Goal: Transaction & Acquisition: Purchase product/service

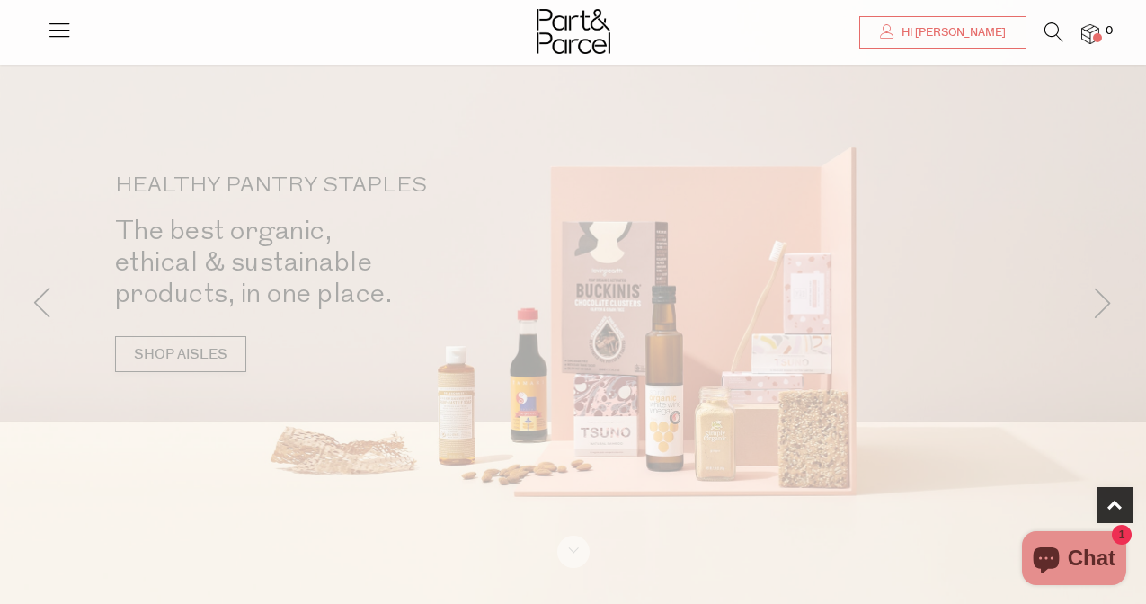
scroll to position [434, 0]
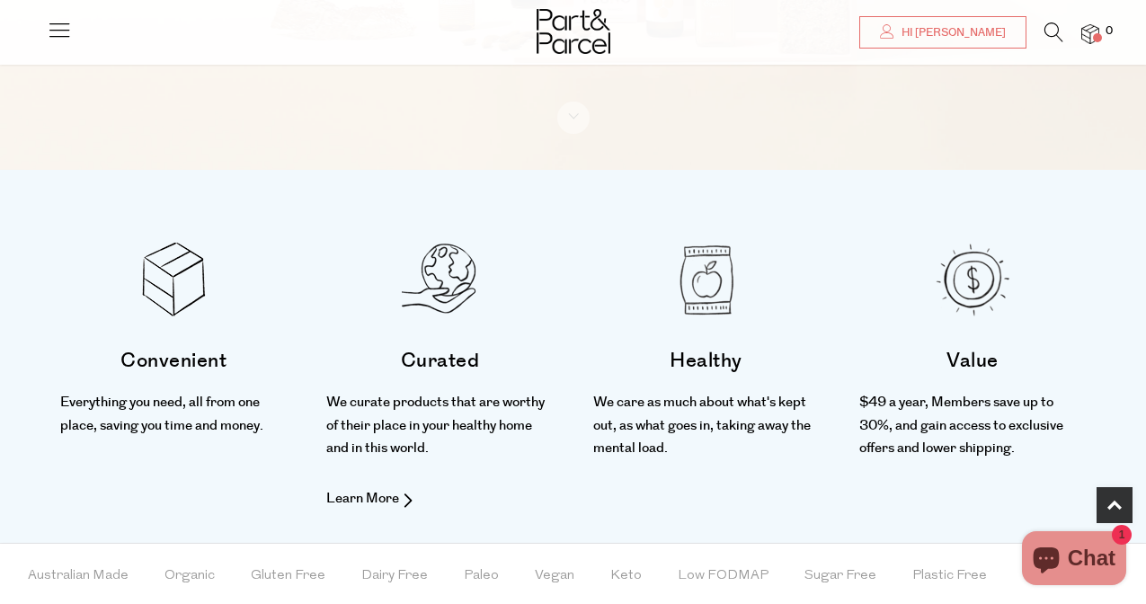
click at [438, 468] on div "Curated We curate products that are worthy of their place in your healthy home …" at bounding box center [439, 426] width 226 height 165
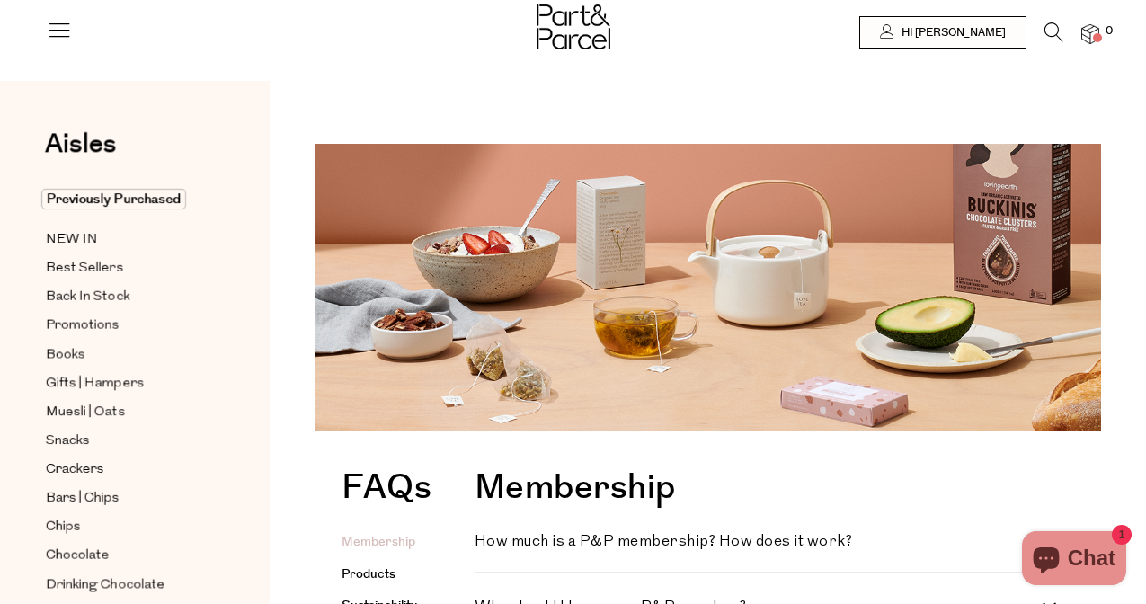
scroll to position [4, 0]
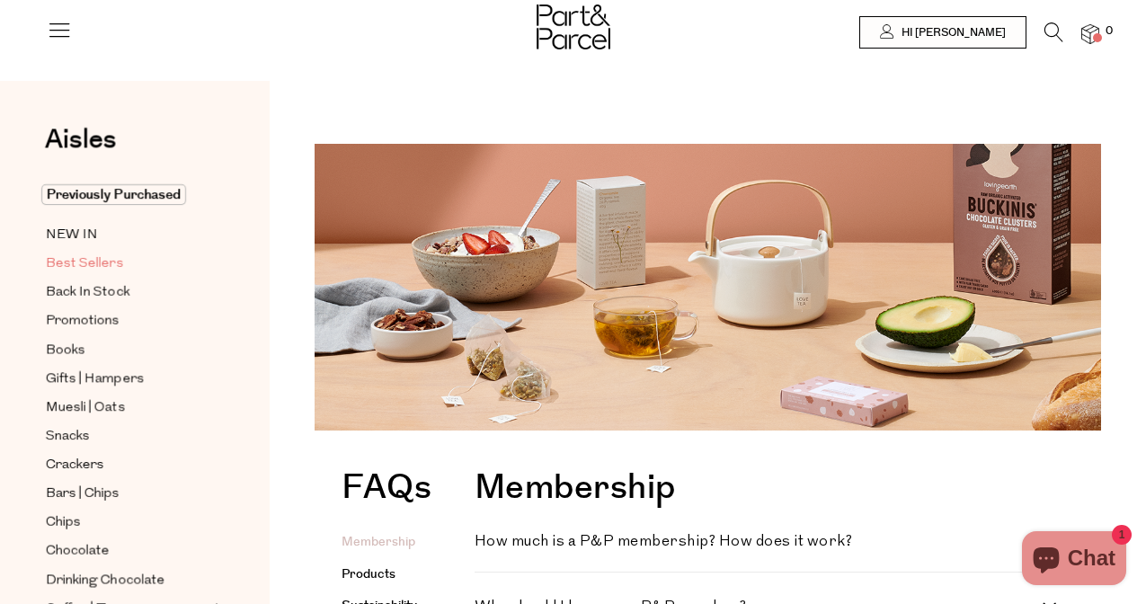
click at [102, 268] on span "Best Sellers" at bounding box center [84, 264] width 77 height 22
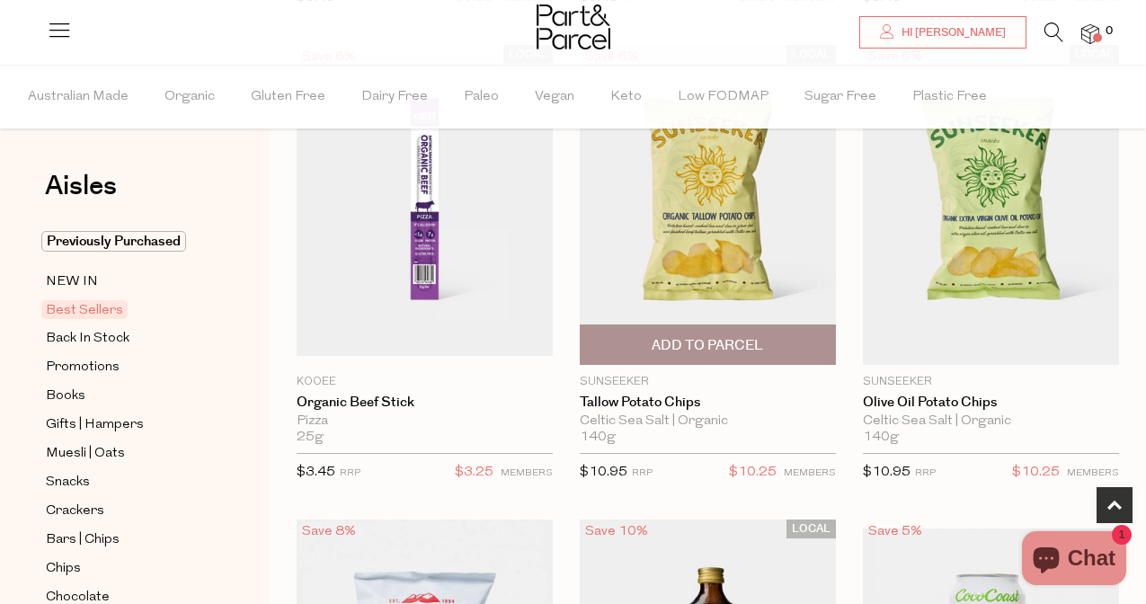
scroll to position [647, 0]
click at [689, 274] on img at bounding box center [708, 204] width 256 height 320
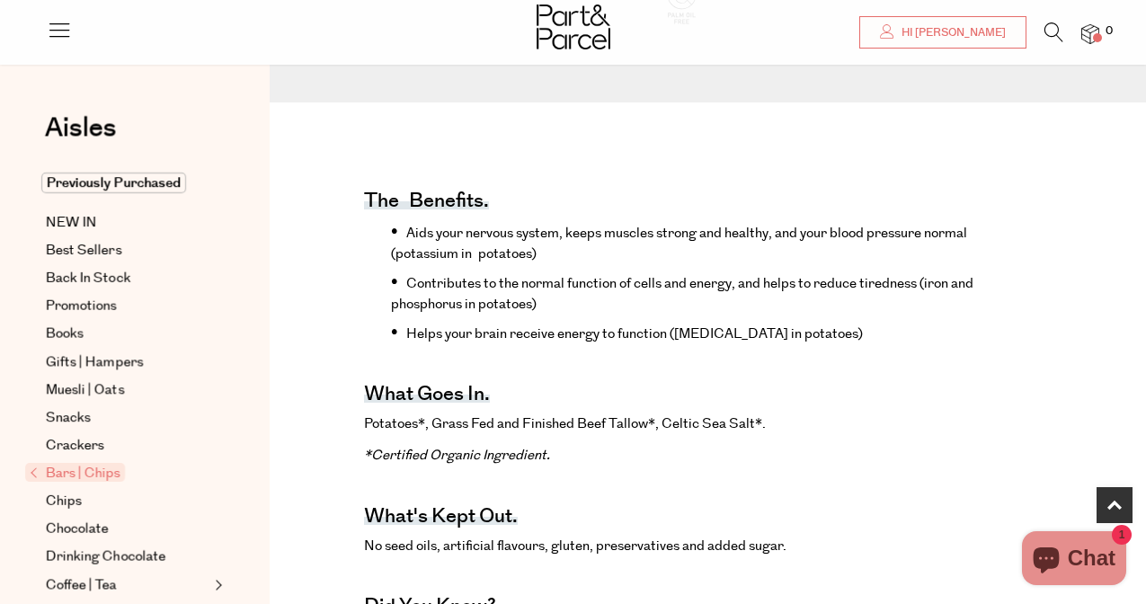
scroll to position [617, 0]
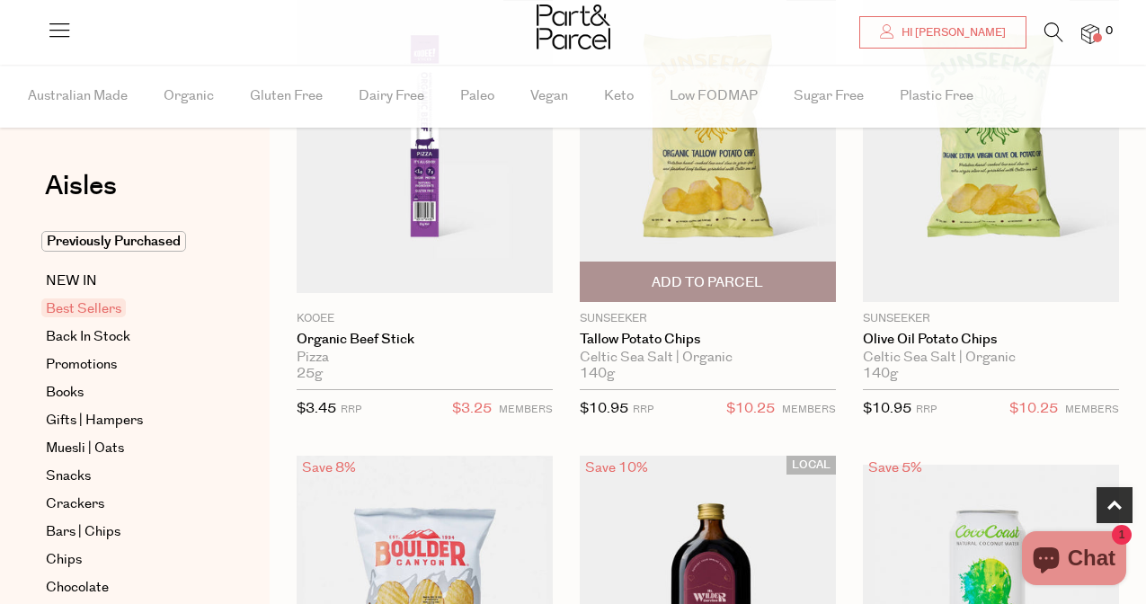
scroll to position [708, 0]
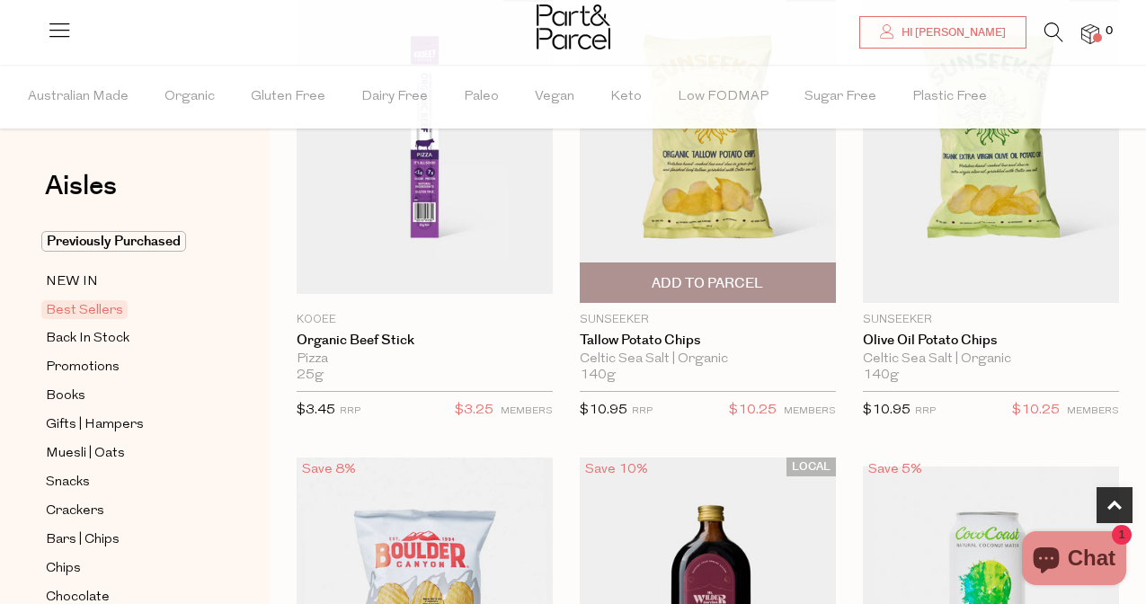
click at [735, 279] on span "Add To Parcel" at bounding box center [706, 283] width 111 height 19
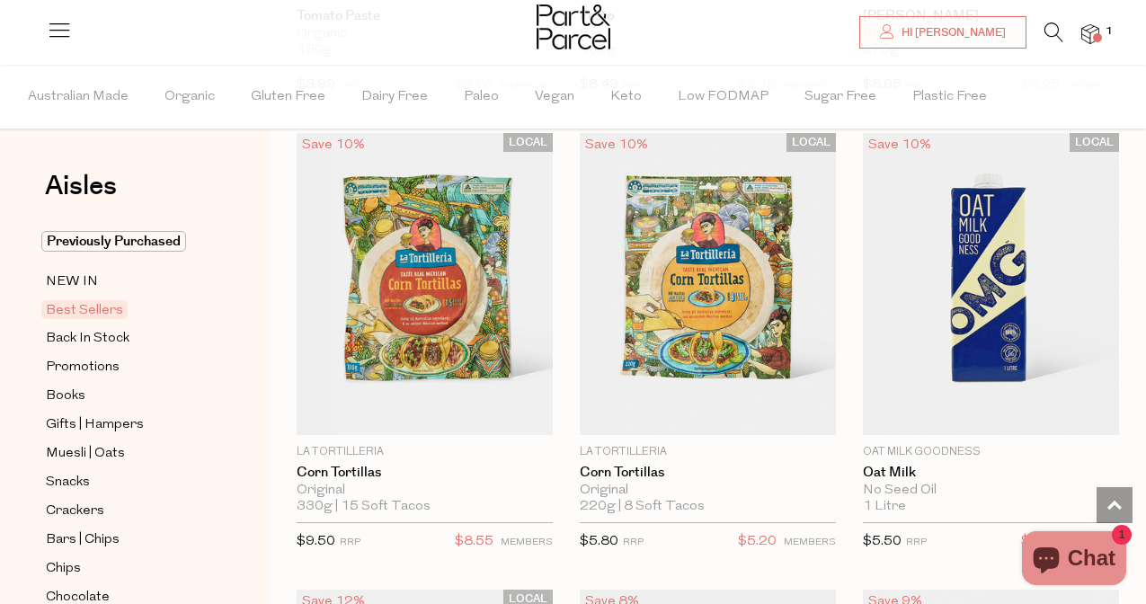
scroll to position [4243, 0]
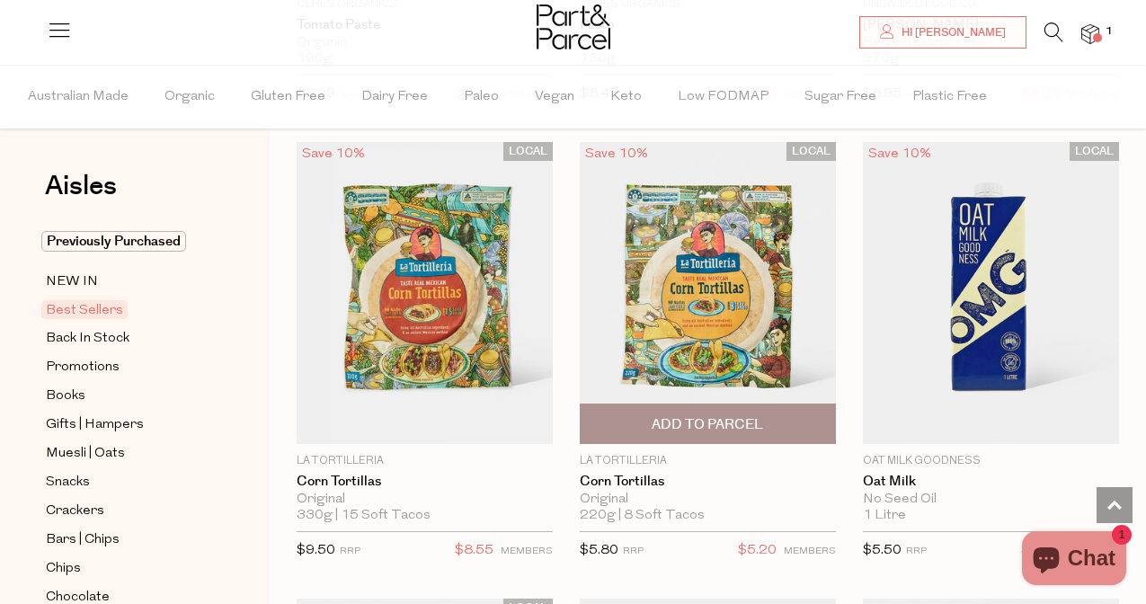
click at [739, 421] on span "Add To Parcel" at bounding box center [706, 424] width 111 height 19
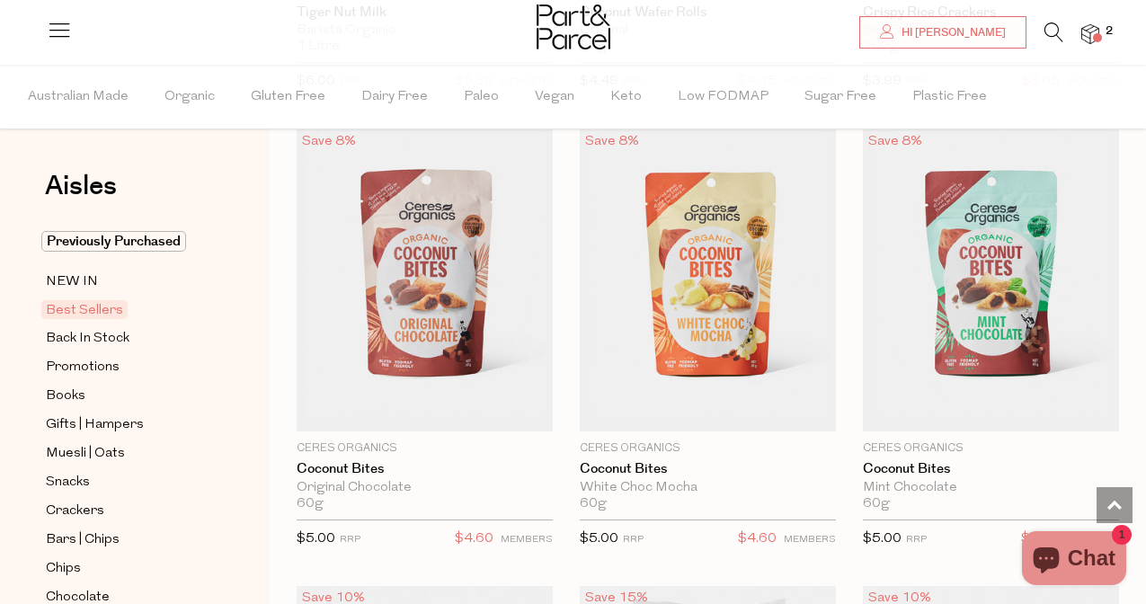
scroll to position [33, 0]
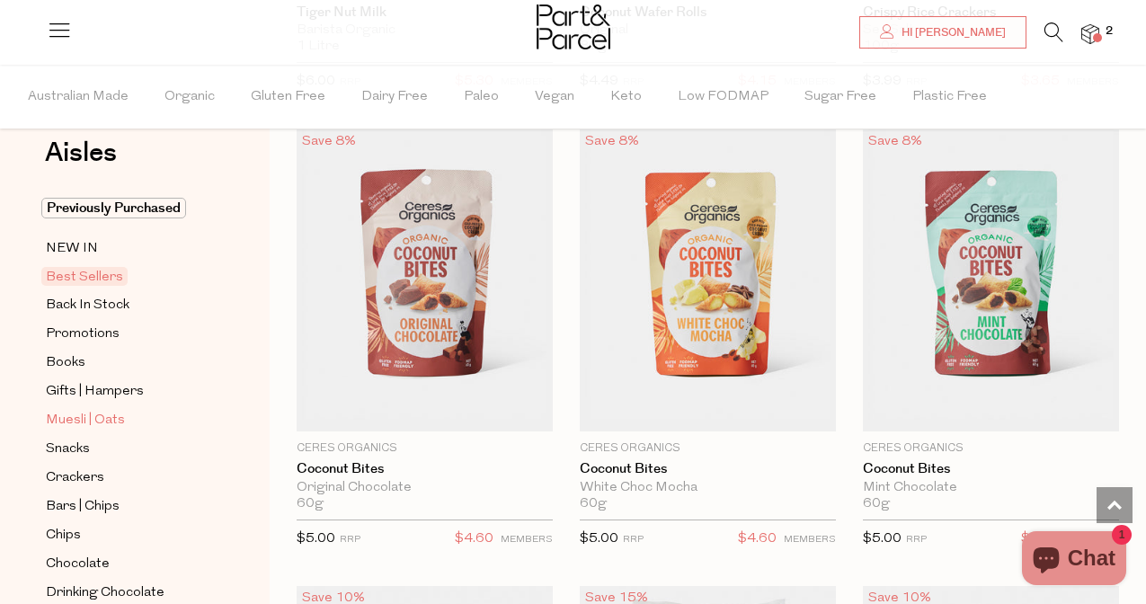
click at [101, 422] on span "Muesli | Oats" at bounding box center [85, 421] width 79 height 22
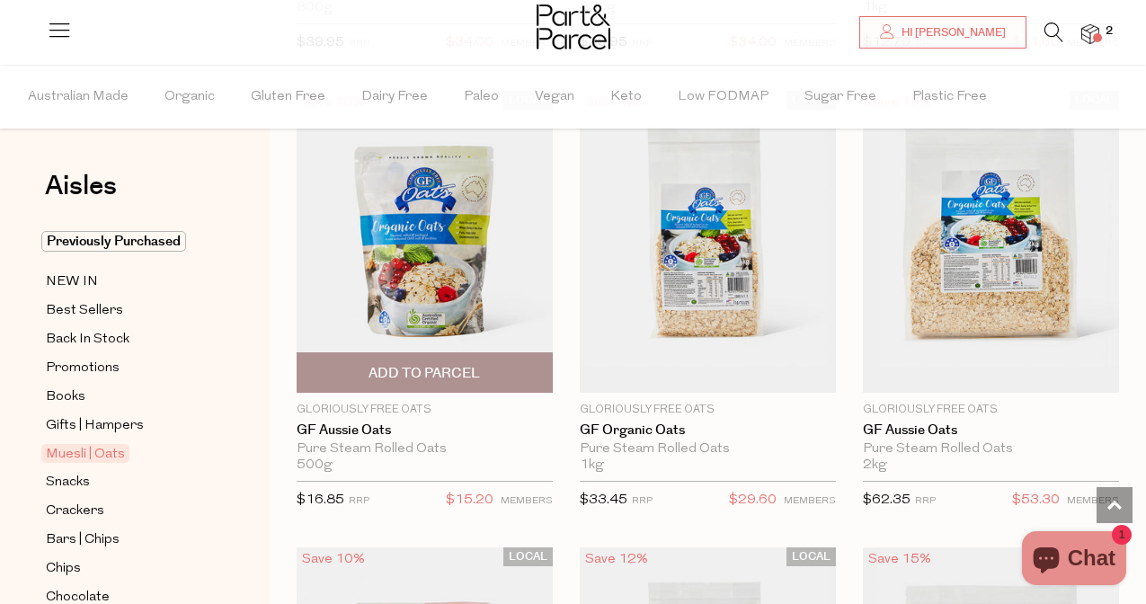
scroll to position [6115, 0]
click at [491, 366] on span "Add To Parcel" at bounding box center [424, 373] width 245 height 39
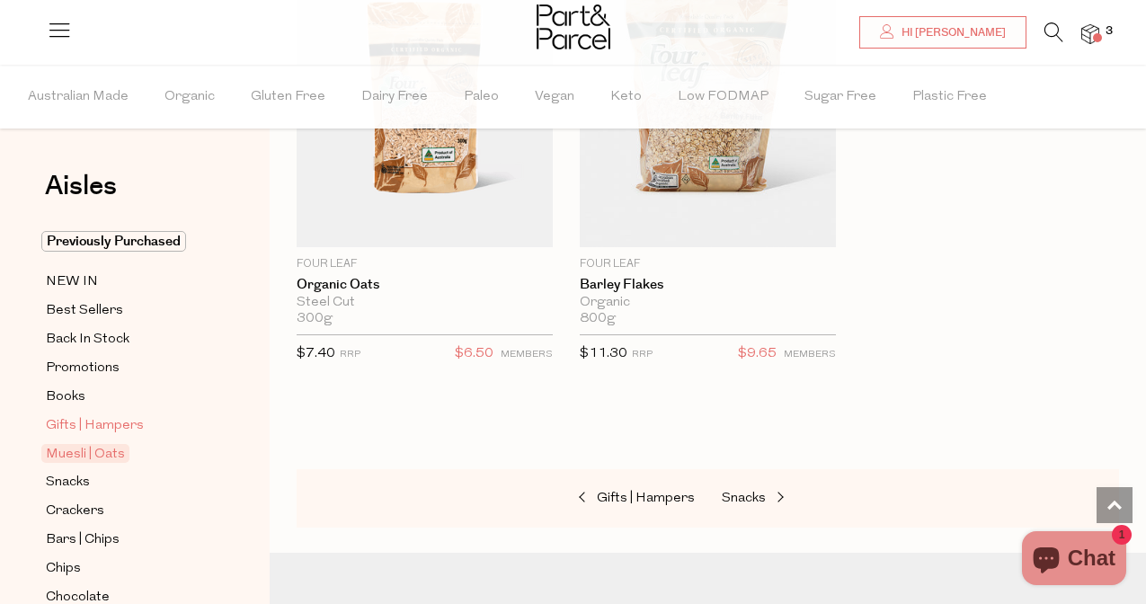
scroll to position [141, 0]
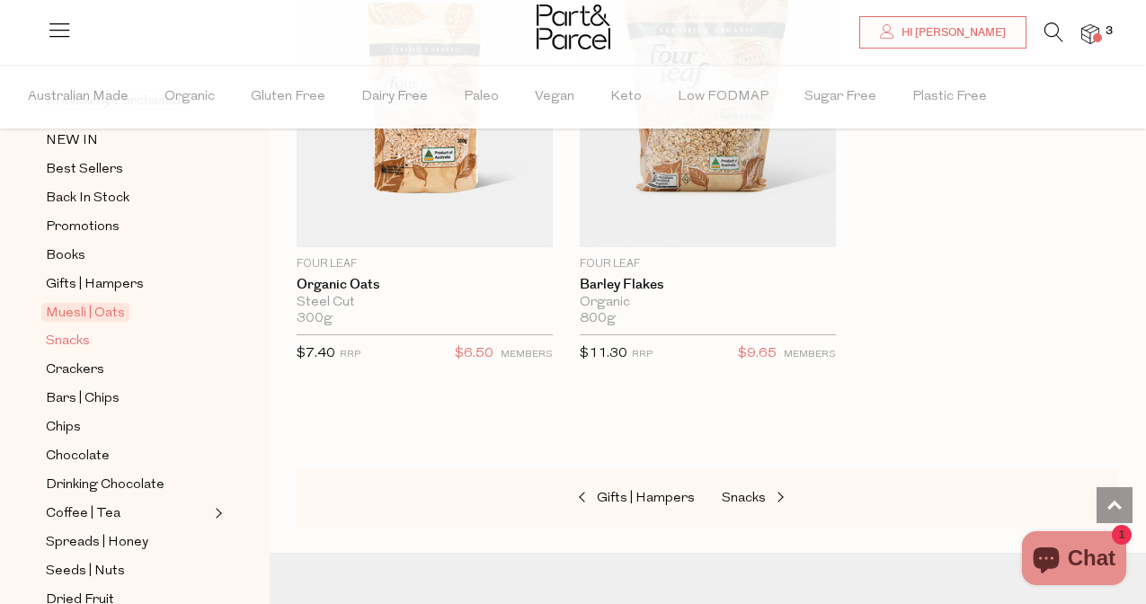
click at [69, 339] on span "Snacks" at bounding box center [68, 342] width 44 height 22
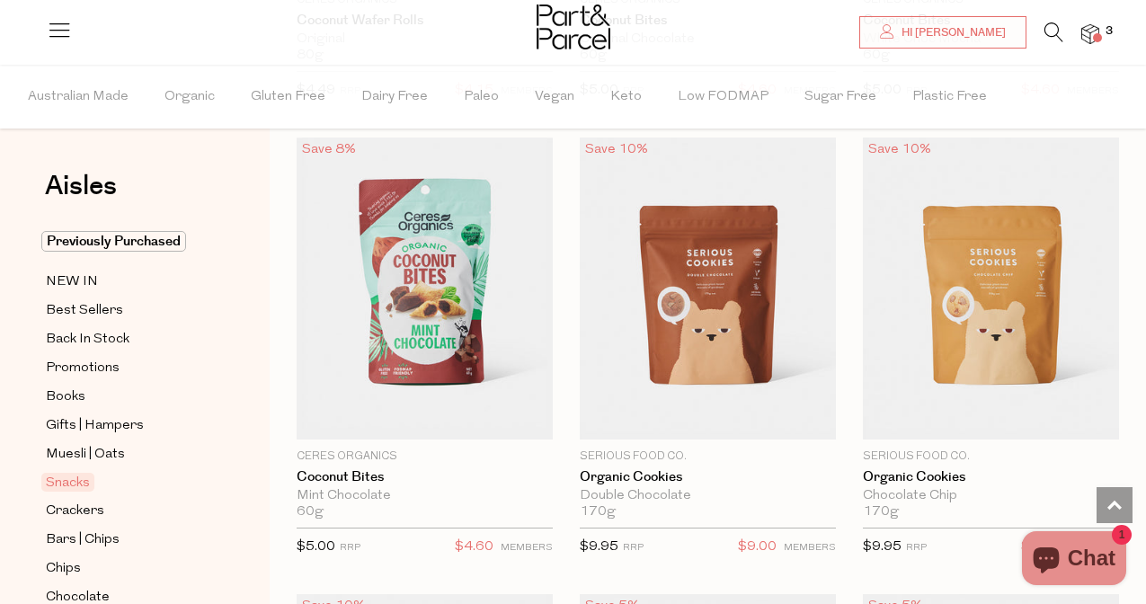
scroll to position [4700, 0]
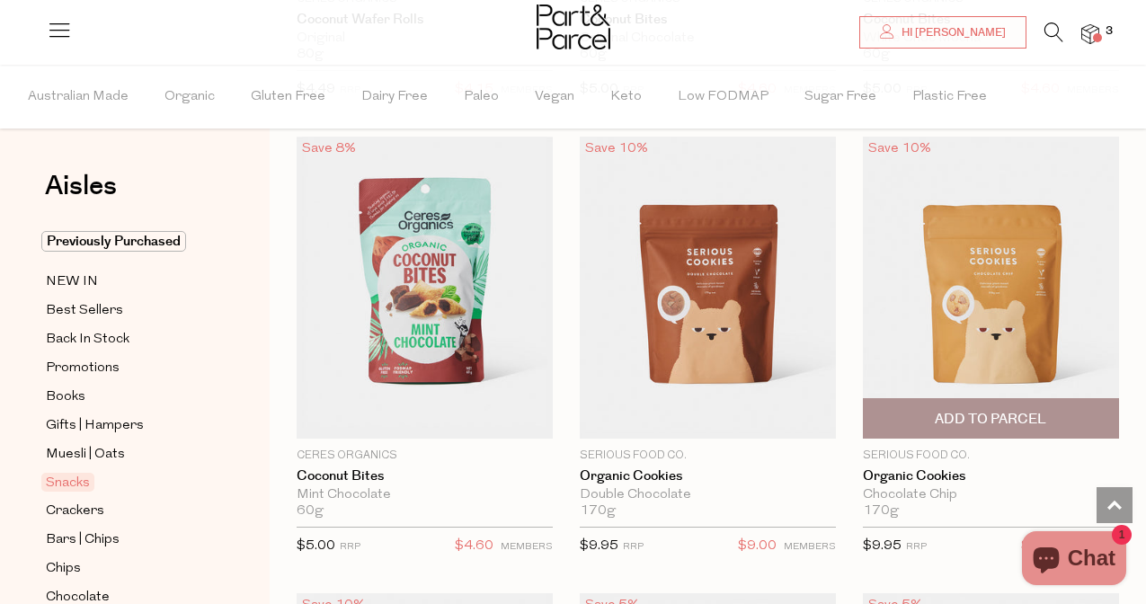
click at [1012, 290] on img at bounding box center [991, 288] width 256 height 302
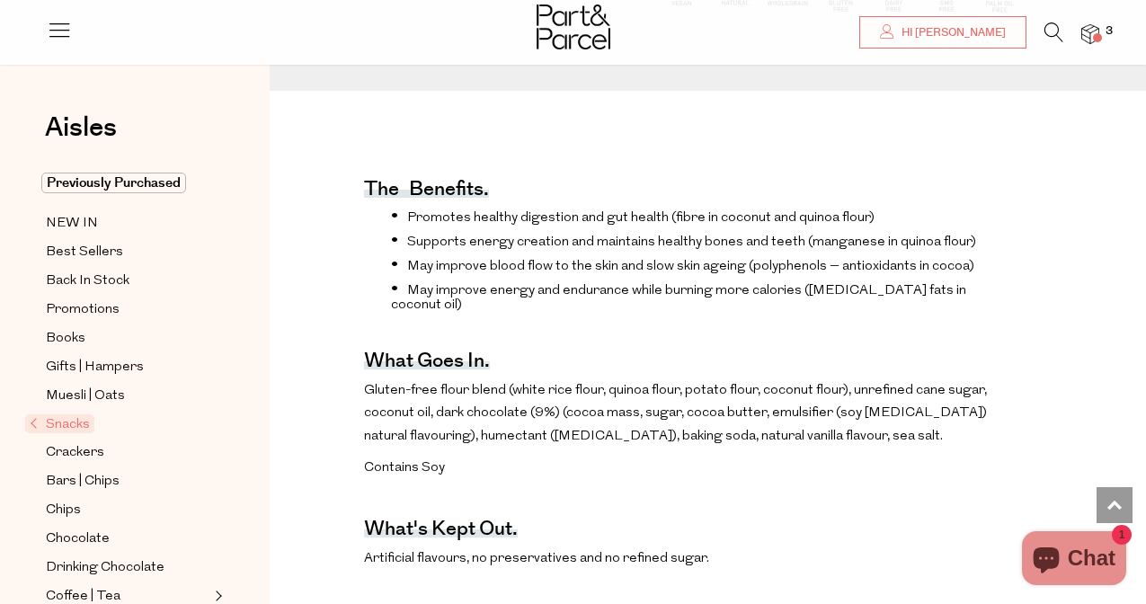
scroll to position [509, 0]
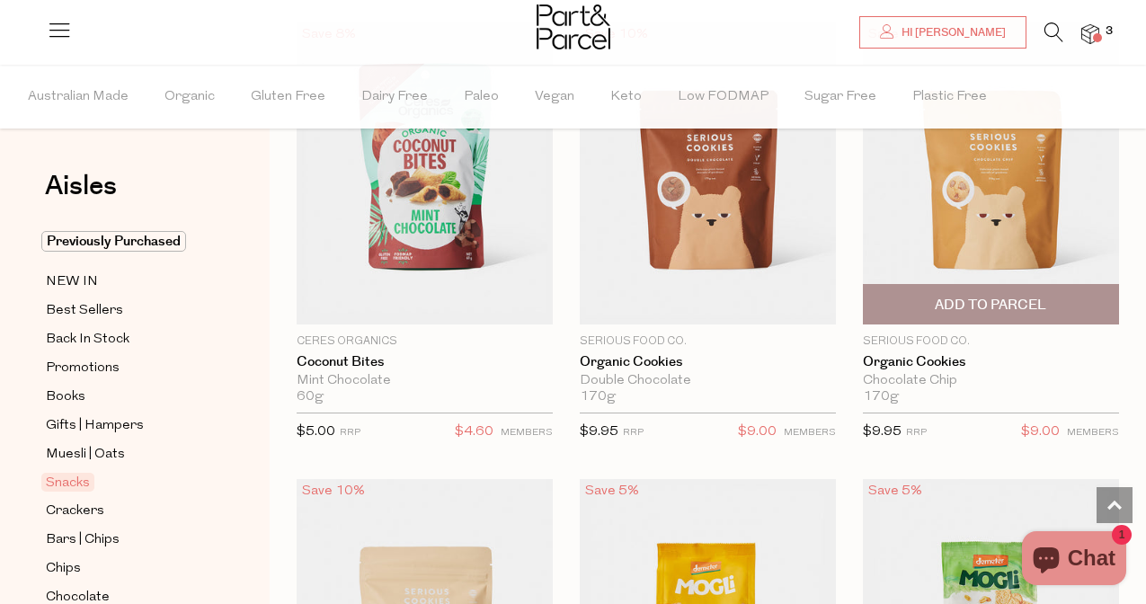
scroll to position [4816, 0]
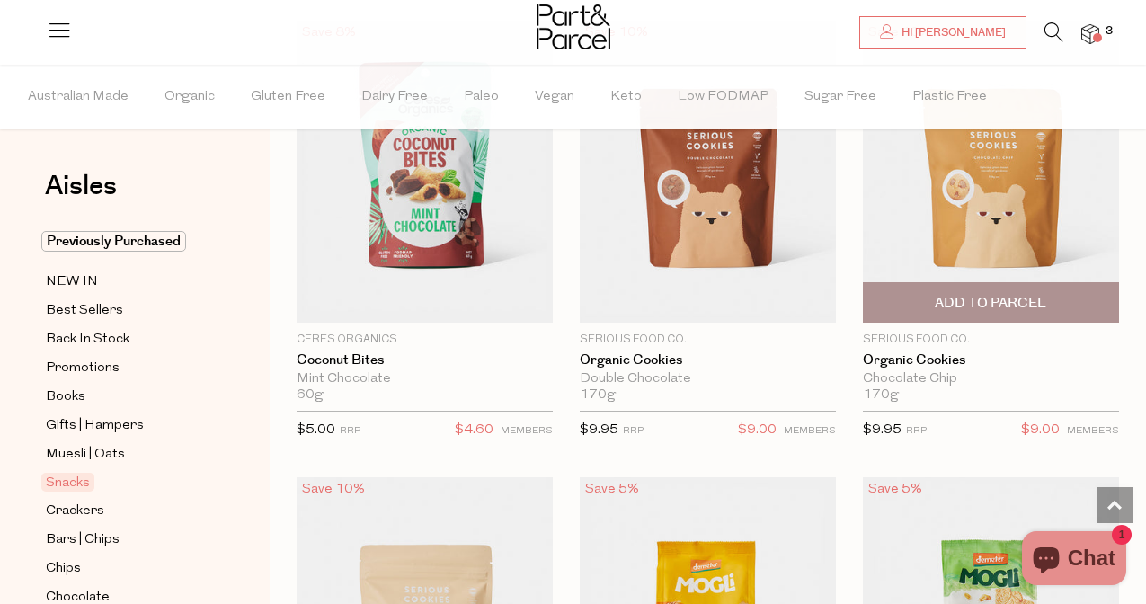
click at [949, 305] on span "Add To Parcel" at bounding box center [989, 303] width 111 height 19
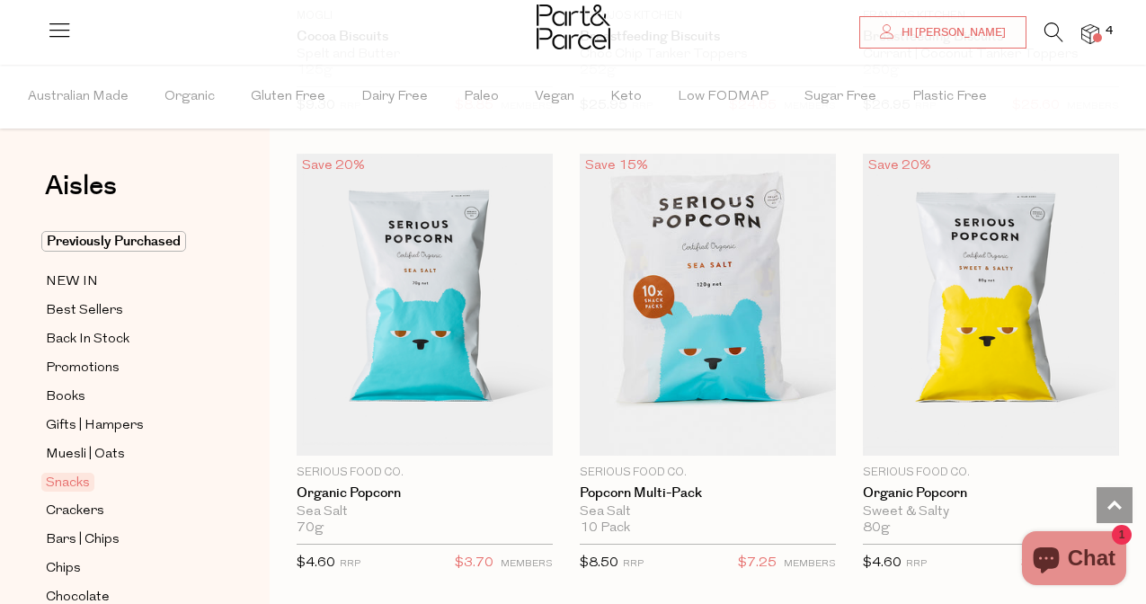
scroll to position [6052, 0]
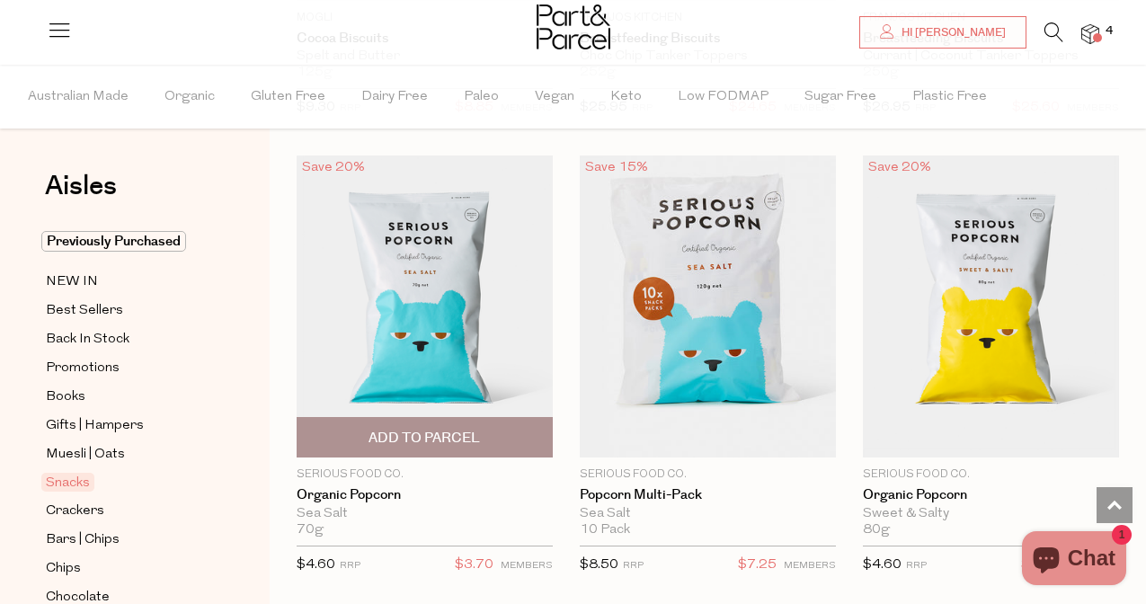
click at [444, 440] on span "Add To Parcel" at bounding box center [423, 438] width 111 height 19
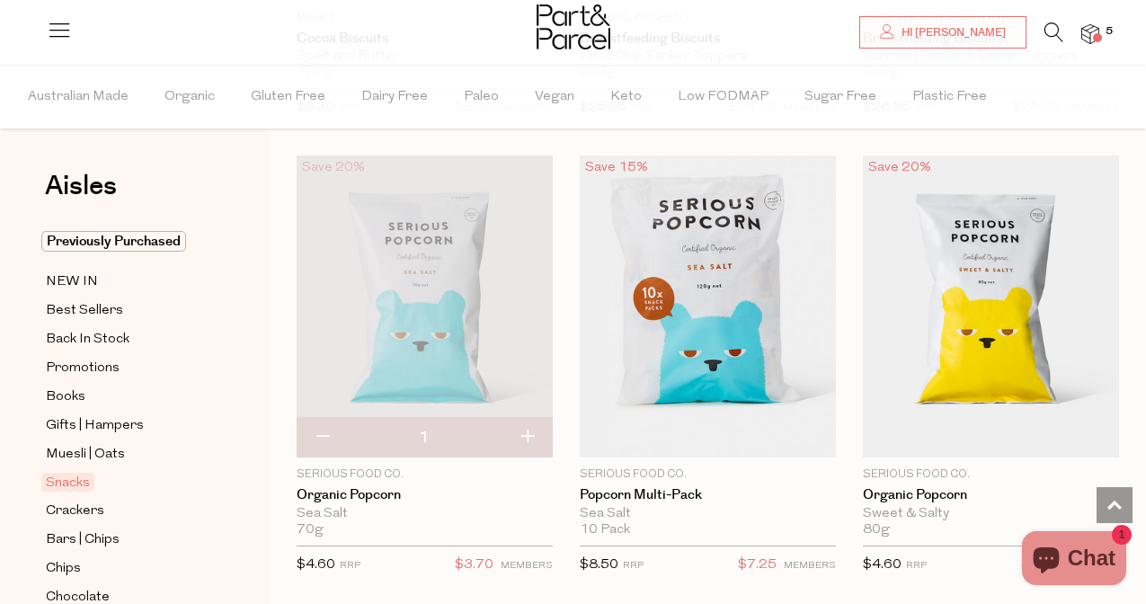
click at [528, 433] on button "button" at bounding box center [526, 438] width 51 height 40
type input "2"
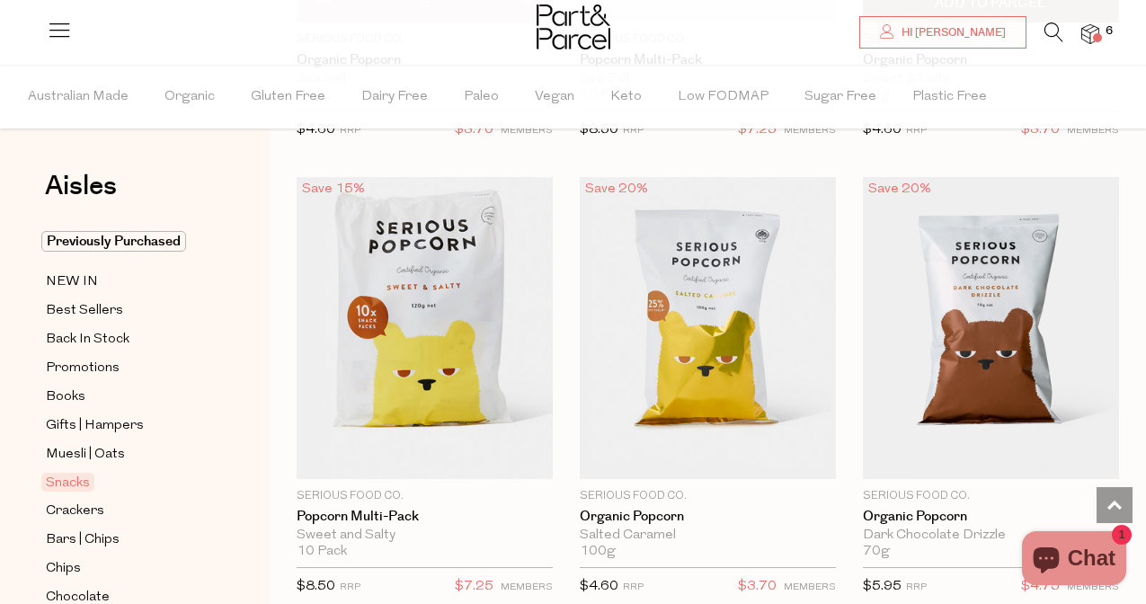
scroll to position [6489, 0]
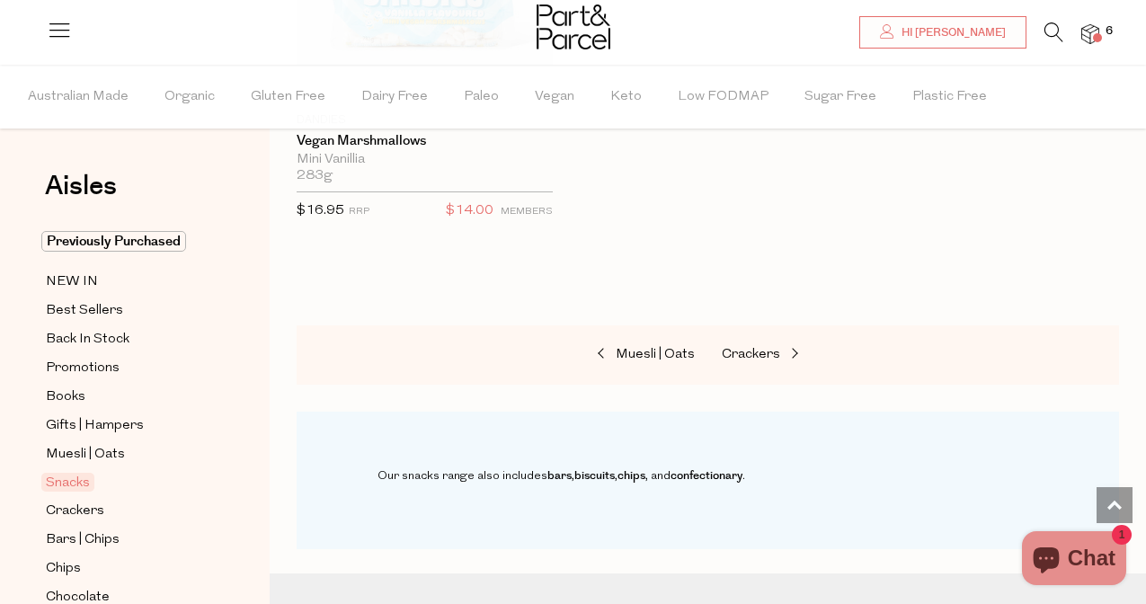
scroll to position [10518, 0]
click at [58, 511] on span "Crackers" at bounding box center [75, 511] width 58 height 22
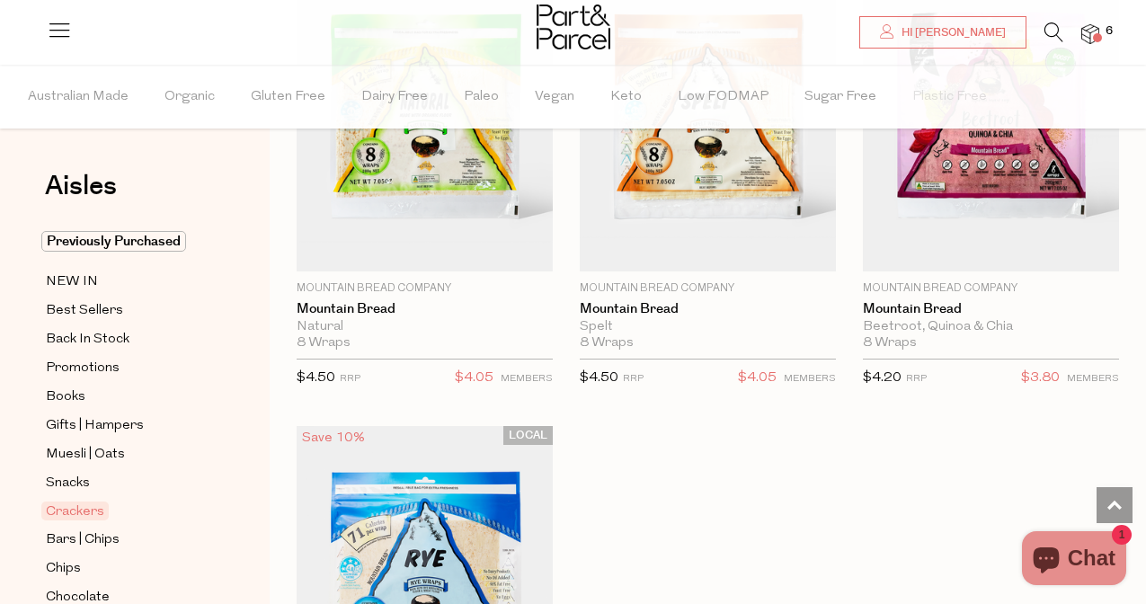
scroll to position [5317, 0]
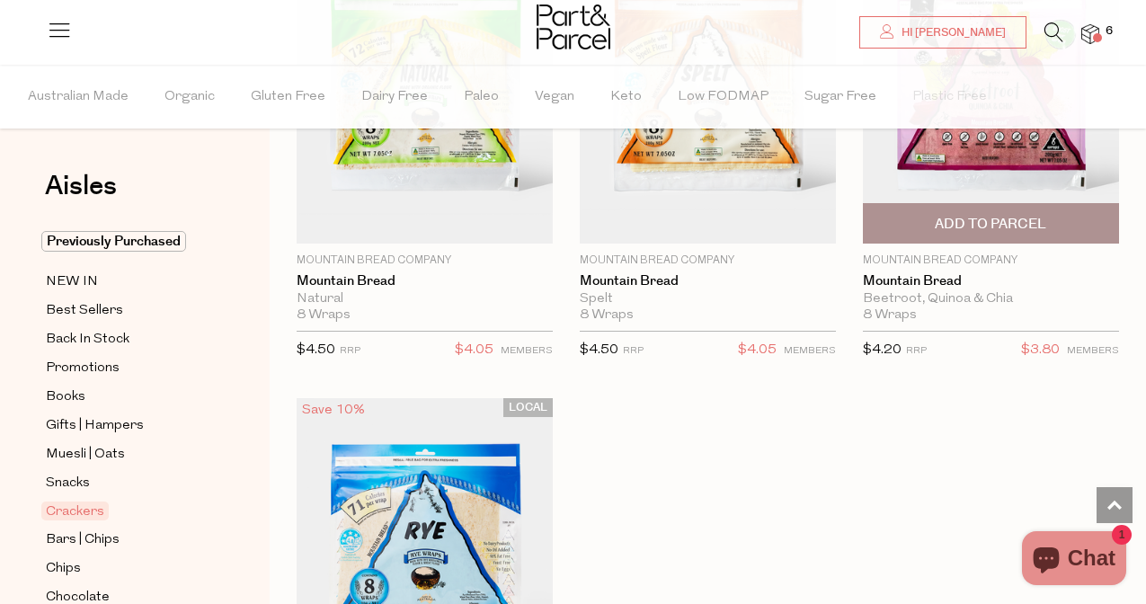
click at [1020, 146] on img at bounding box center [991, 92] width 256 height 302
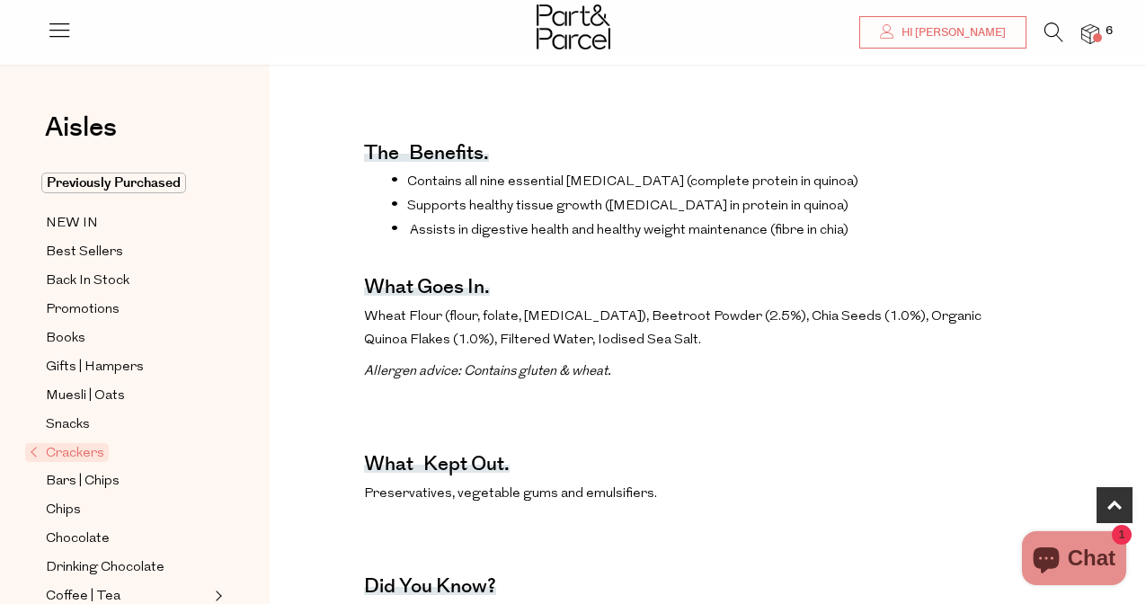
scroll to position [568, 0]
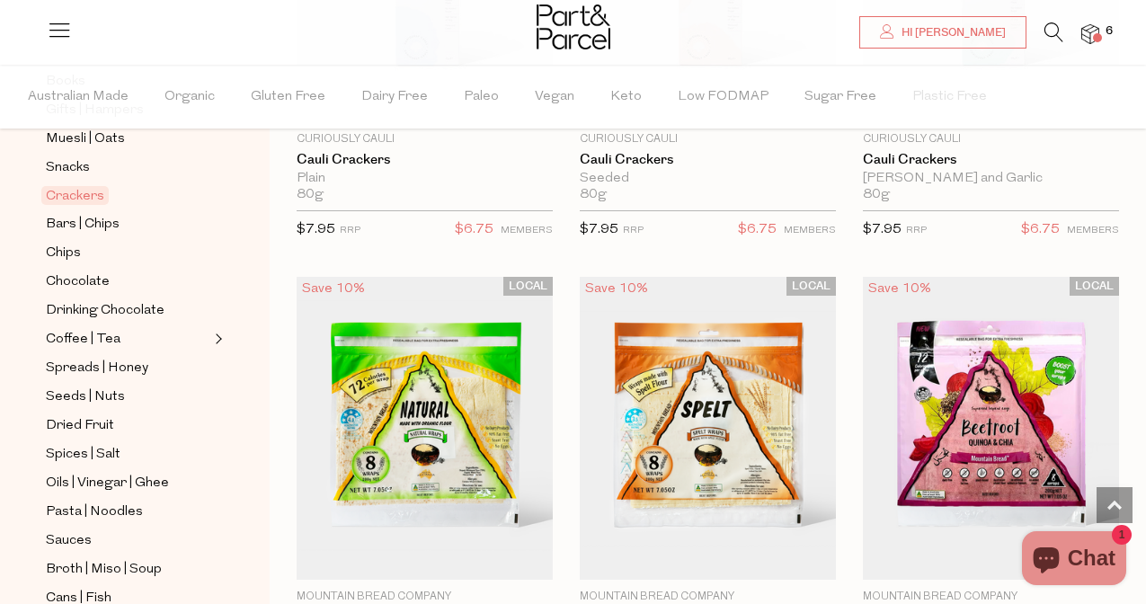
scroll to position [330, 0]
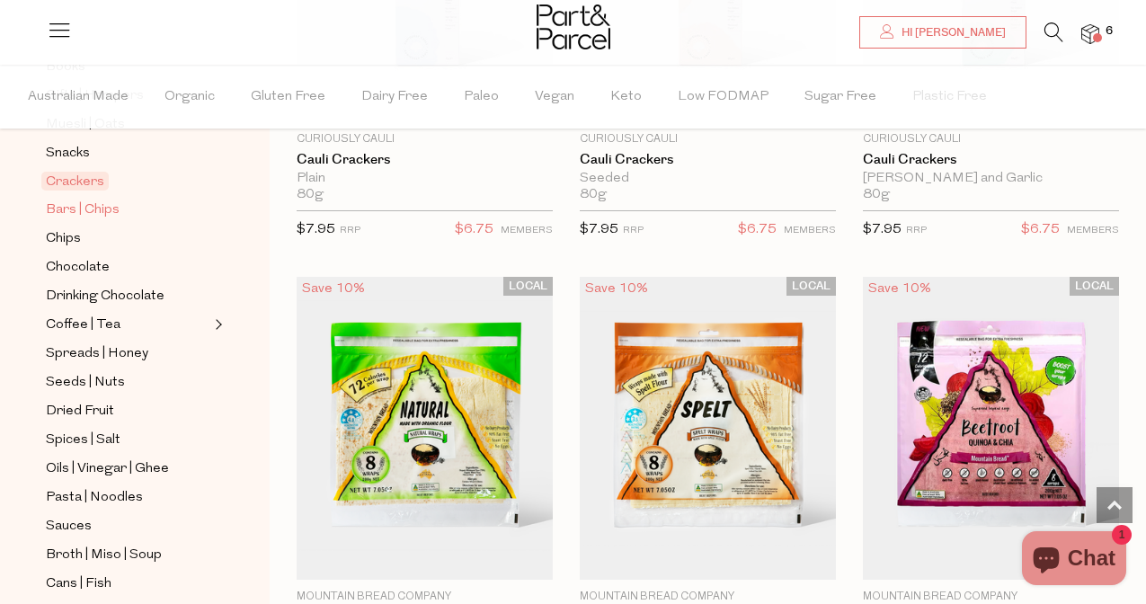
click at [101, 211] on span "Bars | Chips" at bounding box center [83, 210] width 74 height 22
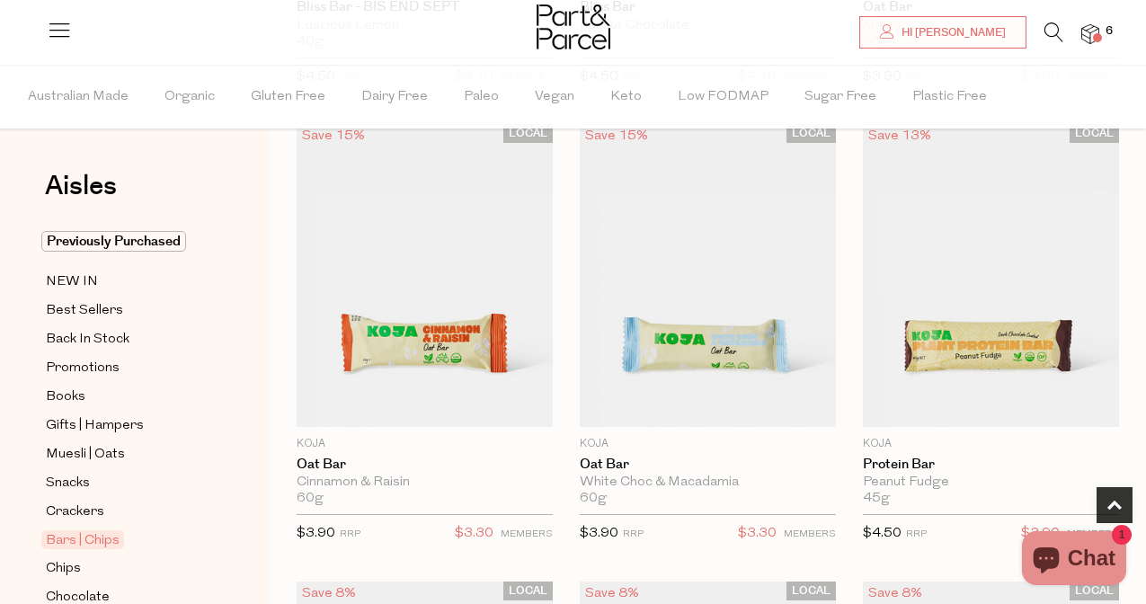
scroll to position [1024, 0]
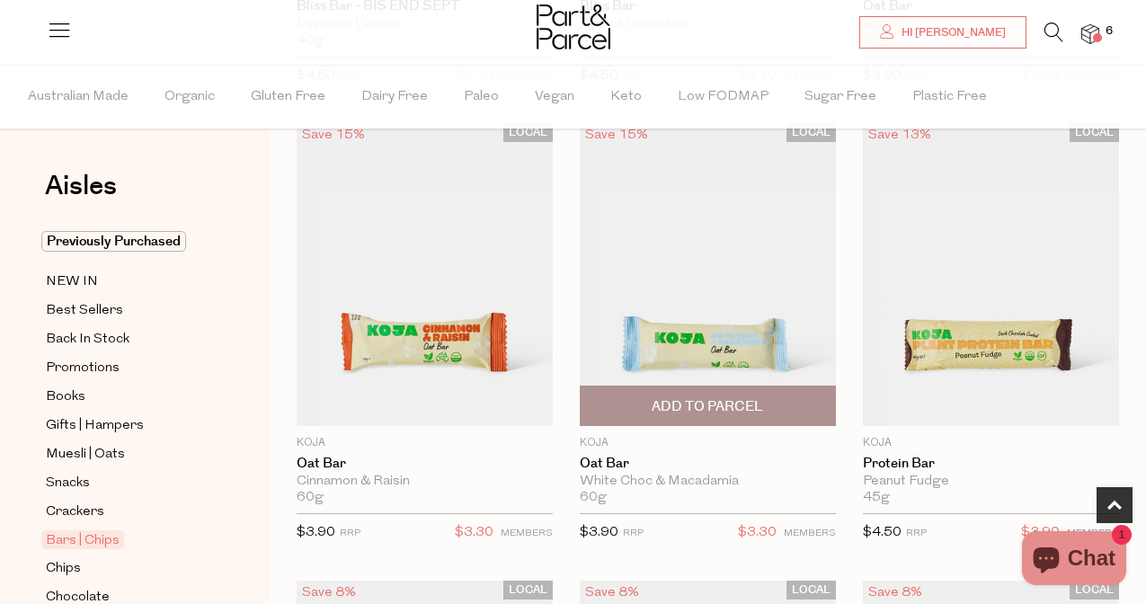
click at [762, 403] on span "Add To Parcel" at bounding box center [706, 406] width 111 height 19
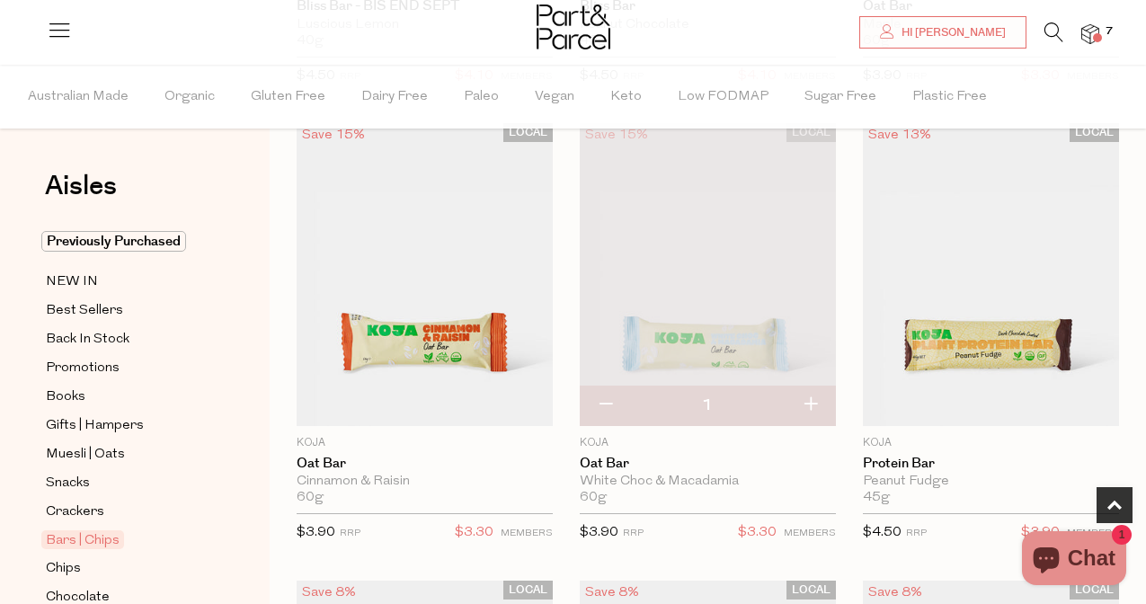
click at [809, 404] on button "button" at bounding box center [809, 405] width 51 height 40
type input "2"
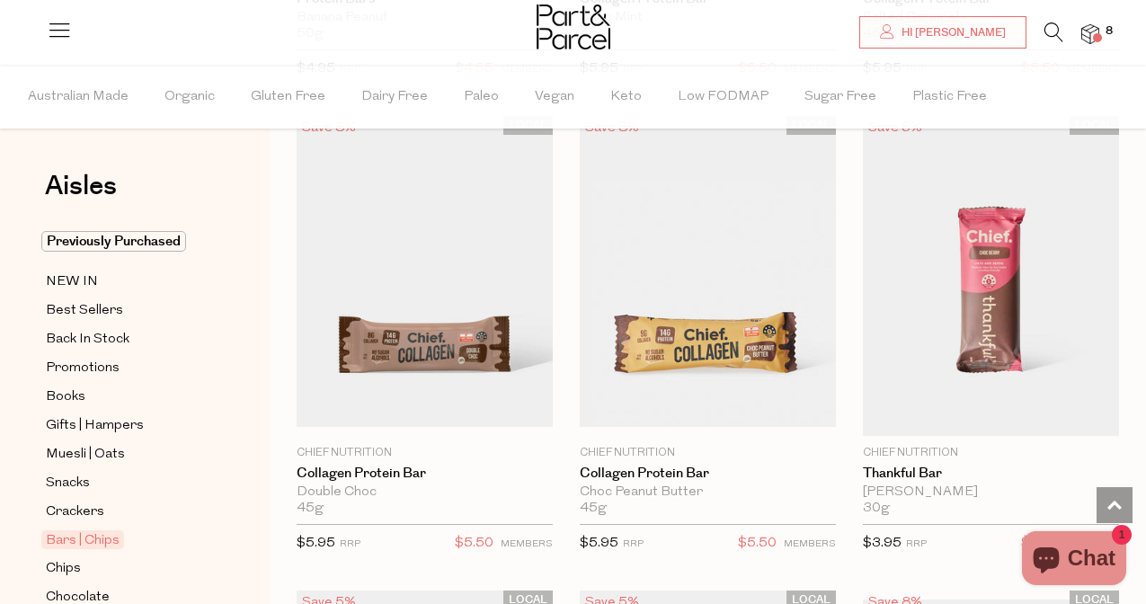
scroll to position [2451, 0]
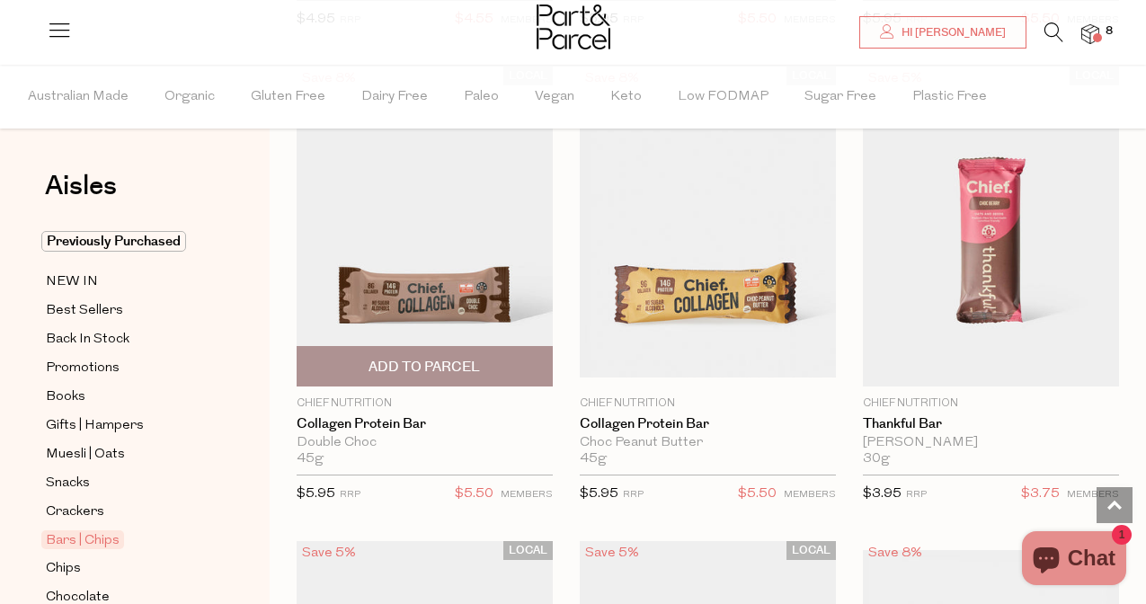
click at [421, 291] on img at bounding box center [425, 226] width 256 height 302
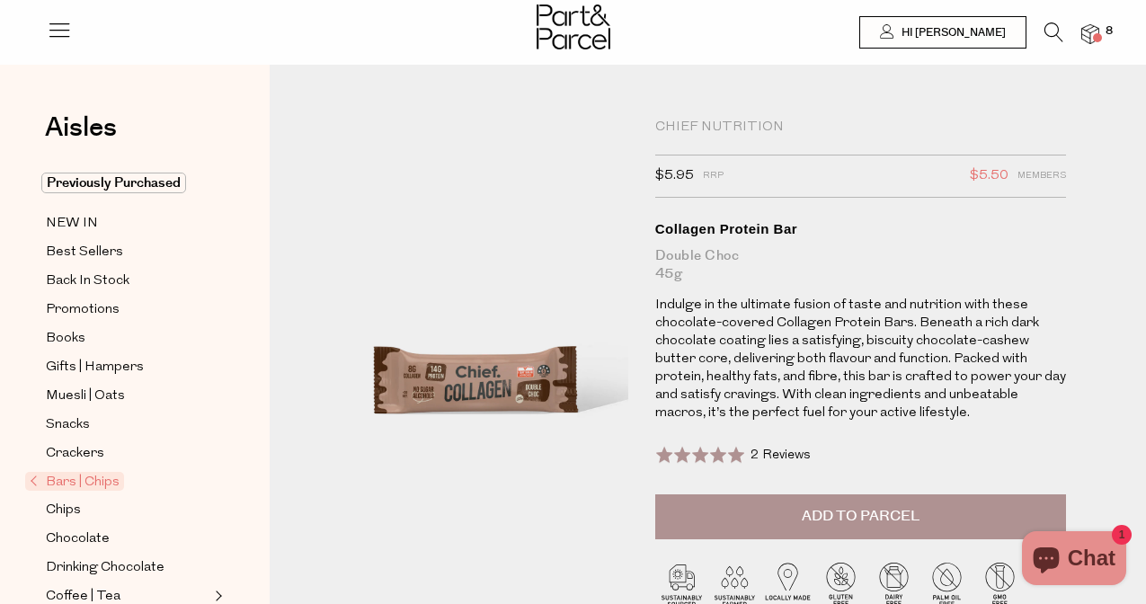
click at [813, 532] on button "Add to Parcel" at bounding box center [861, 516] width 412 height 45
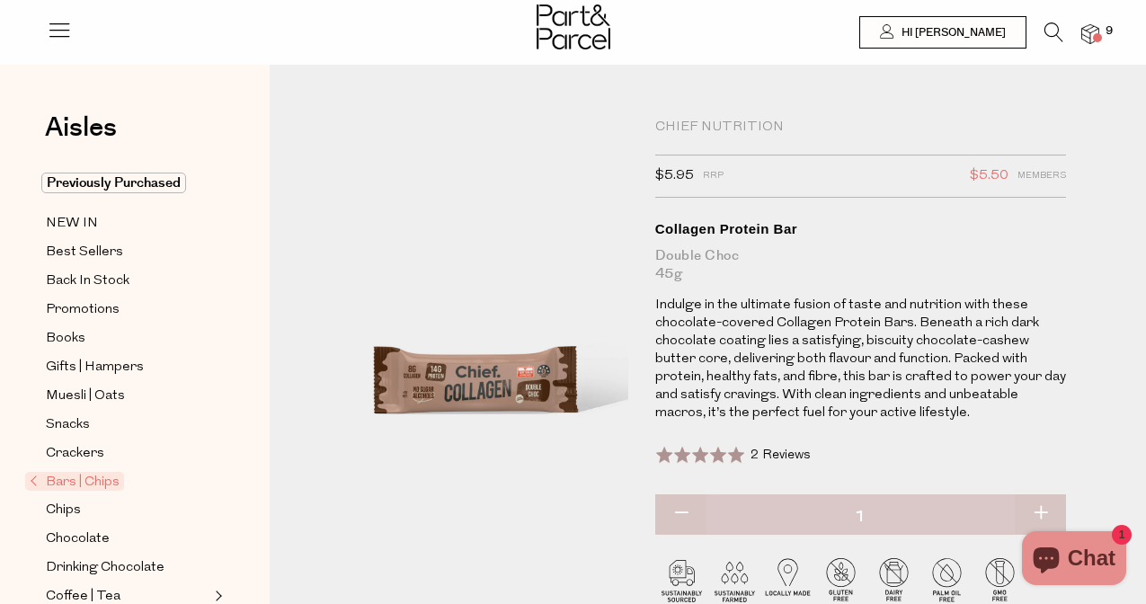
click at [1033, 508] on button "button" at bounding box center [1039, 514] width 51 height 40
type input "2"
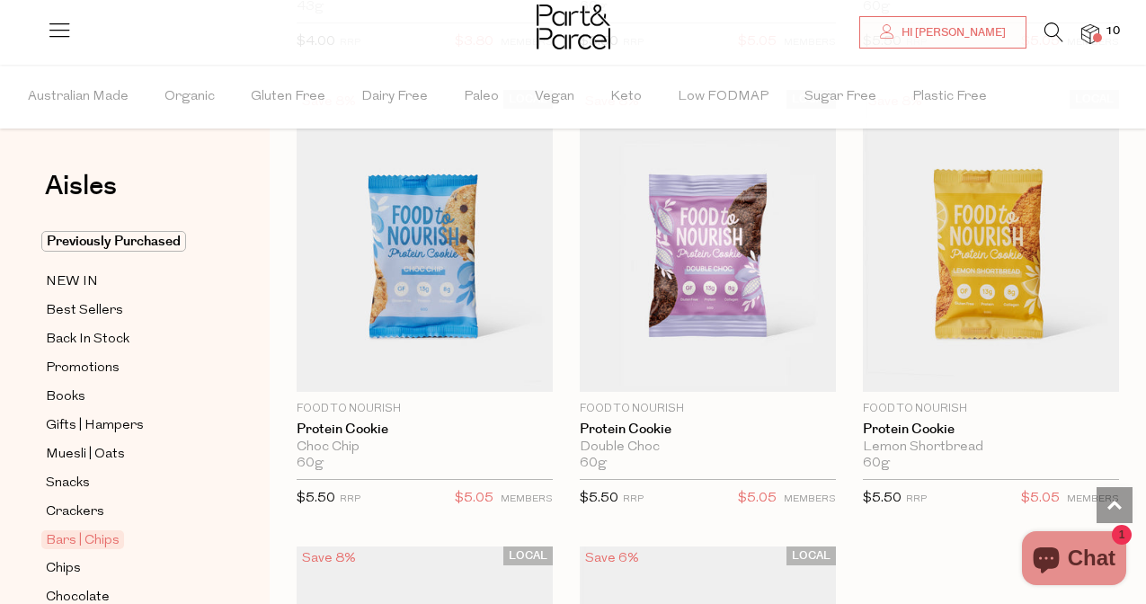
scroll to position [7068, 0]
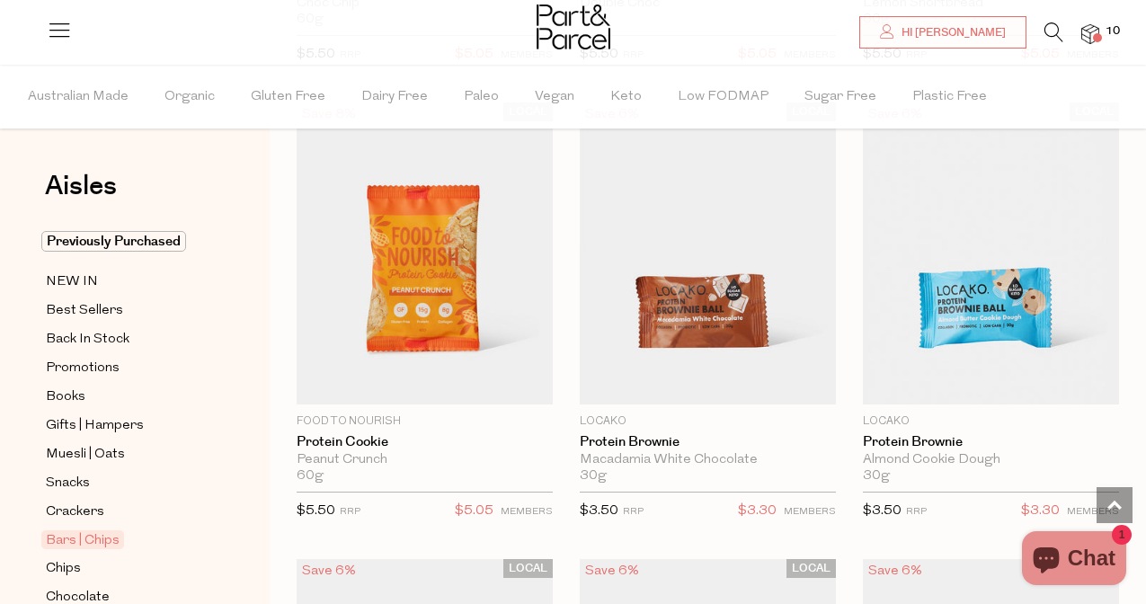
scroll to position [7576, 0]
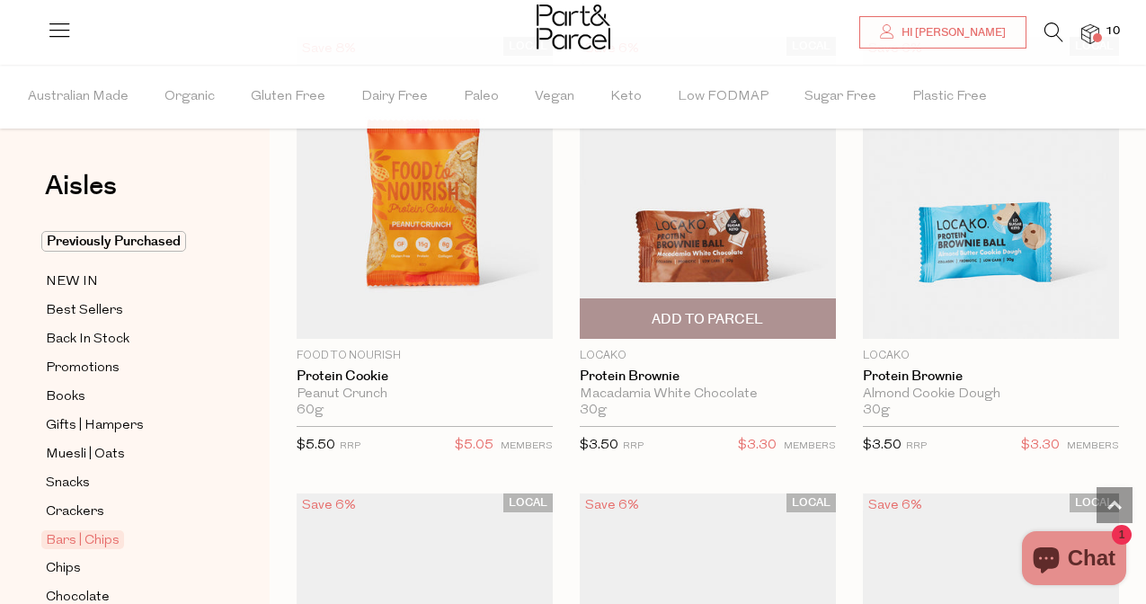
click at [770, 228] on img at bounding box center [708, 188] width 256 height 302
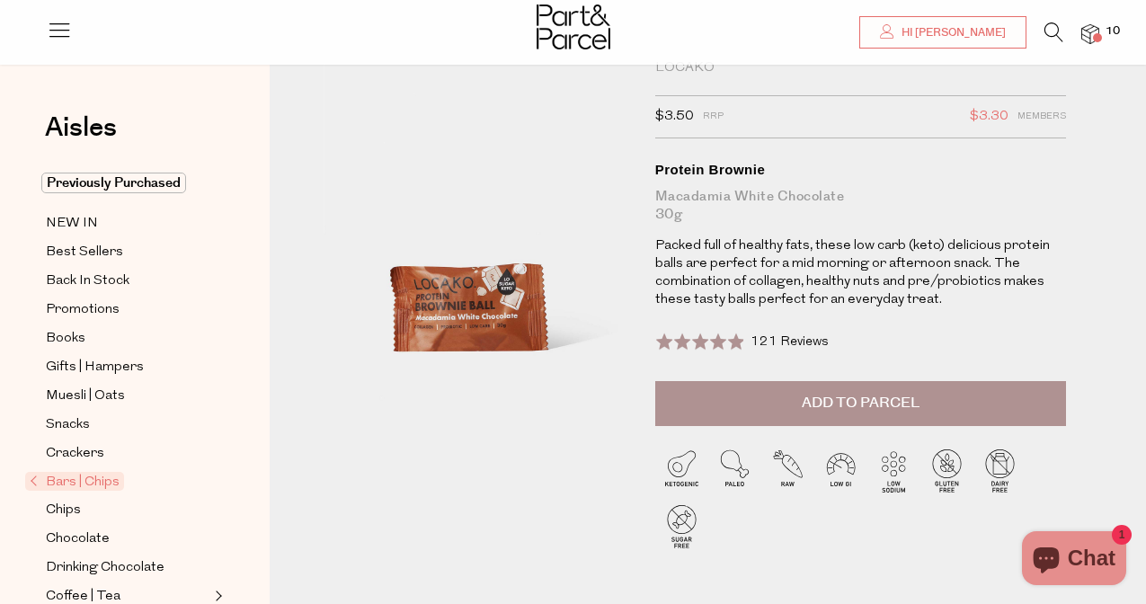
scroll to position [58, 0]
click at [825, 401] on span "Add to Parcel" at bounding box center [860, 404] width 118 height 21
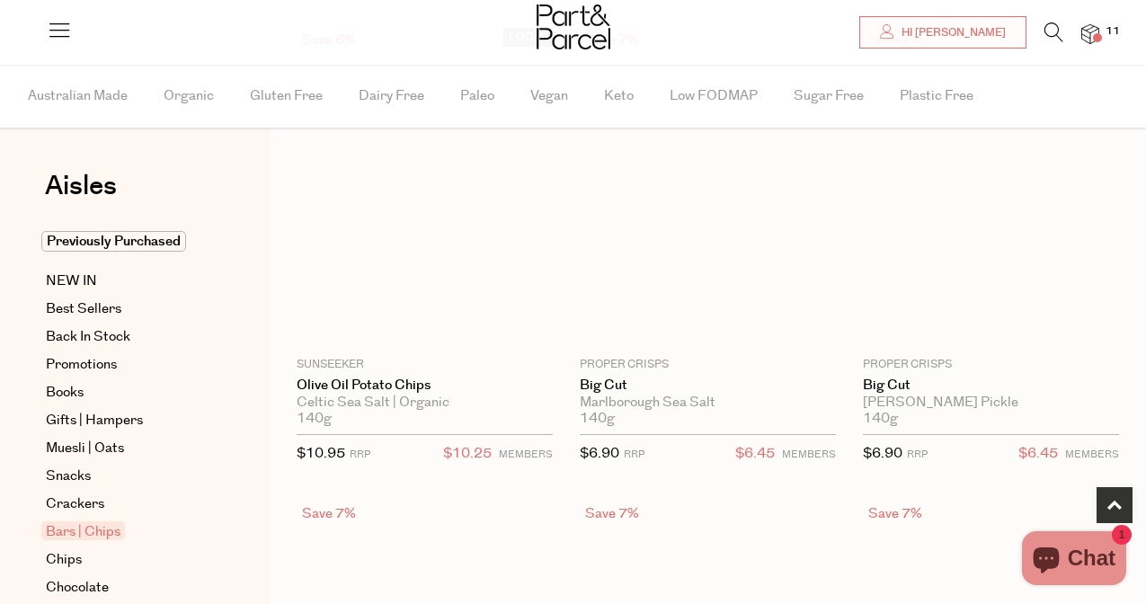
scroll to position [1258, 0]
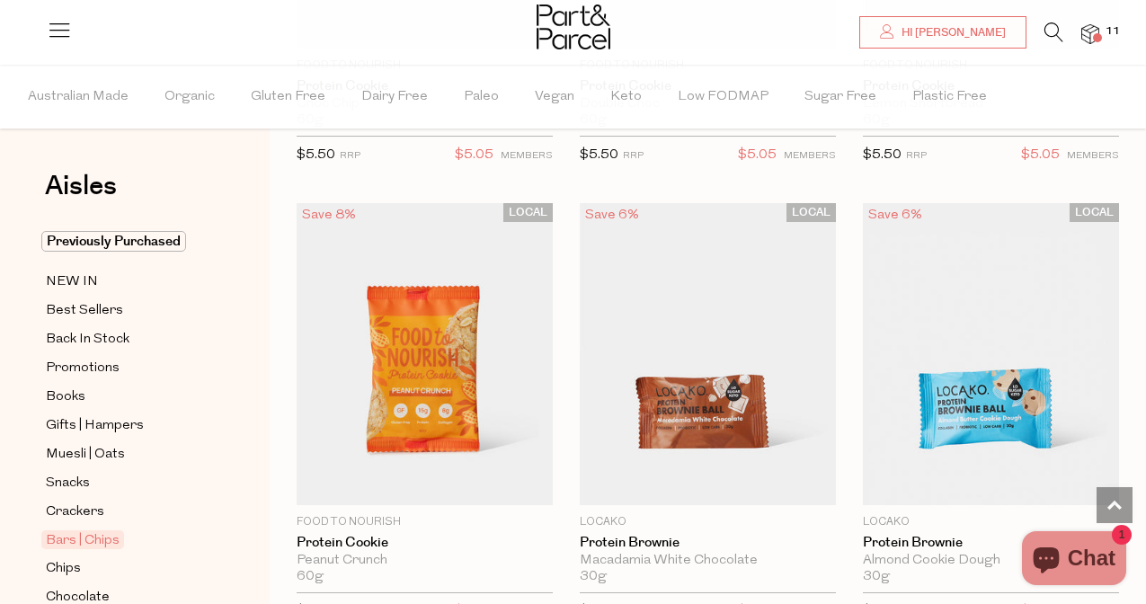
type input "2"
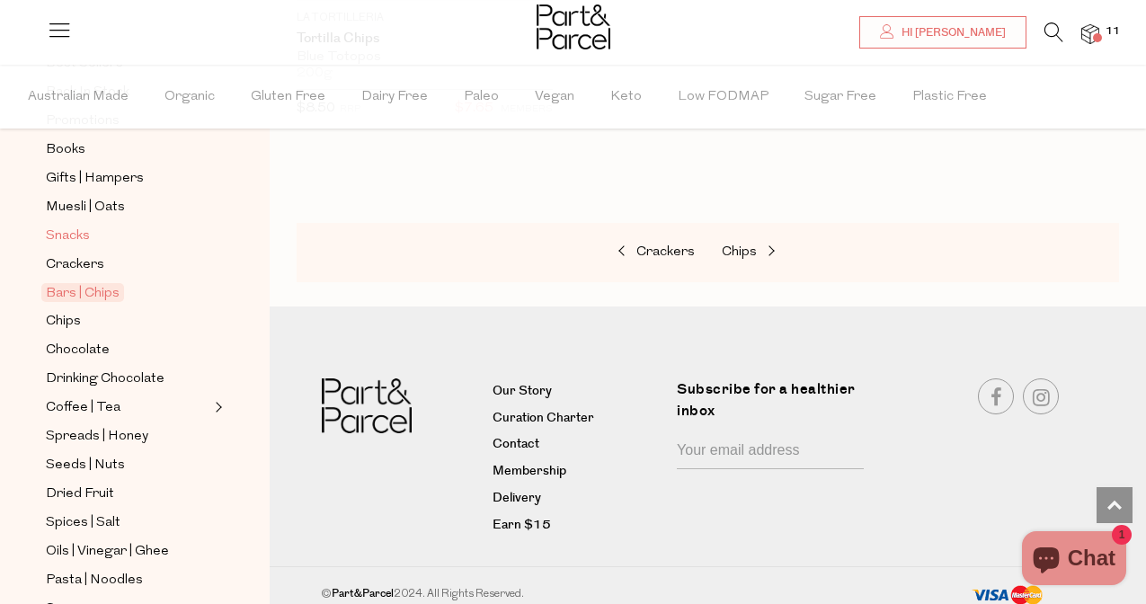
scroll to position [248, 0]
click at [61, 318] on span "Chips" at bounding box center [63, 321] width 35 height 22
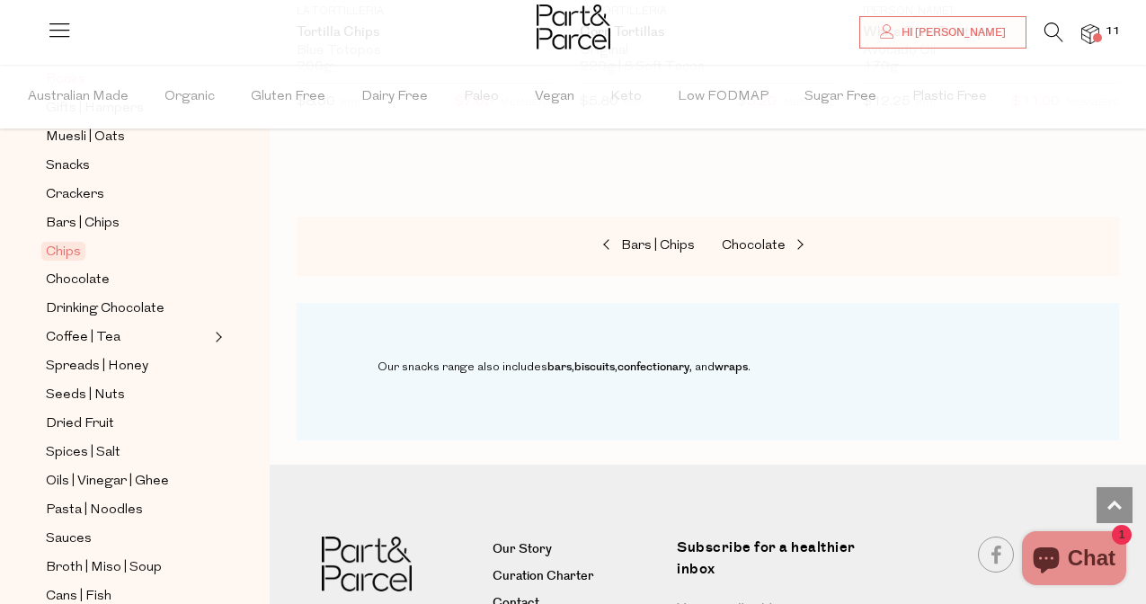
scroll to position [333, 0]
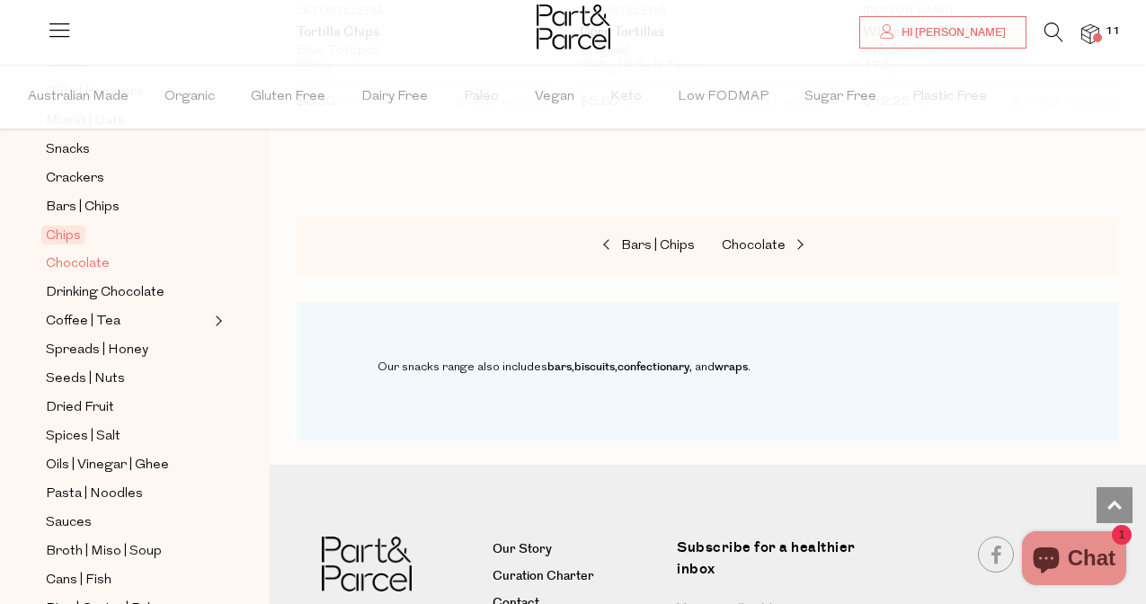
click at [62, 263] on span "Chocolate" at bounding box center [78, 264] width 64 height 22
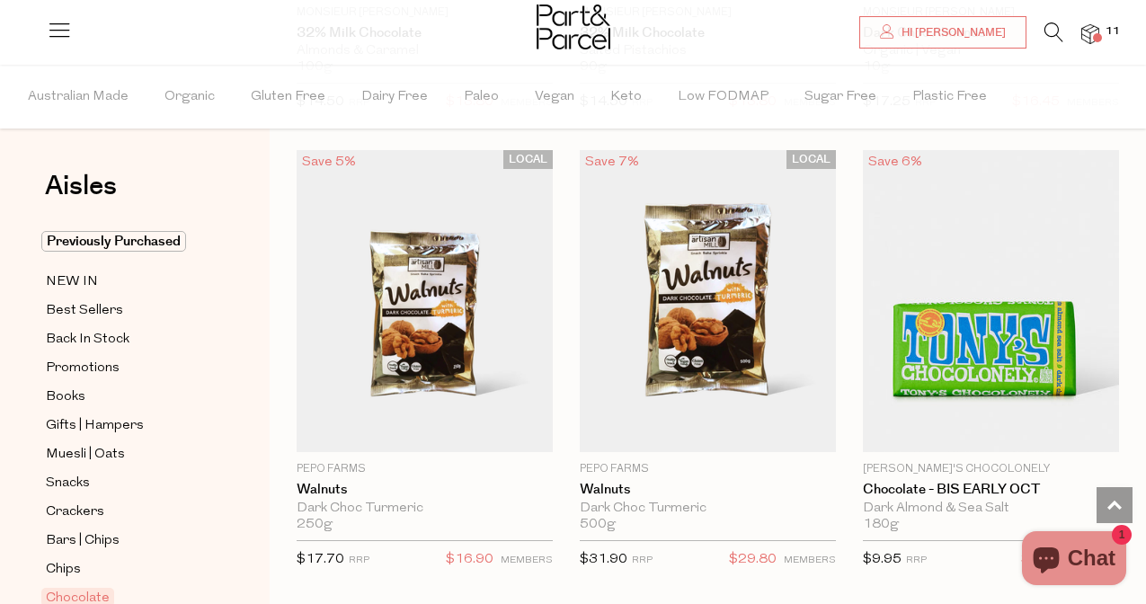
scroll to position [5635, 0]
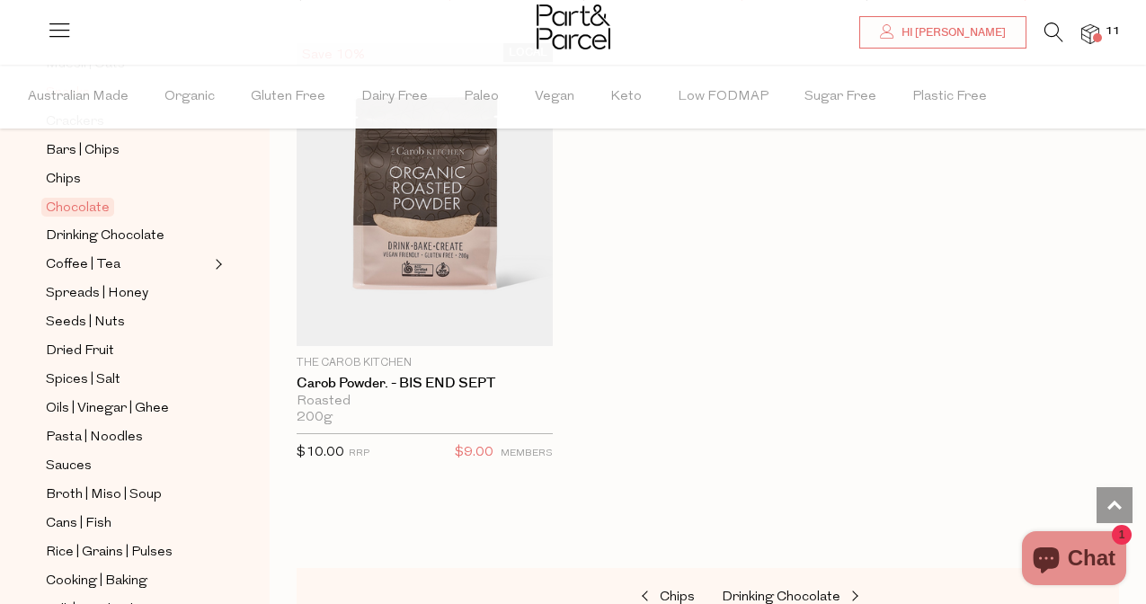
scroll to position [399, 0]
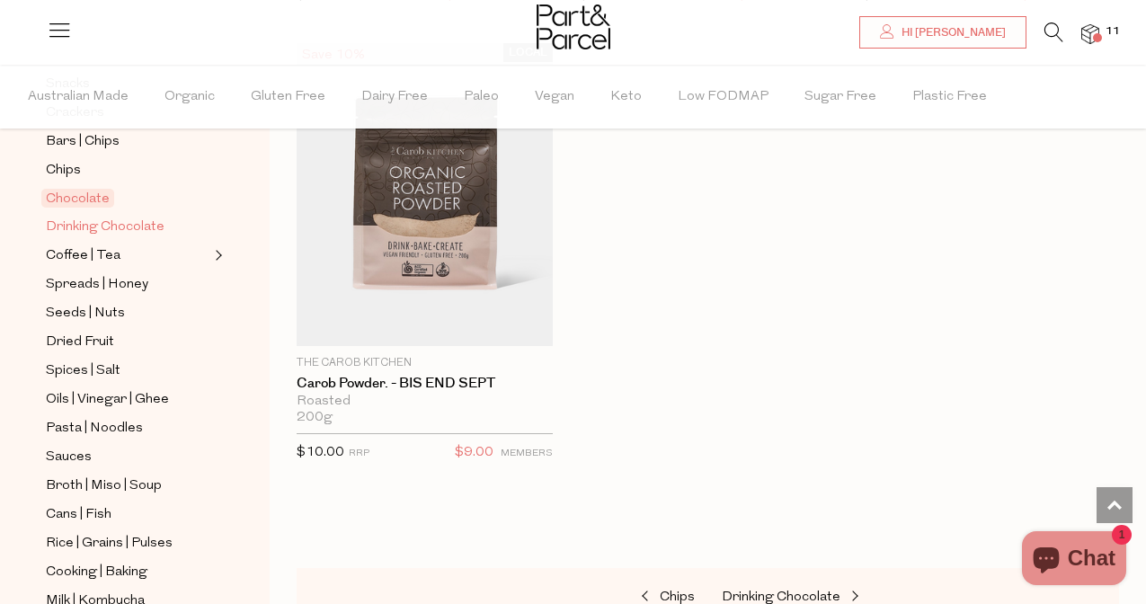
click at [107, 229] on span "Drinking Chocolate" at bounding box center [105, 228] width 119 height 22
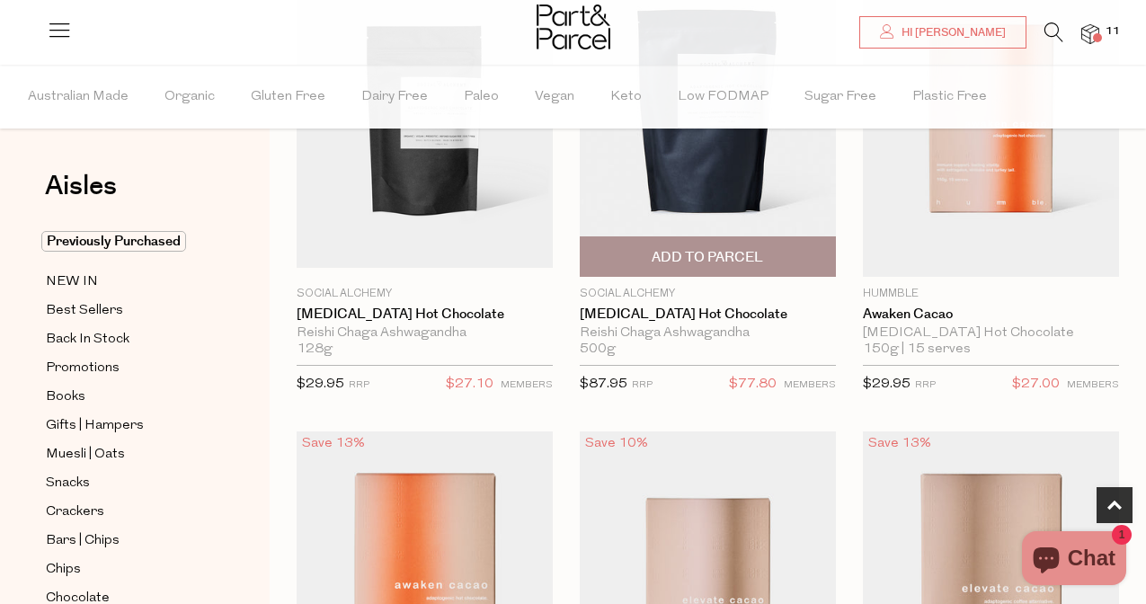
scroll to position [279, 0]
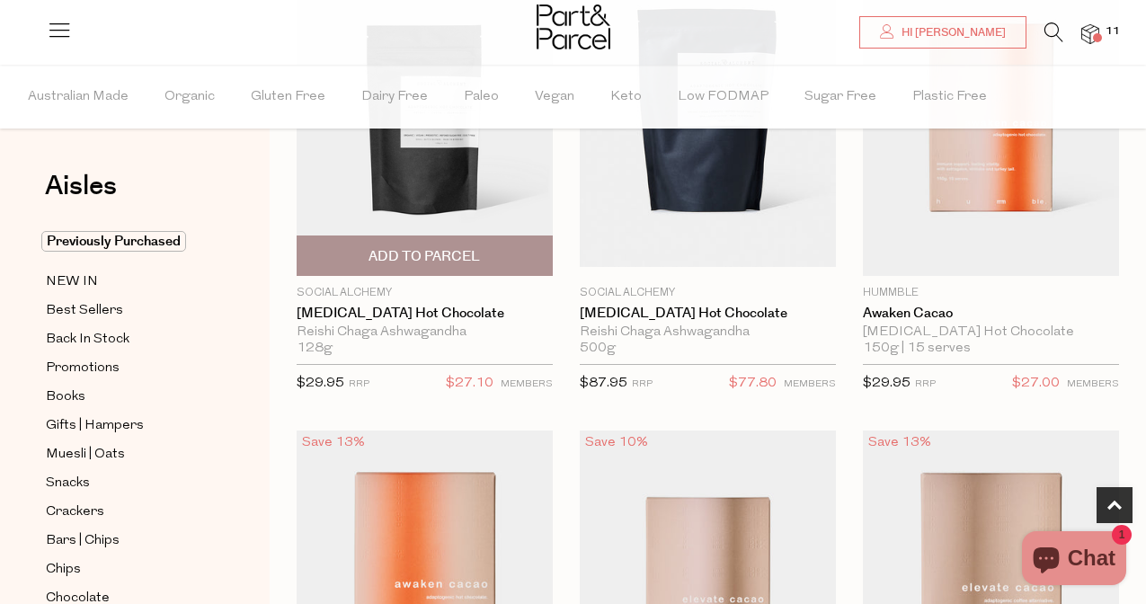
click at [439, 324] on div "Reishi Chaga Ashwagandha" at bounding box center [425, 332] width 256 height 16
click at [438, 310] on link "[MEDICAL_DATA] Hot Chocolate" at bounding box center [425, 314] width 256 height 16
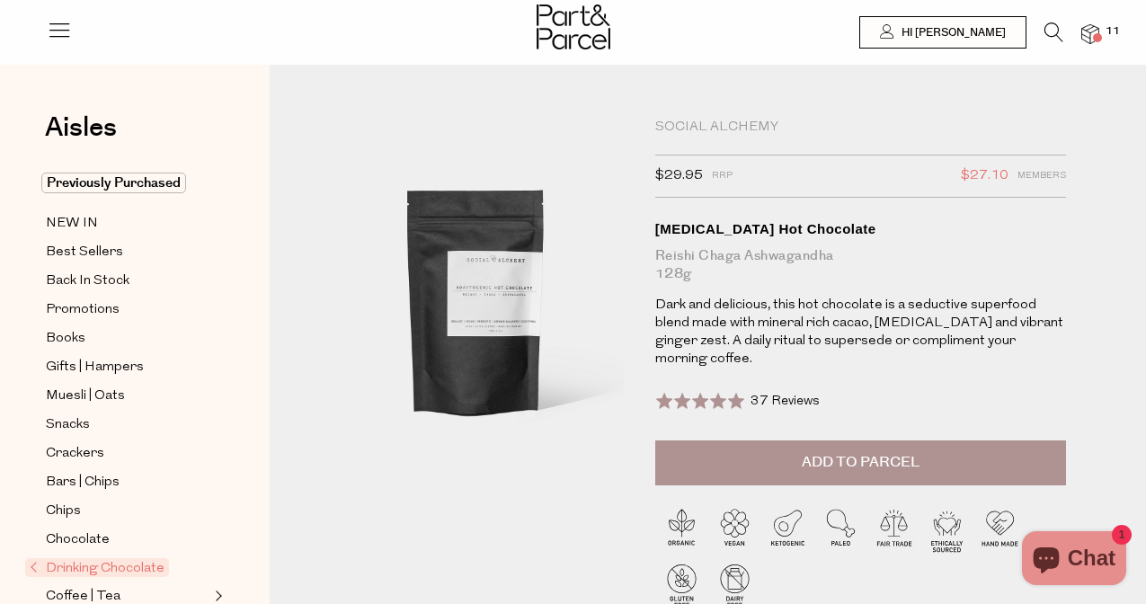
click at [860, 465] on span "Add to Parcel" at bounding box center [860, 462] width 118 height 21
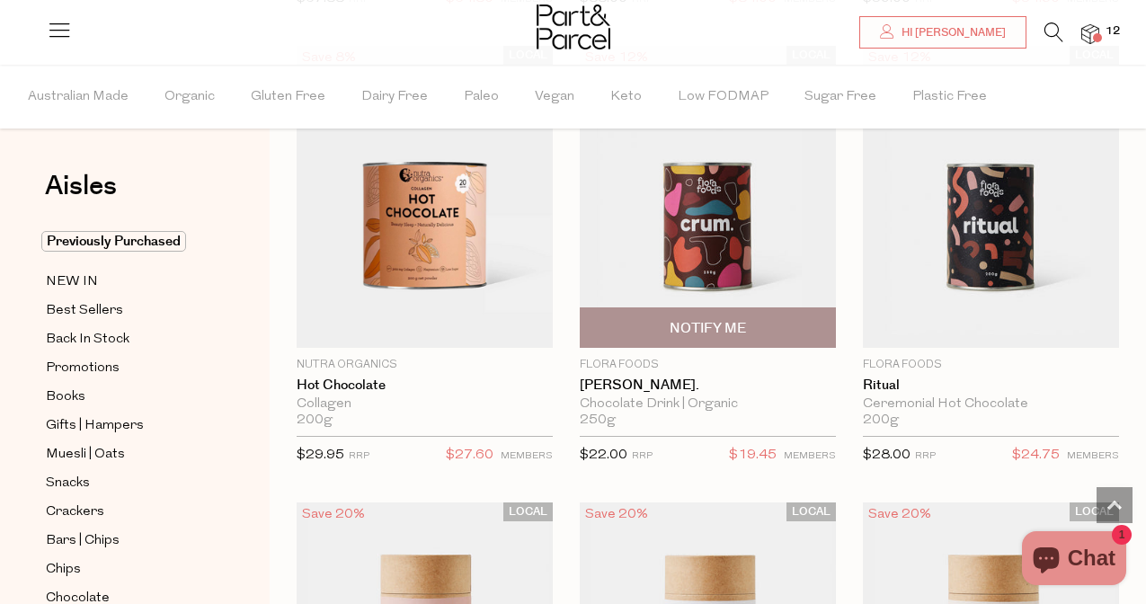
scroll to position [2071, 0]
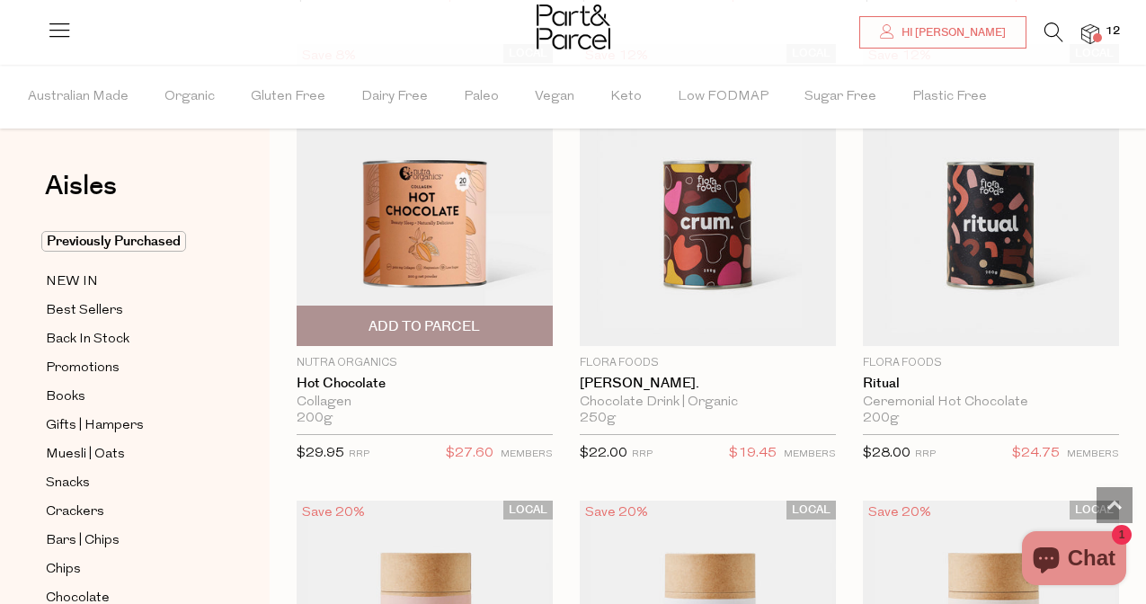
click at [443, 263] on img at bounding box center [425, 195] width 256 height 302
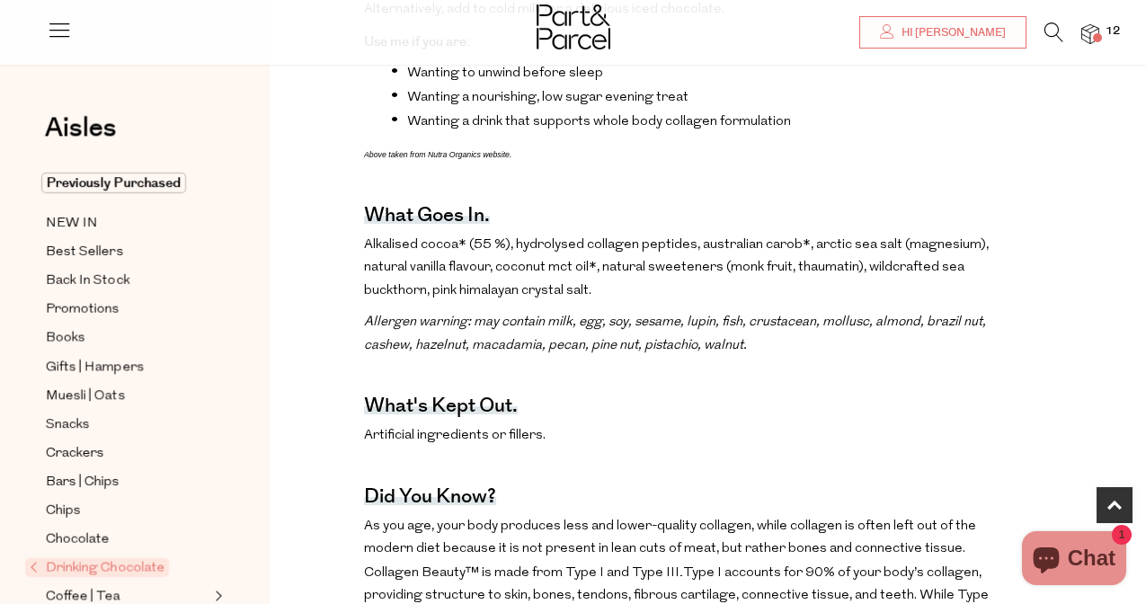
scroll to position [825, 0]
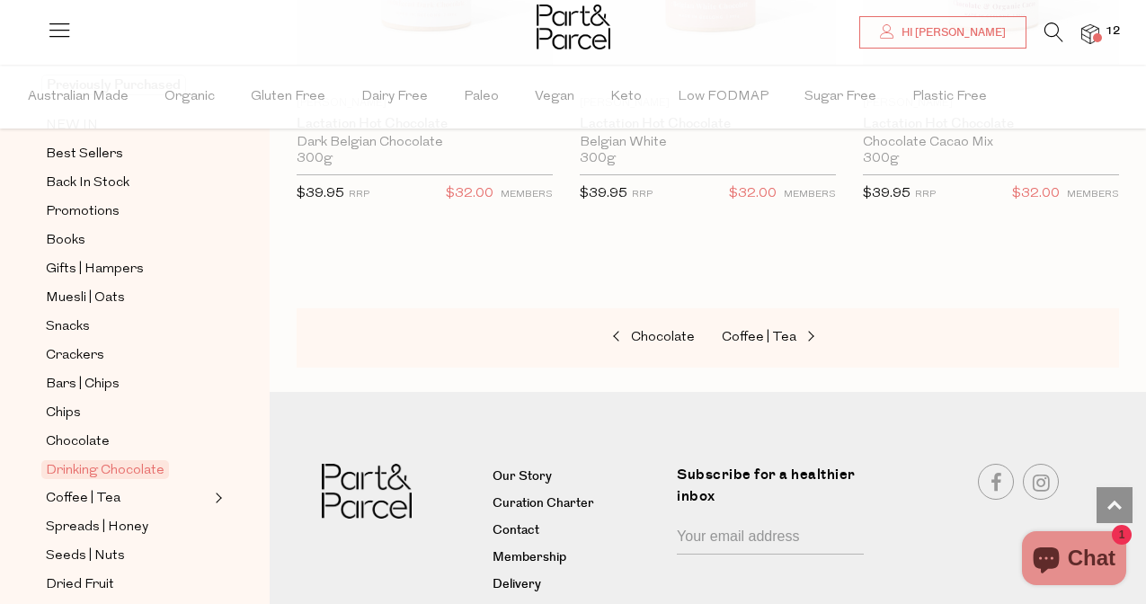
scroll to position [268, 0]
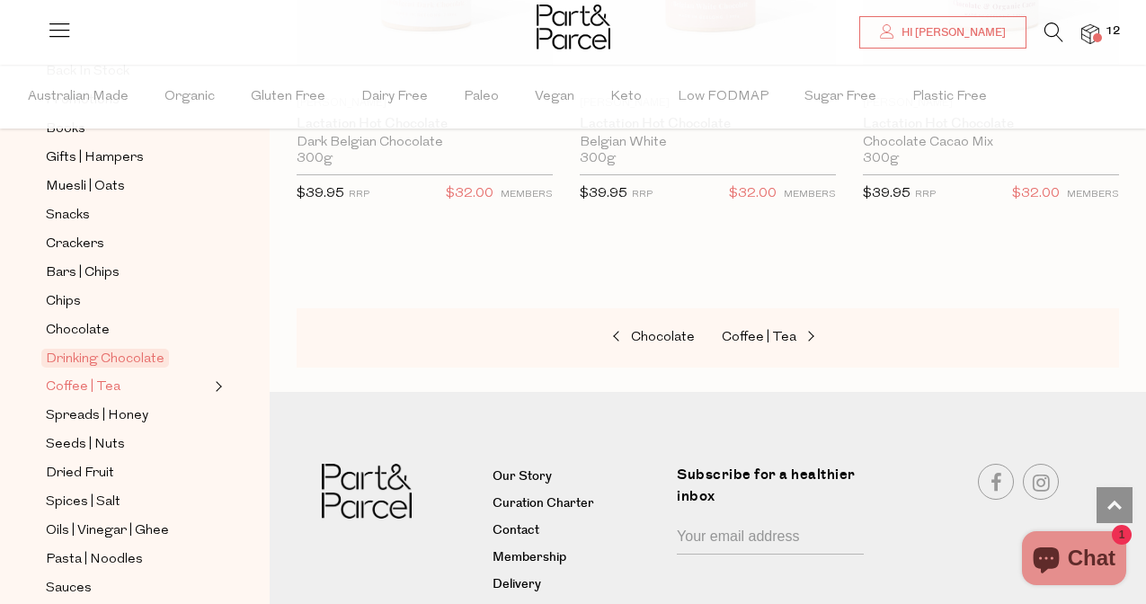
click at [90, 383] on span "Coffee | Tea" at bounding box center [83, 387] width 75 height 22
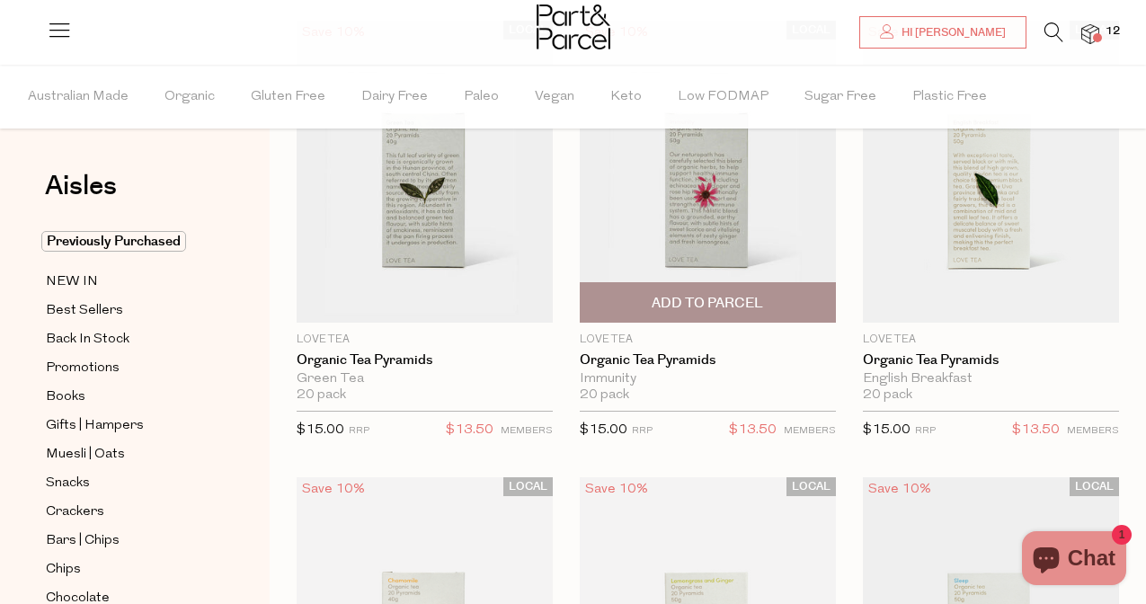
scroll to position [213, 0]
click at [713, 233] on img at bounding box center [708, 173] width 256 height 302
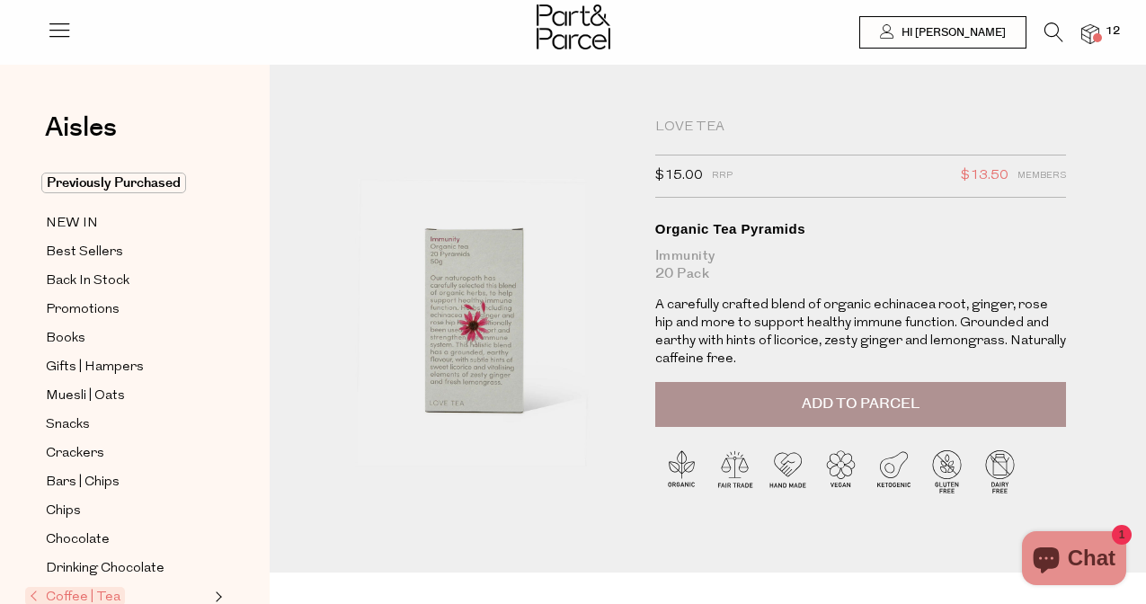
click at [670, 394] on button "Add to Parcel" at bounding box center [861, 404] width 412 height 45
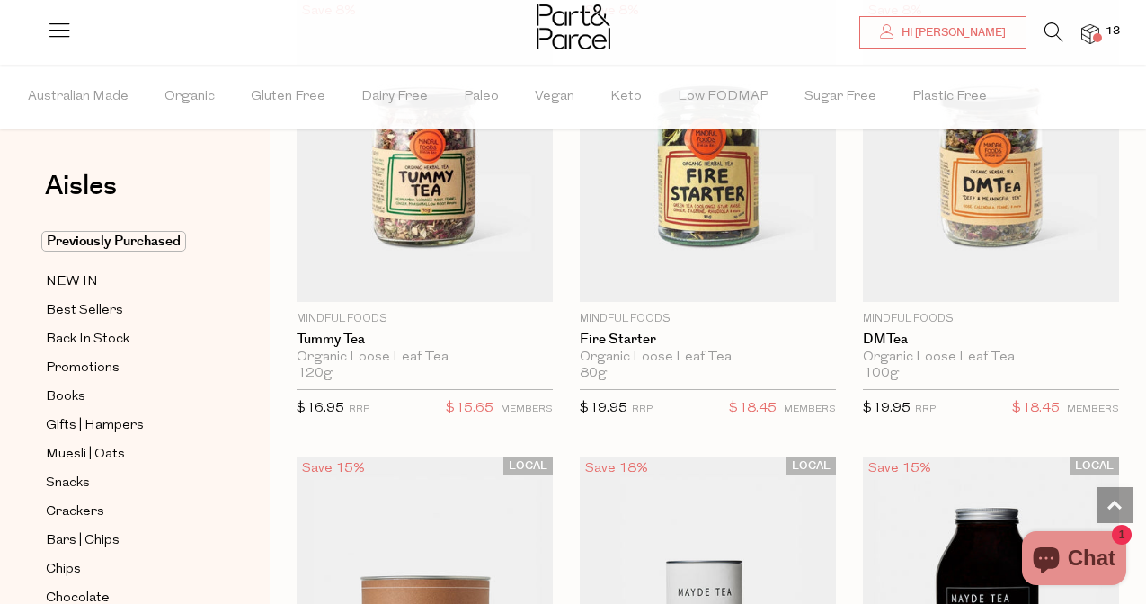
scroll to position [5320, 0]
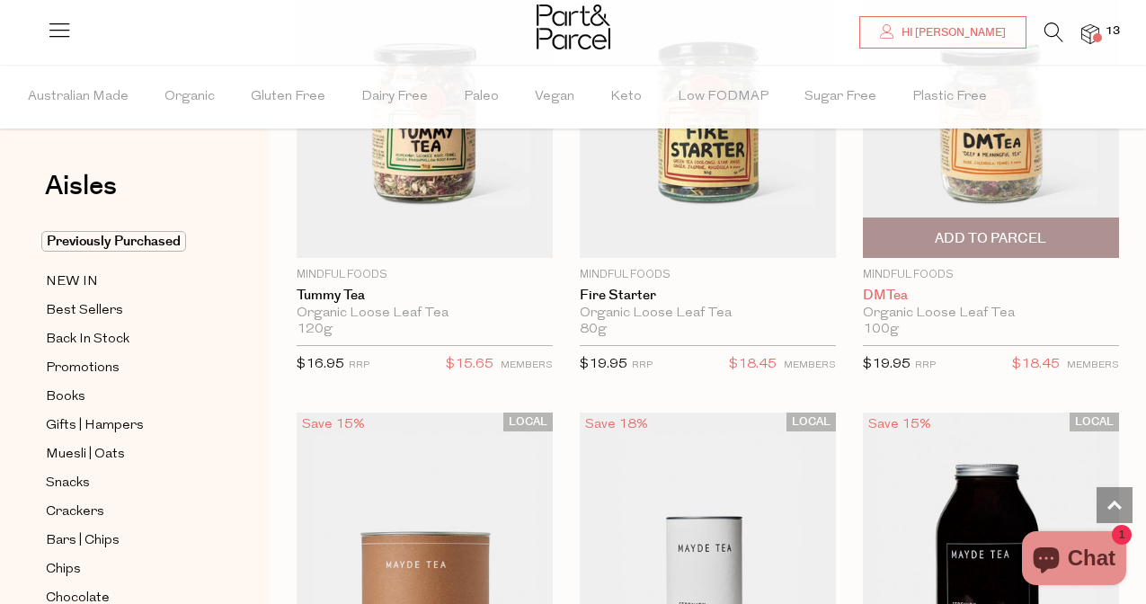
click at [894, 288] on link "DMTea" at bounding box center [991, 296] width 256 height 16
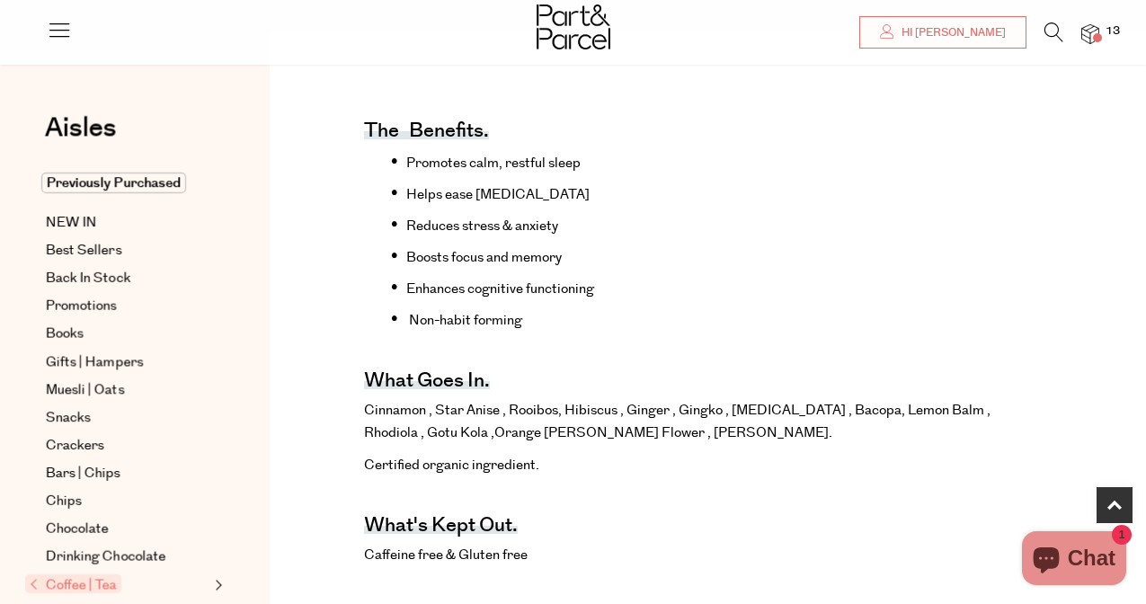
scroll to position [602, 0]
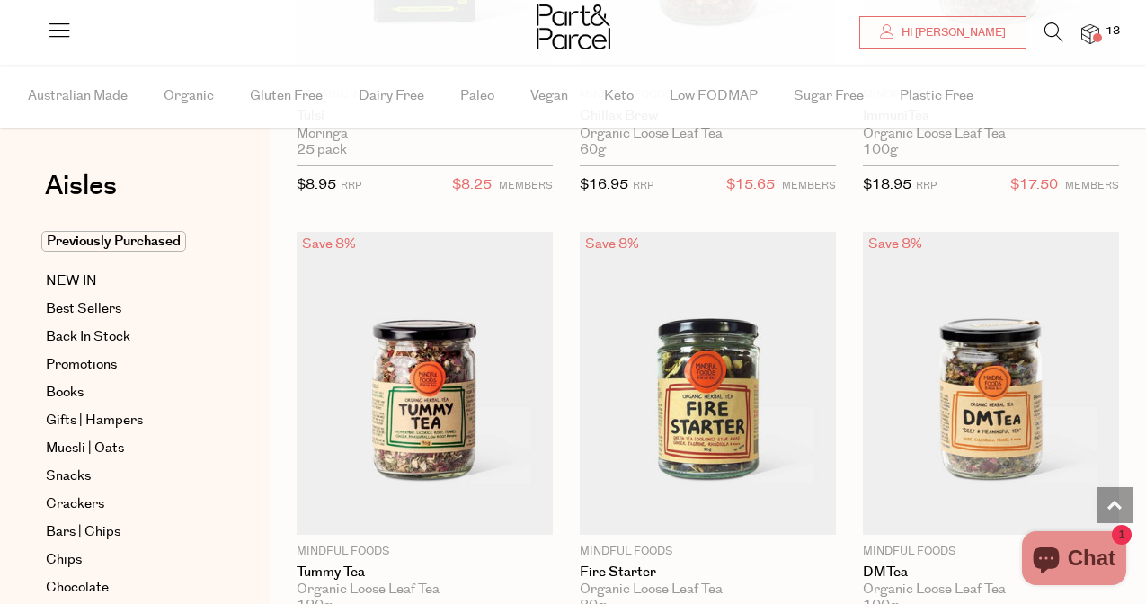
scroll to position [5349, 0]
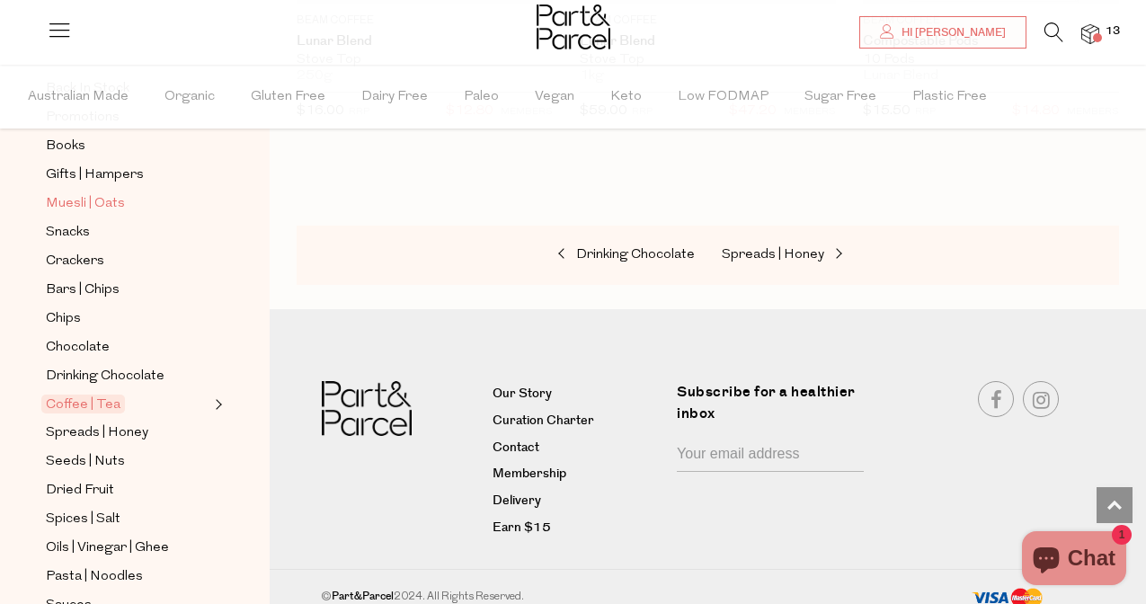
scroll to position [256, 0]
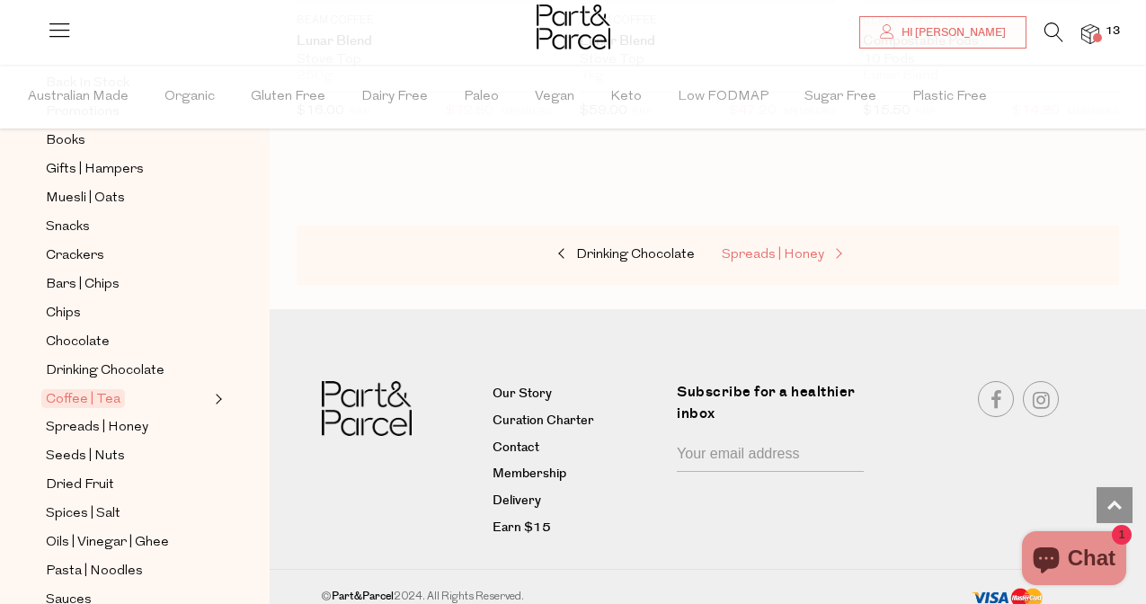
click at [780, 248] on span "Spreads | Honey" at bounding box center [773, 254] width 102 height 13
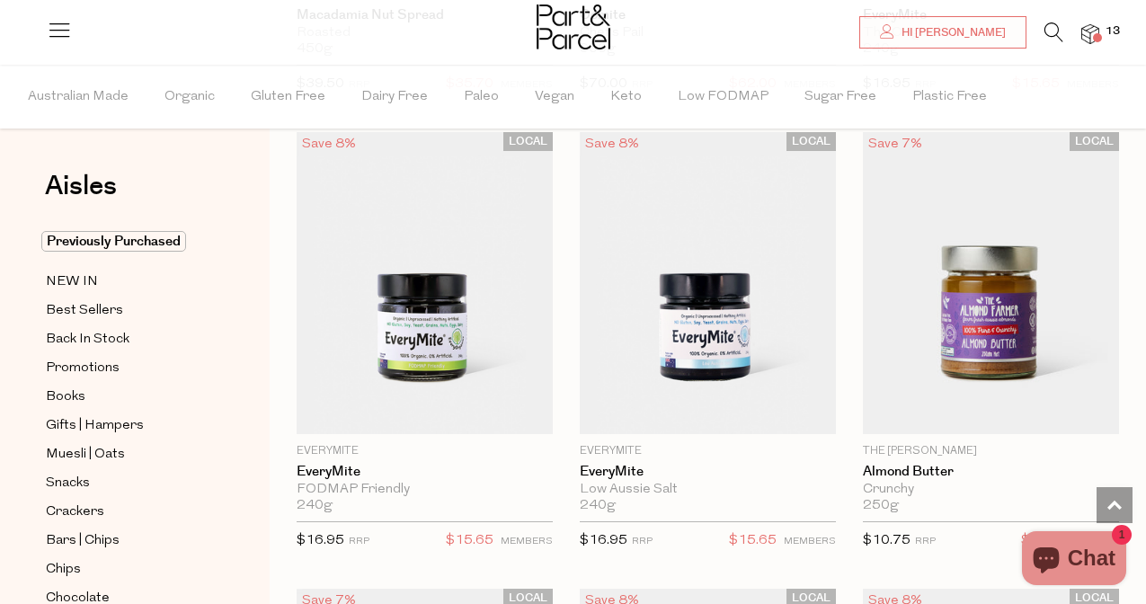
scroll to position [3759, 0]
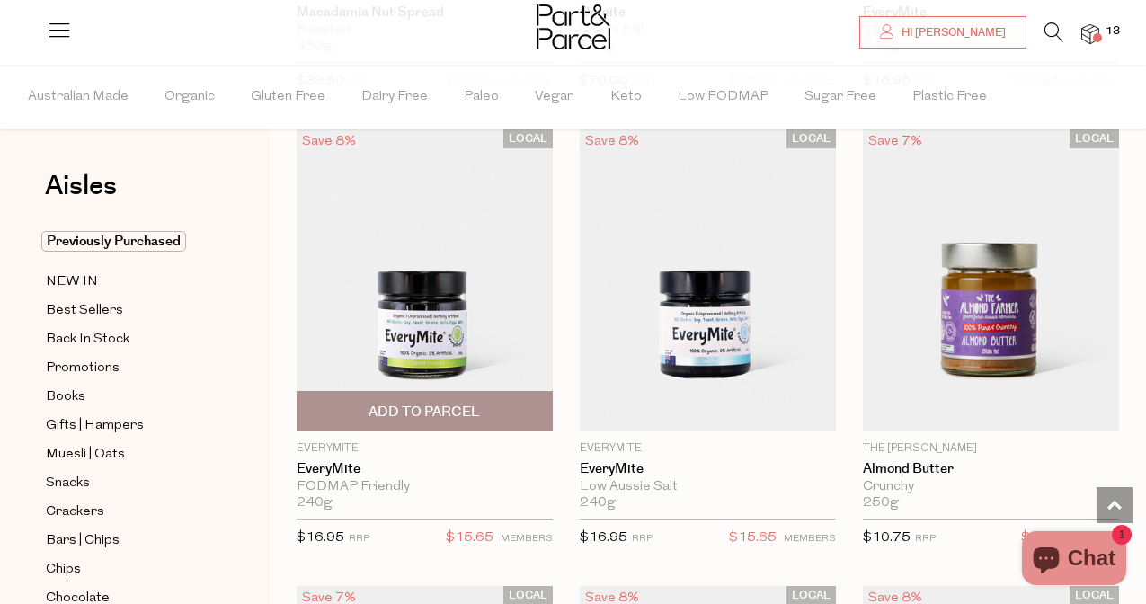
click at [429, 403] on span "Add To Parcel" at bounding box center [423, 412] width 111 height 19
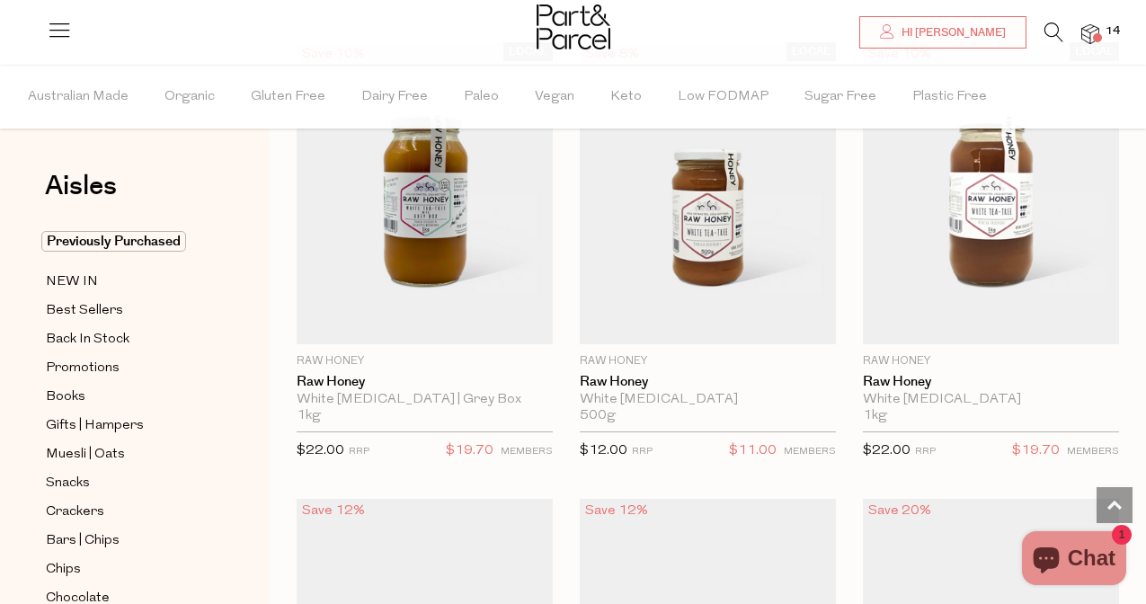
scroll to position [6128, 0]
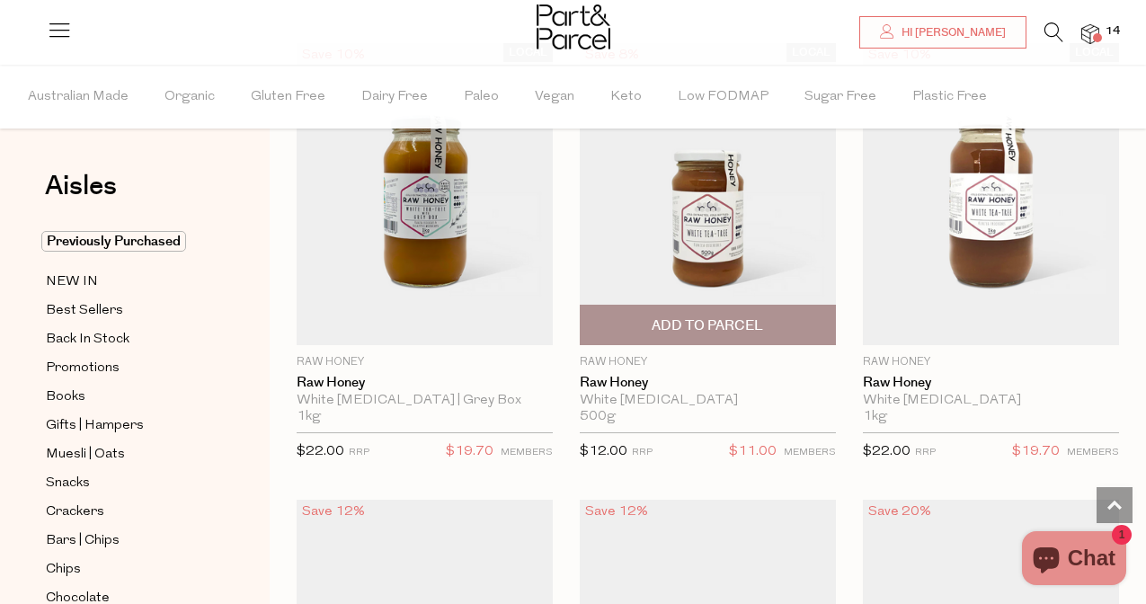
click at [698, 217] on img at bounding box center [708, 194] width 256 height 302
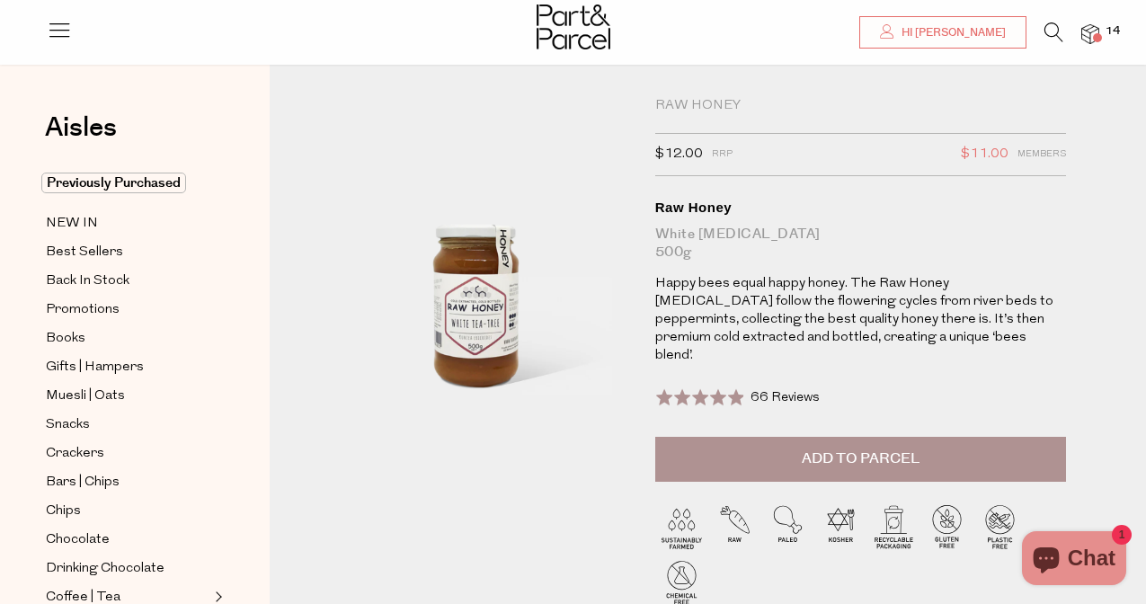
scroll to position [29, 0]
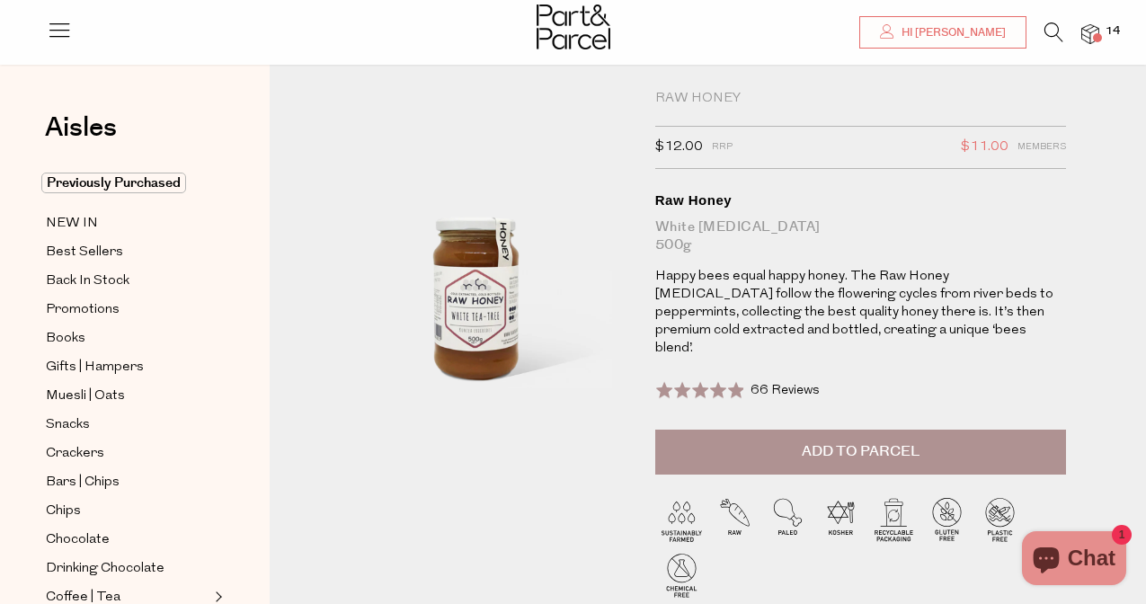
click at [807, 441] on span "Add to Parcel" at bounding box center [860, 451] width 118 height 21
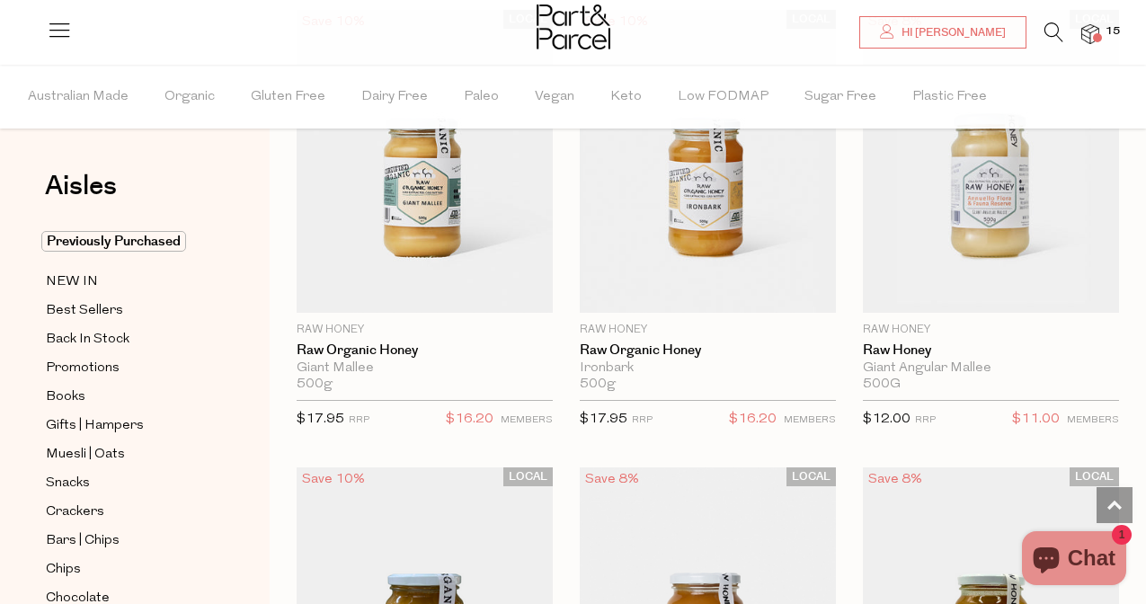
scroll to position [5228, 0]
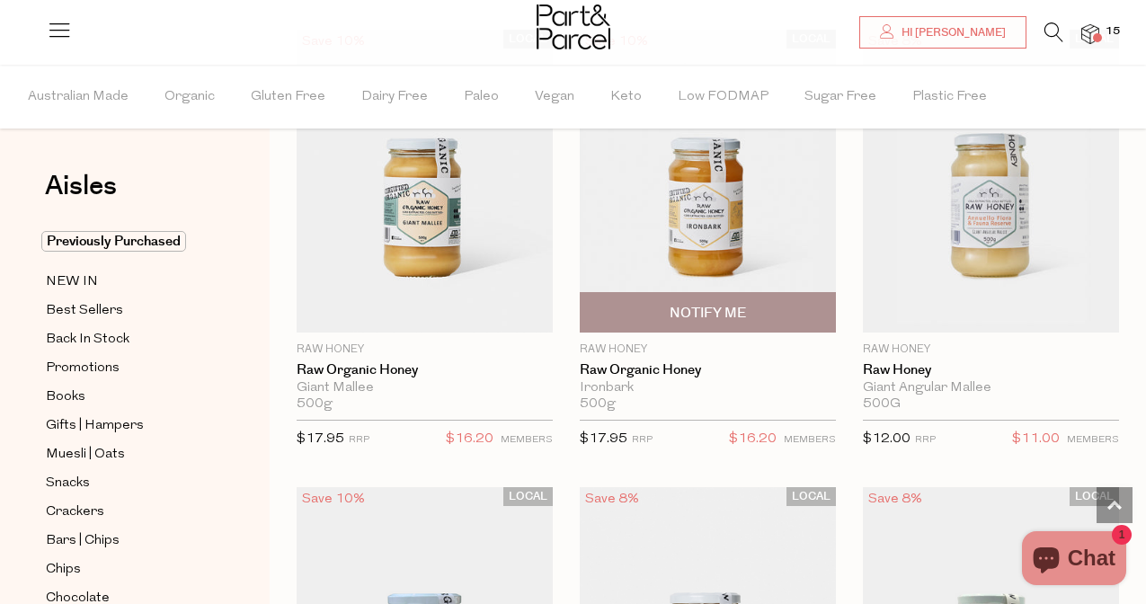
click at [729, 211] on img at bounding box center [708, 181] width 256 height 302
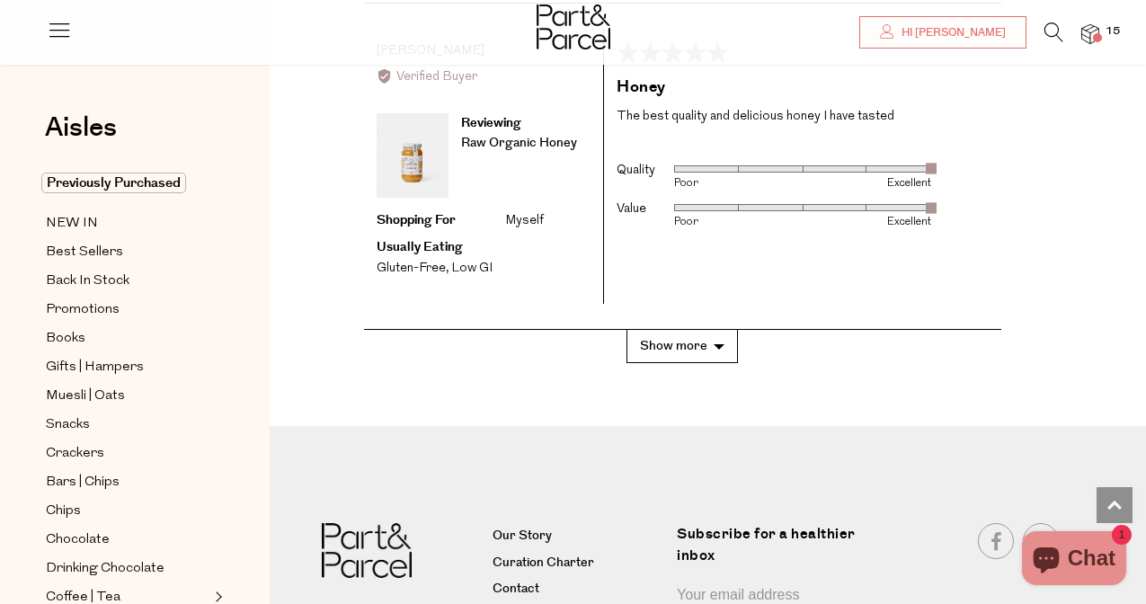
scroll to position [3676, 0]
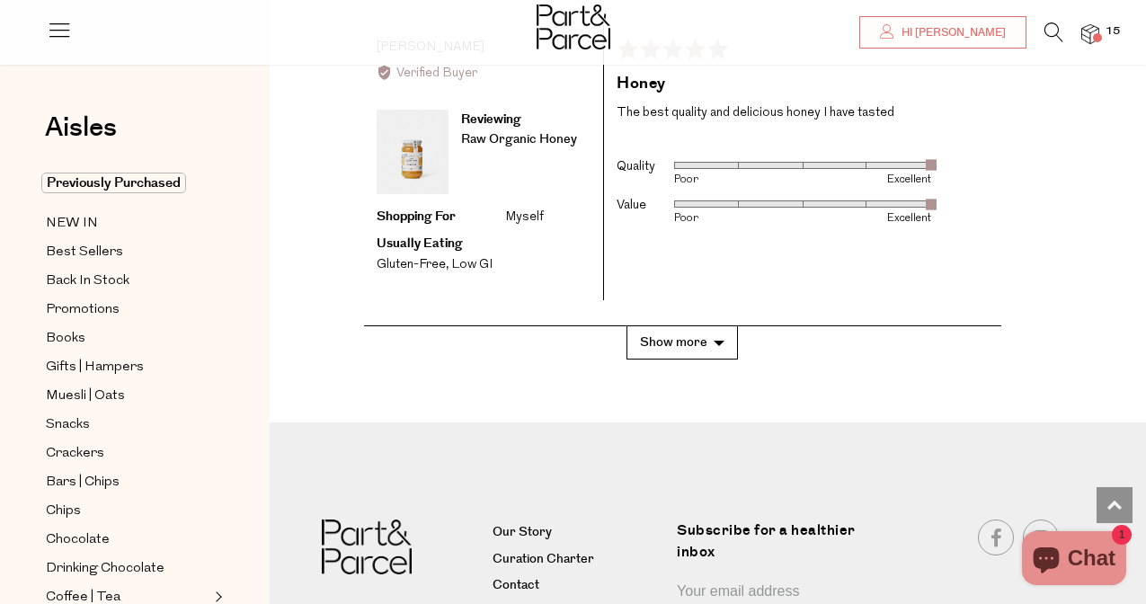
click at [708, 326] on button "Show more" at bounding box center [681, 342] width 111 height 33
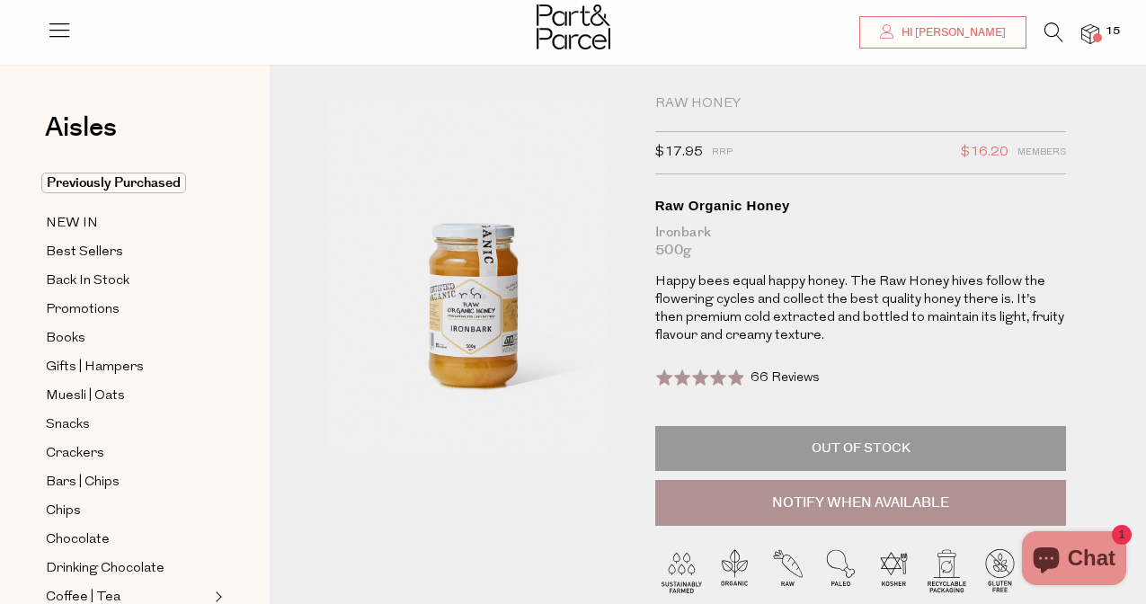
scroll to position [18, 0]
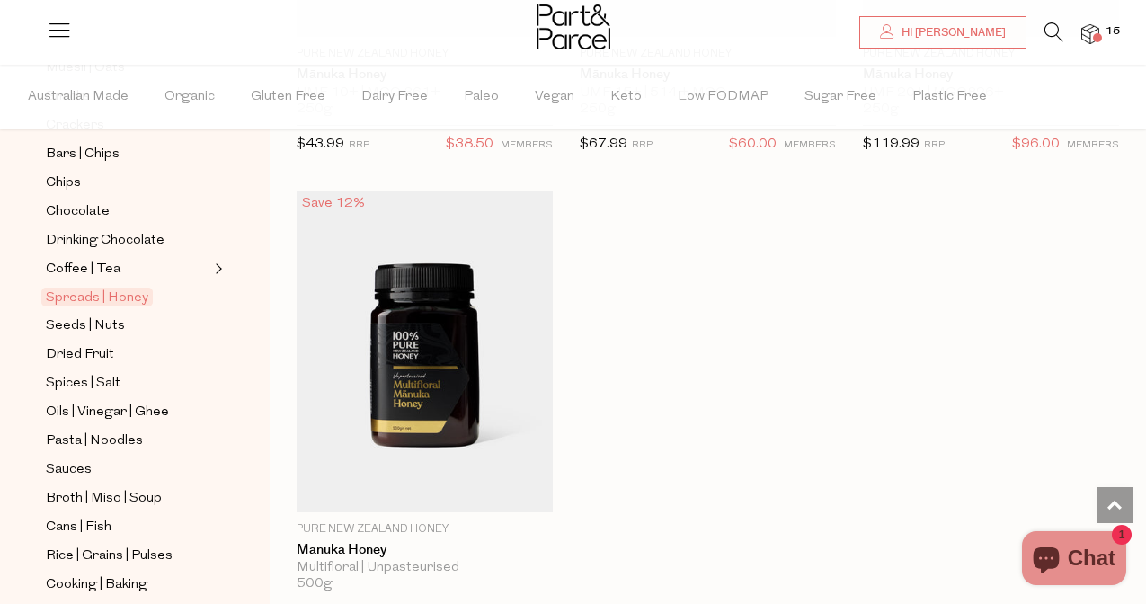
scroll to position [388, 0]
click at [90, 320] on span "Seeds | Nuts" at bounding box center [85, 325] width 79 height 22
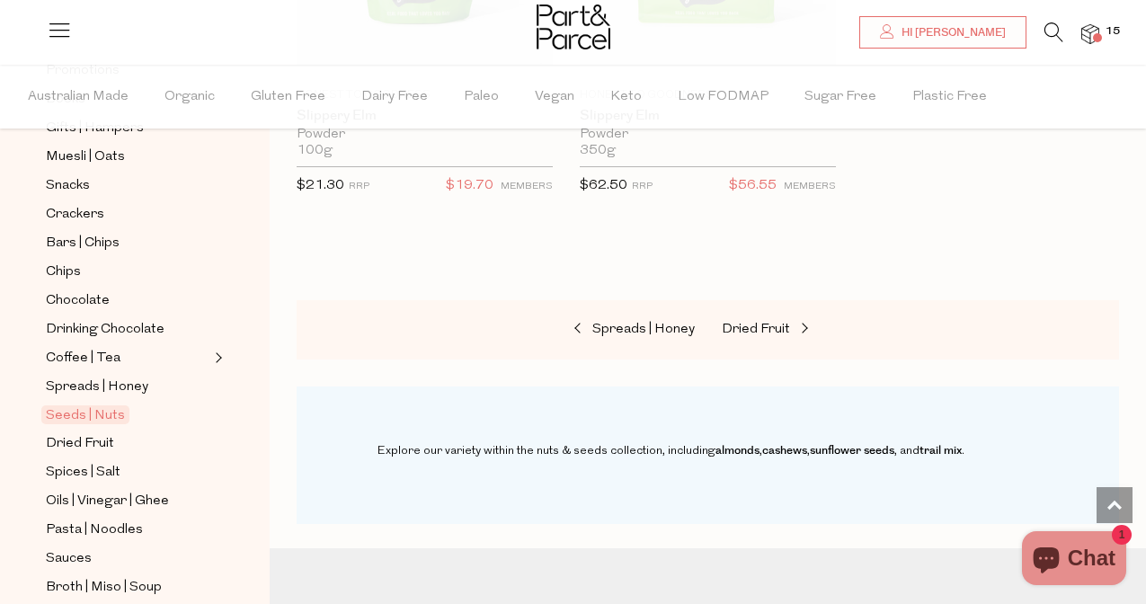
scroll to position [314, 0]
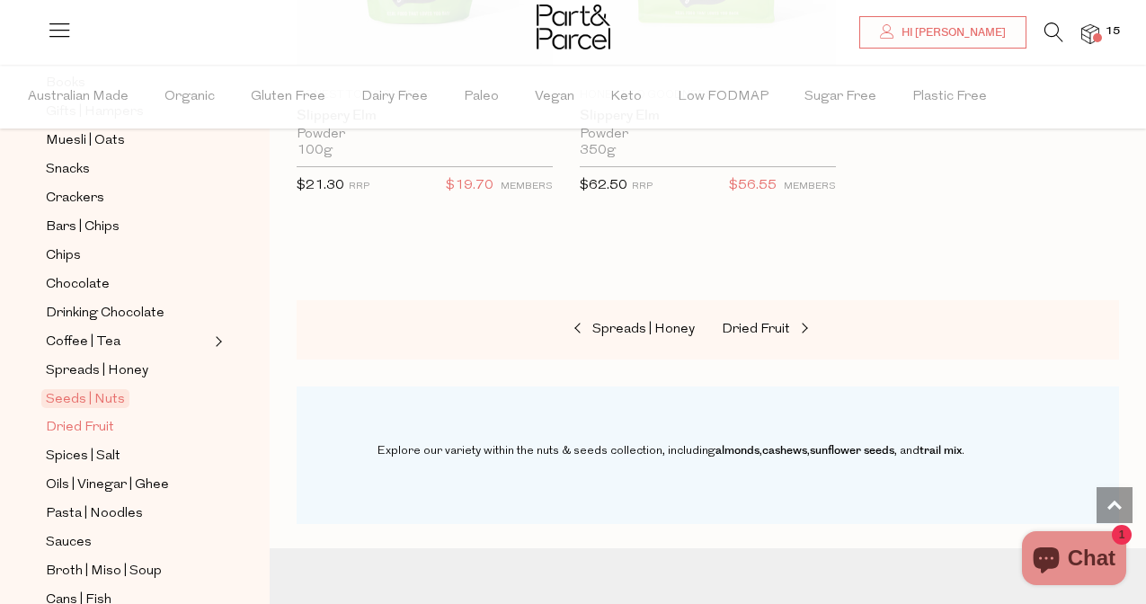
click at [95, 429] on span "Dried Fruit" at bounding box center [80, 428] width 68 height 22
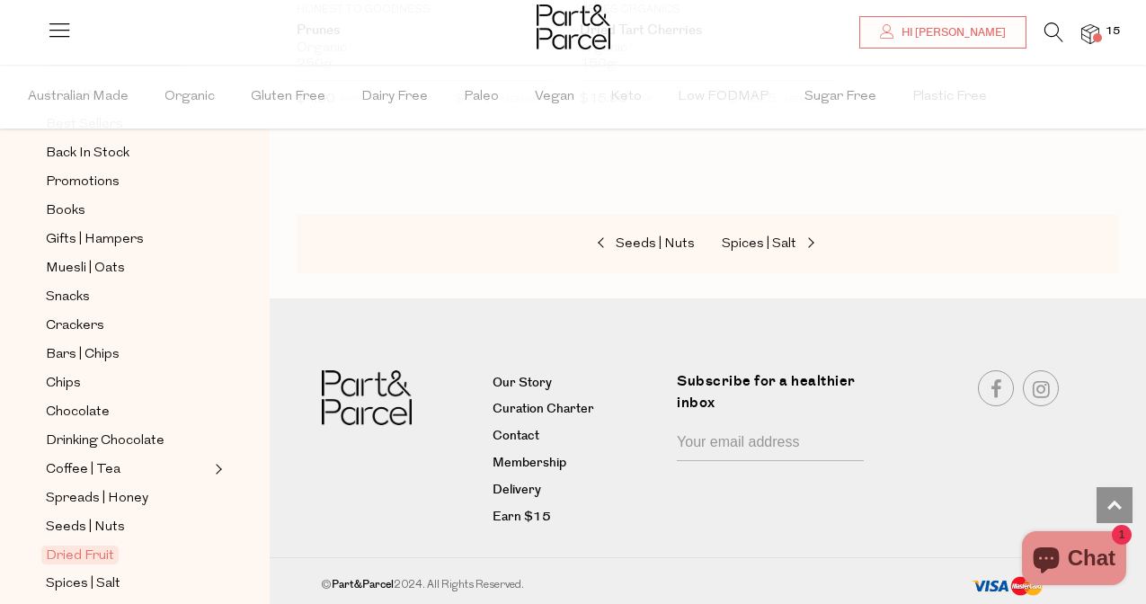
scroll to position [190, 0]
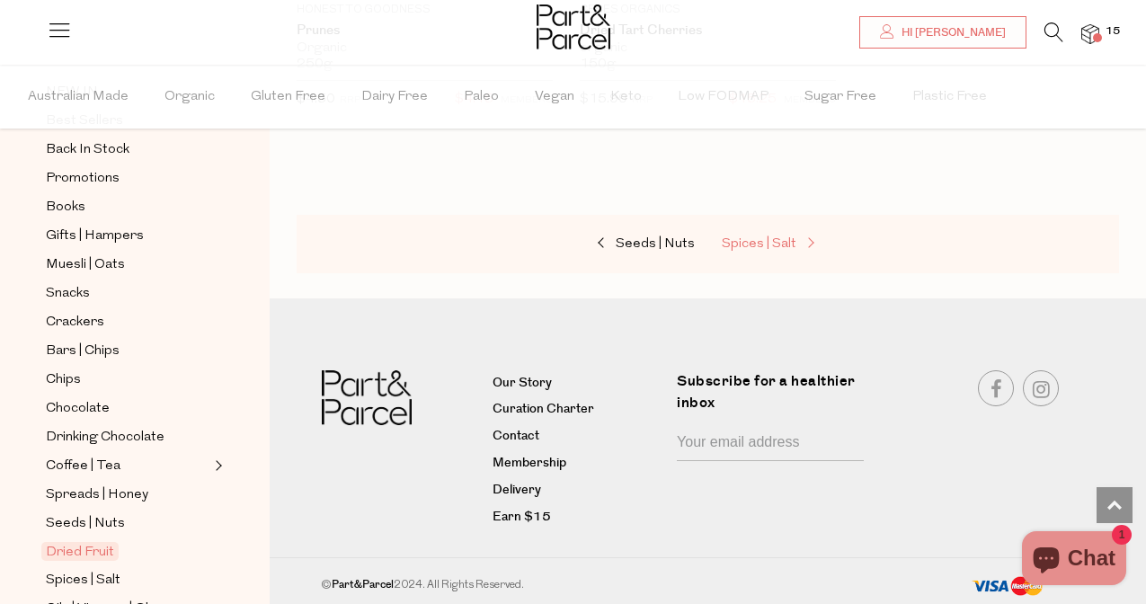
click at [775, 244] on span "Spices | Salt" at bounding box center [759, 243] width 75 height 13
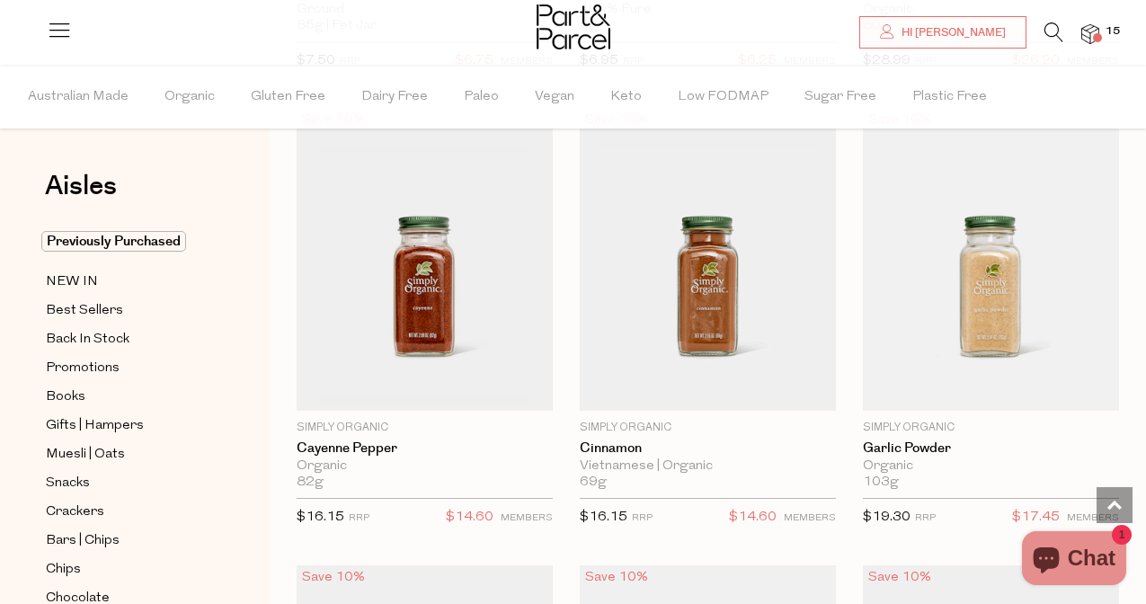
scroll to position [3371, 0]
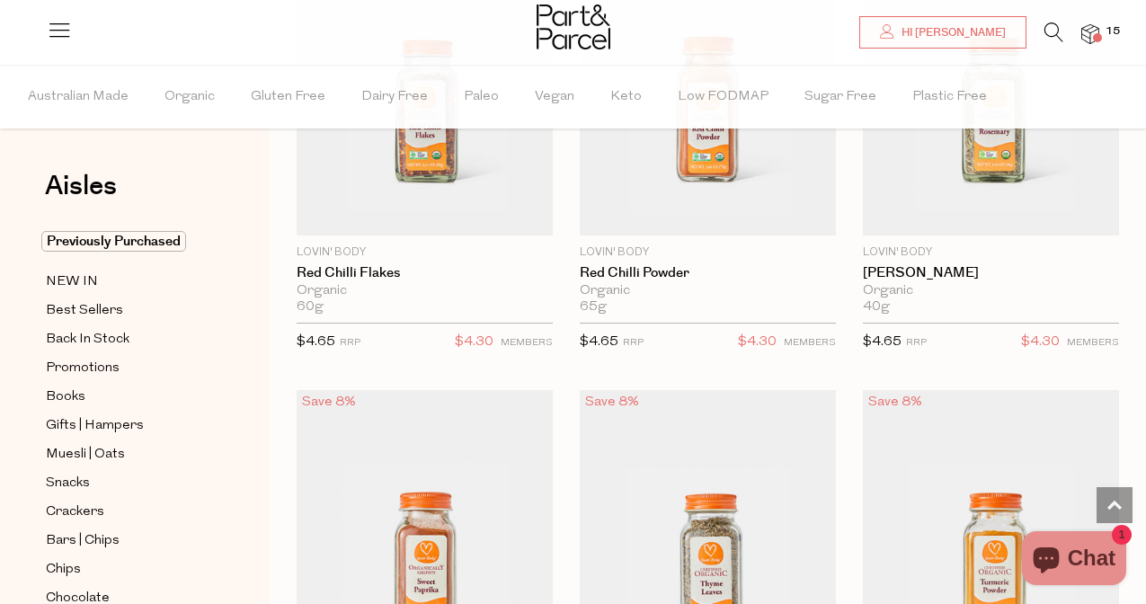
scroll to position [7662, 0]
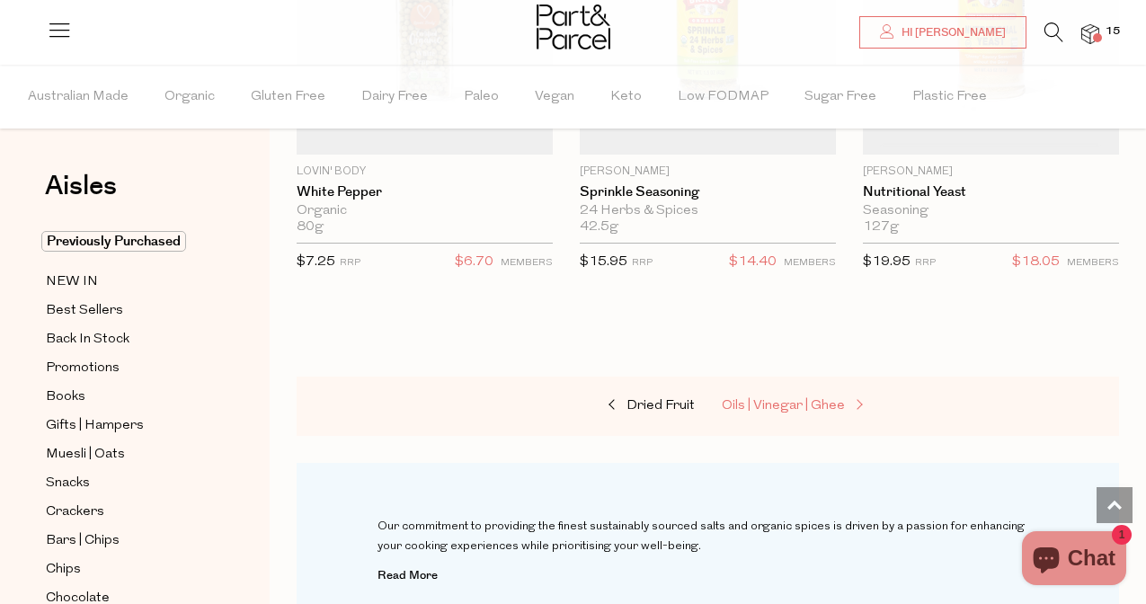
click at [776, 399] on span "Oils | Vinegar | Ghee" at bounding box center [783, 405] width 123 height 13
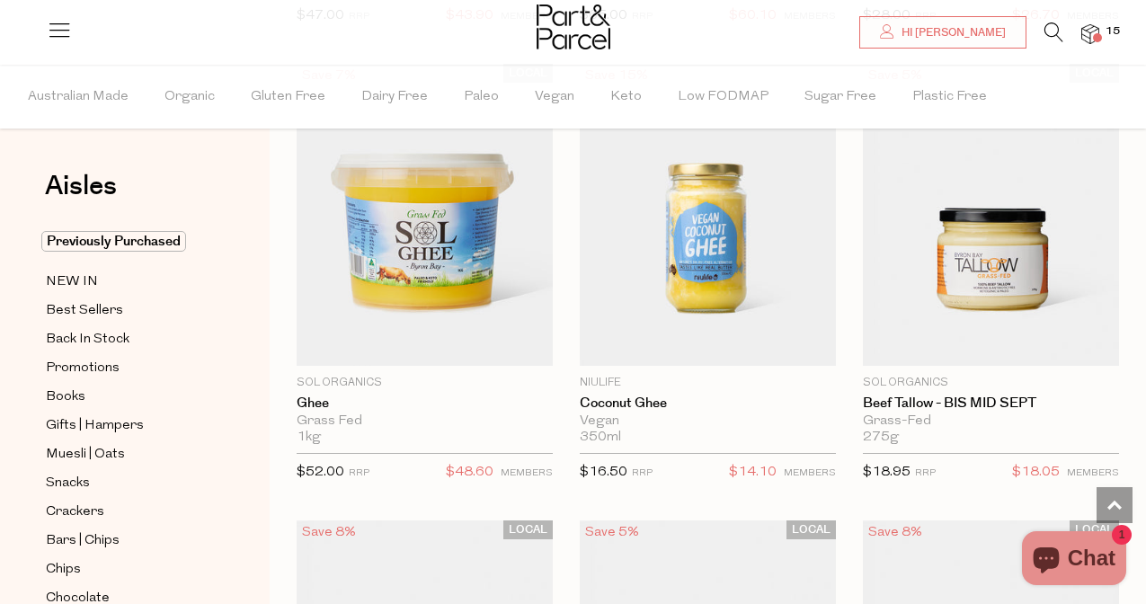
scroll to position [3378, 0]
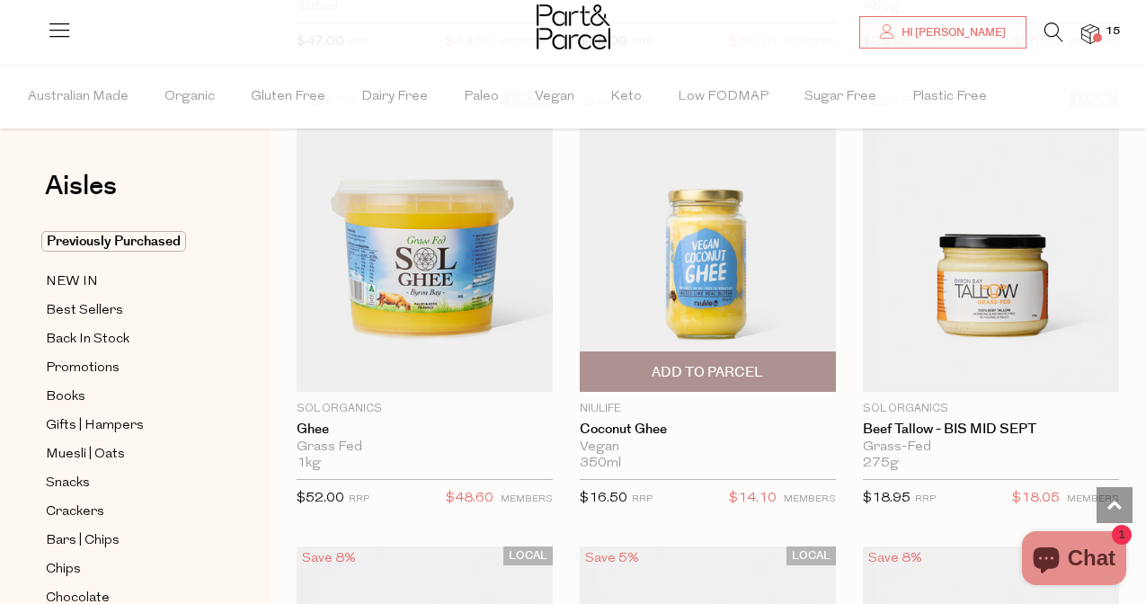
click at [723, 294] on img at bounding box center [708, 241] width 256 height 302
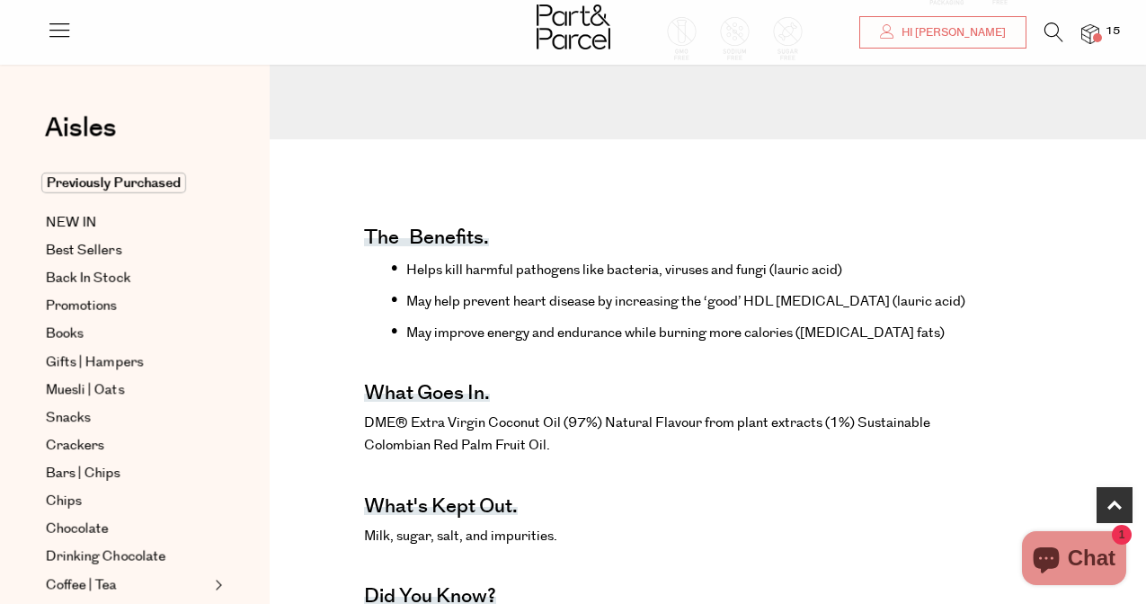
scroll to position [566, 0]
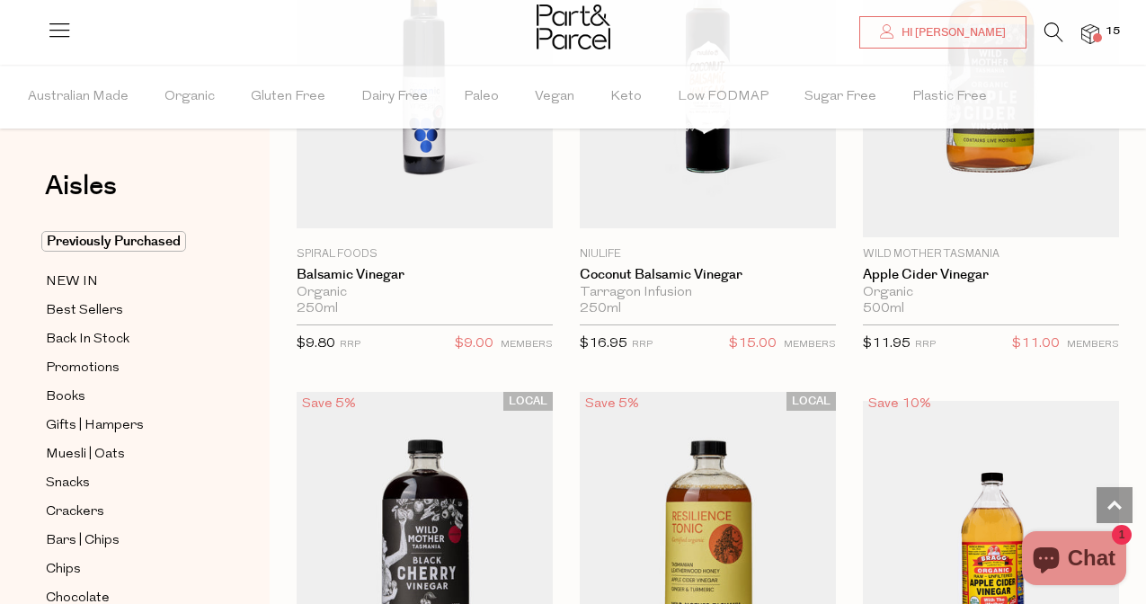
scroll to position [5836, 0]
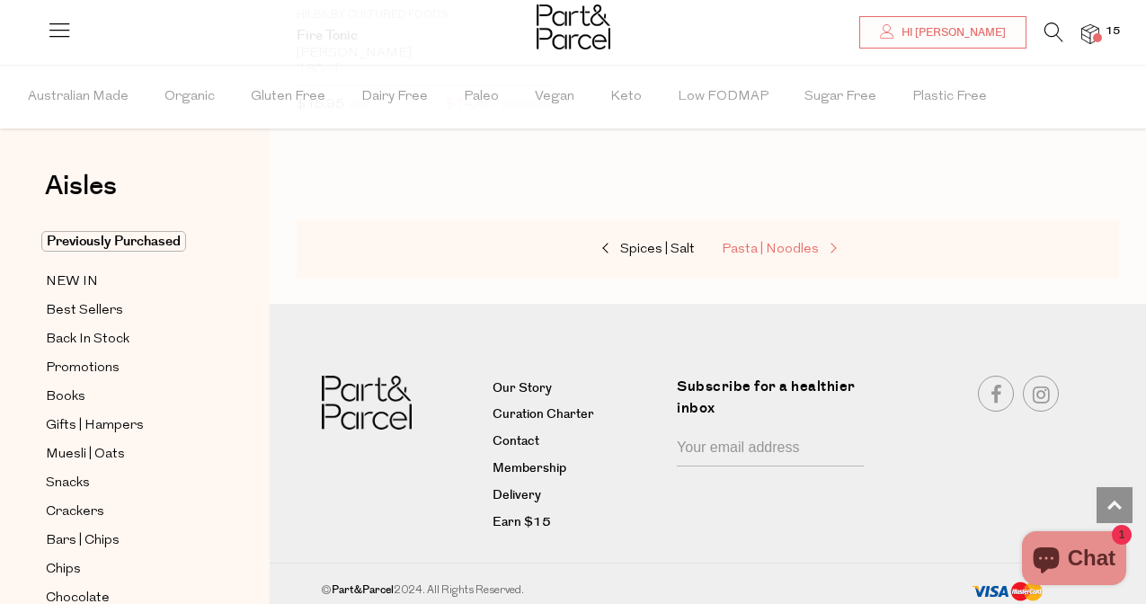
click at [776, 243] on span "Pasta | Noodles" at bounding box center [770, 249] width 97 height 13
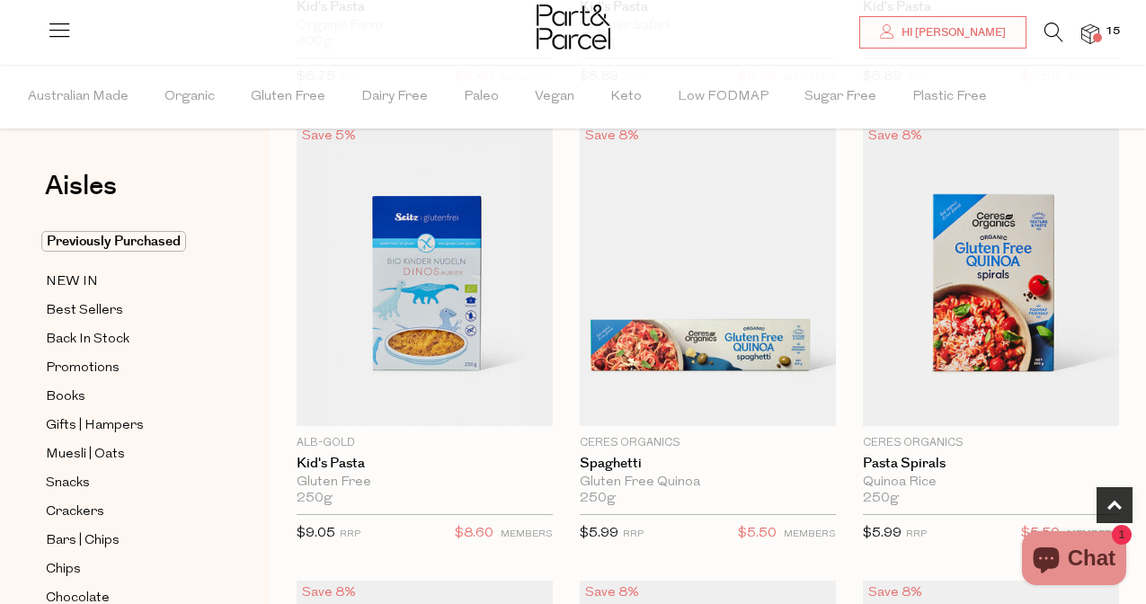
scroll to position [602, 0]
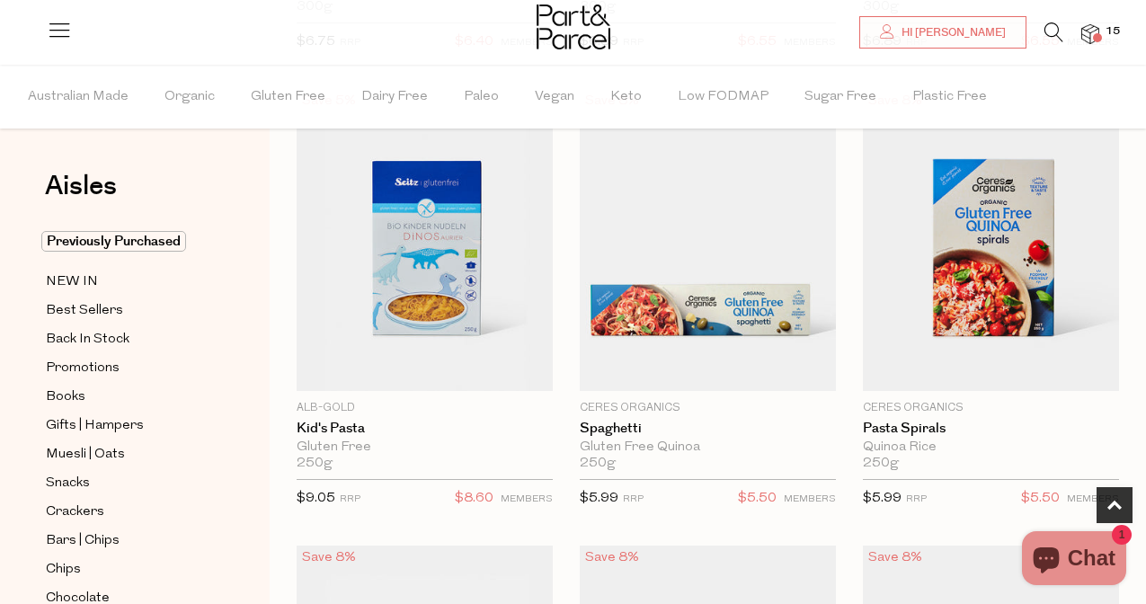
click at [770, 360] on span "Add To Parcel" at bounding box center [707, 379] width 245 height 39
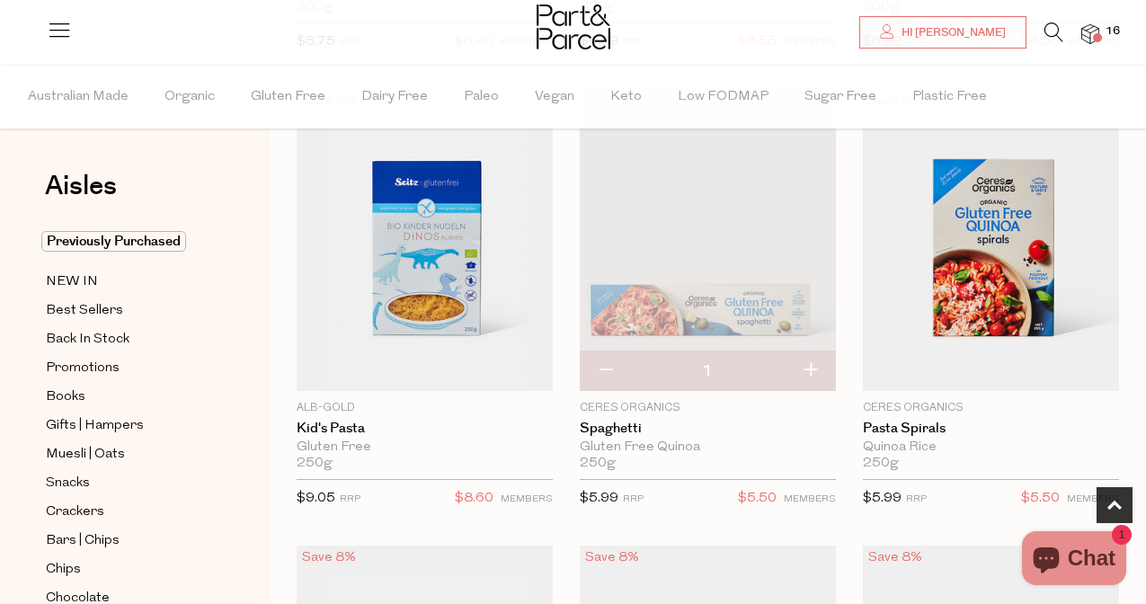
click at [806, 370] on button "button" at bounding box center [809, 371] width 51 height 40
type input "2"
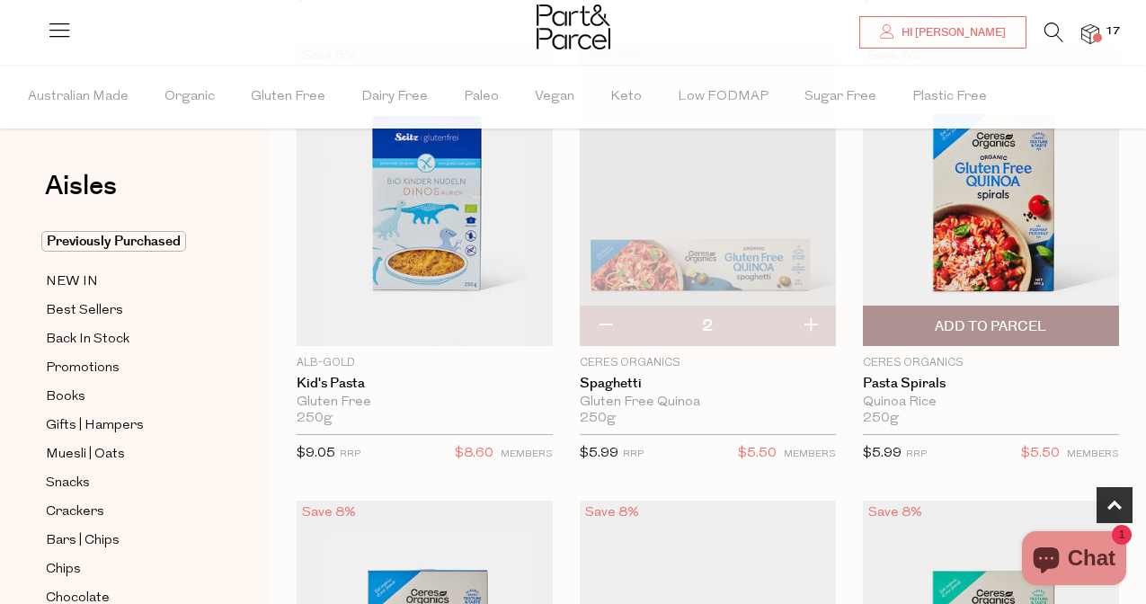
scroll to position [617, 0]
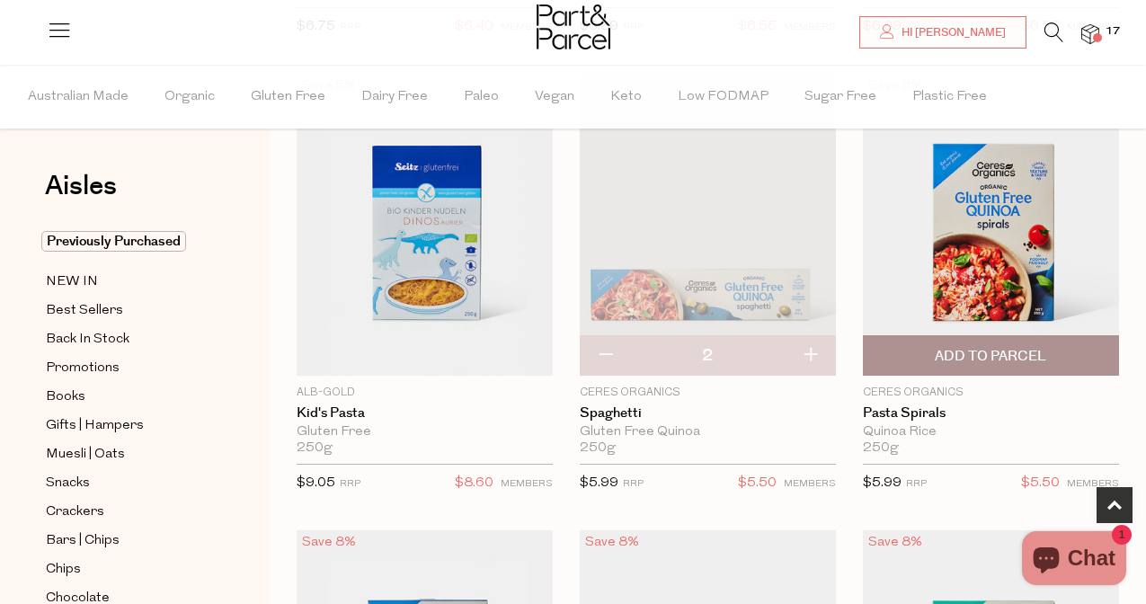
click at [1046, 347] on span "Add To Parcel" at bounding box center [990, 355] width 245 height 39
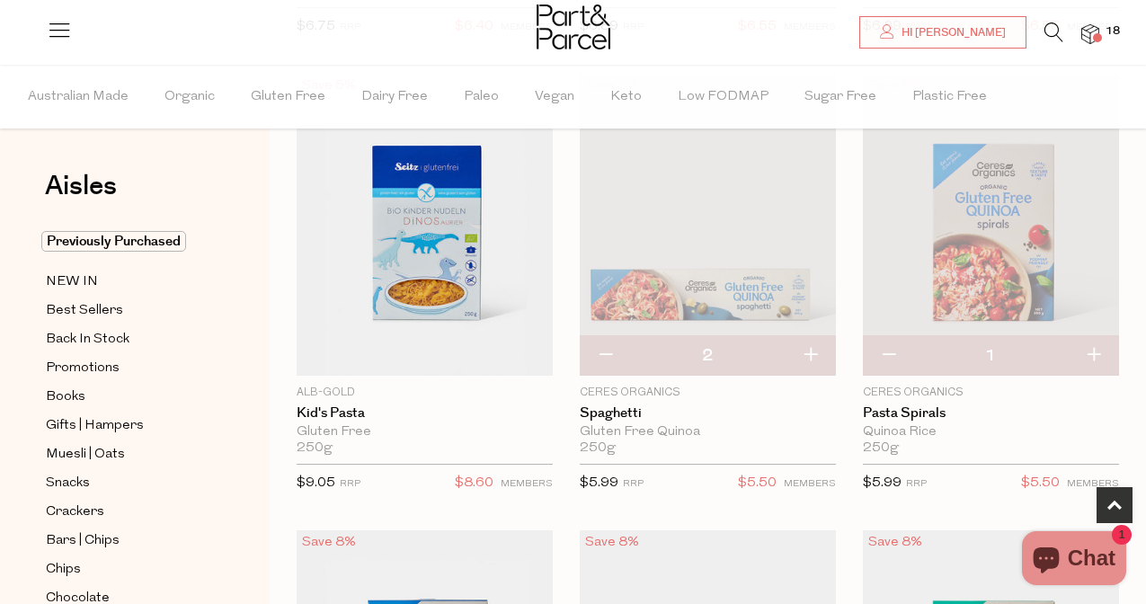
click at [1098, 354] on button "button" at bounding box center [1092, 356] width 51 height 40
type input "2"
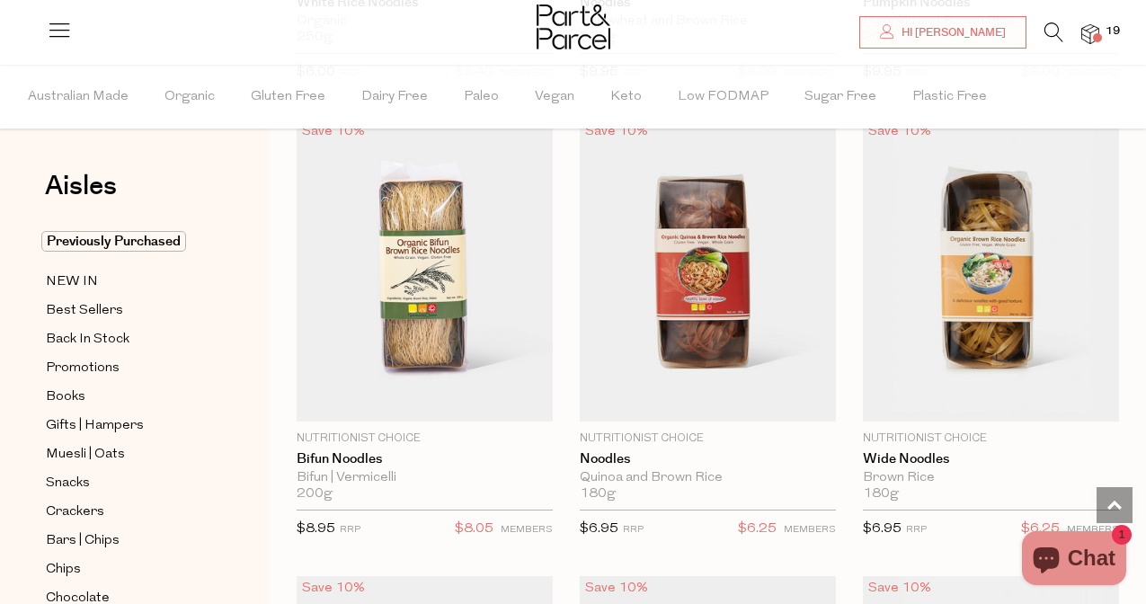
scroll to position [6530, 0]
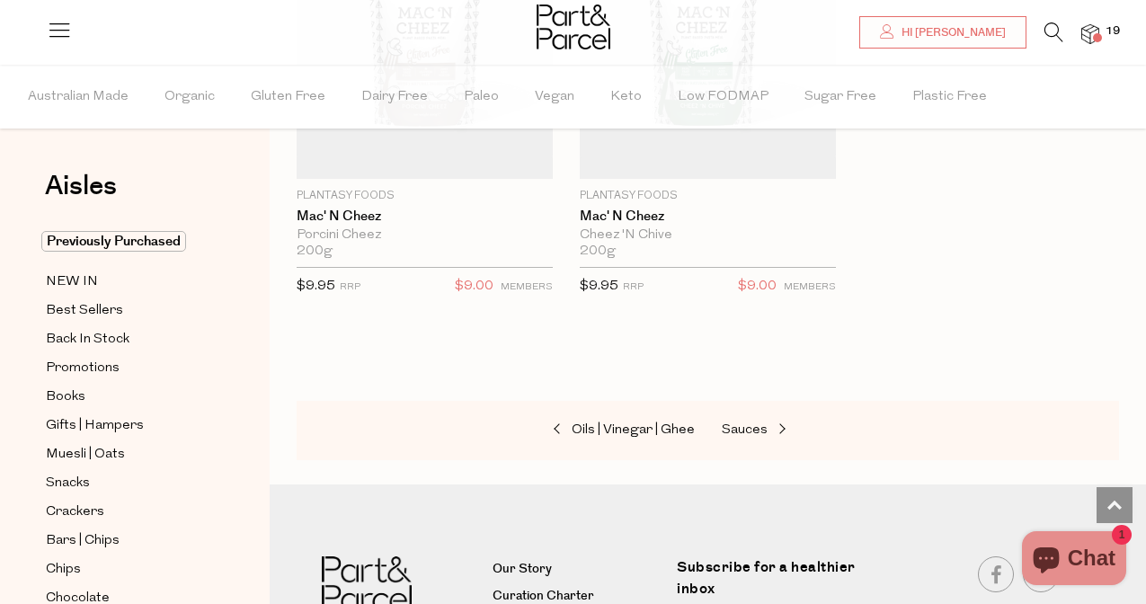
scroll to position [8612, 0]
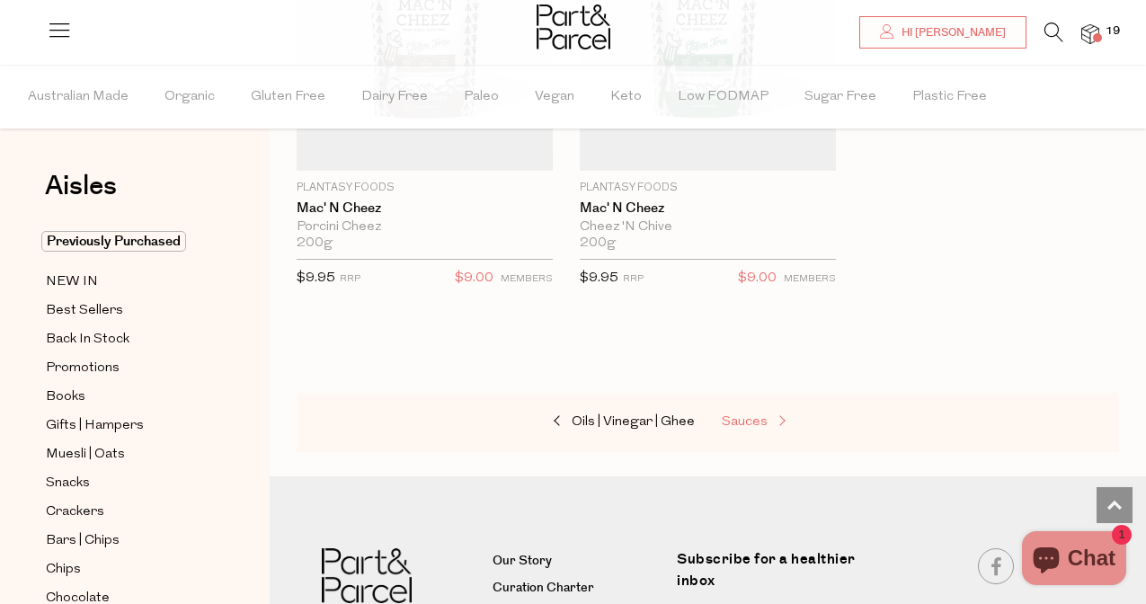
click at [738, 422] on link "Sauces" at bounding box center [812, 422] width 180 height 23
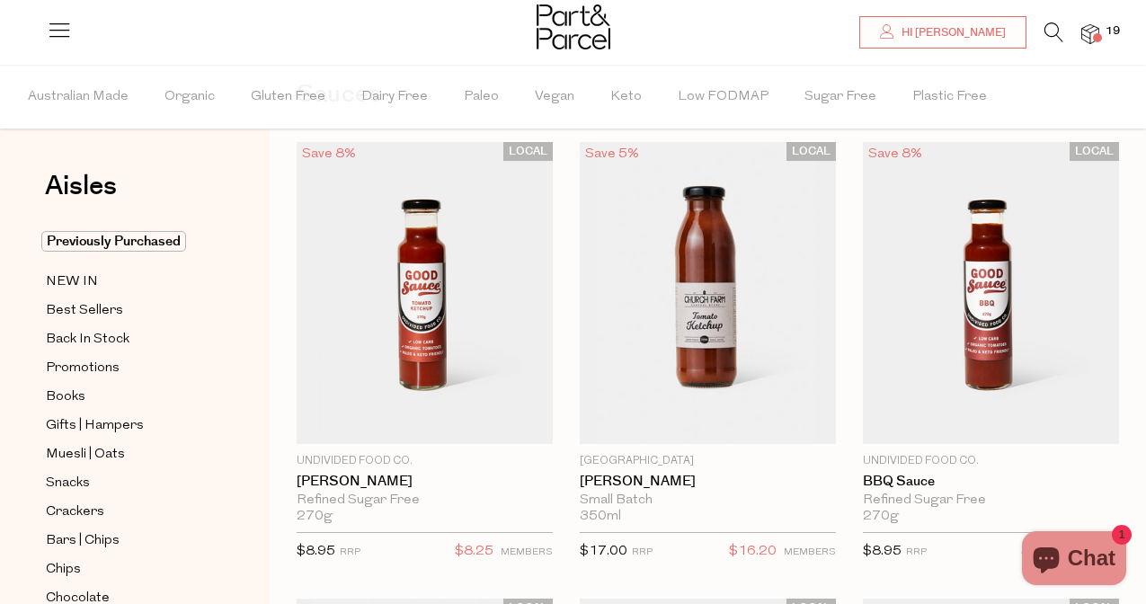
scroll to position [93, 0]
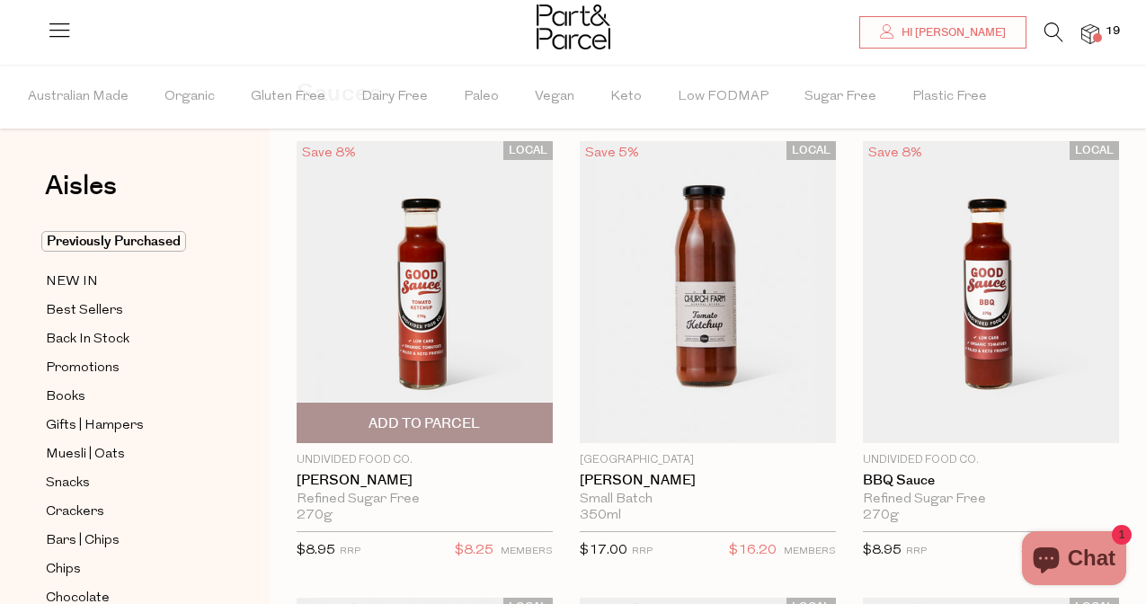
click at [451, 301] on img at bounding box center [425, 292] width 256 height 302
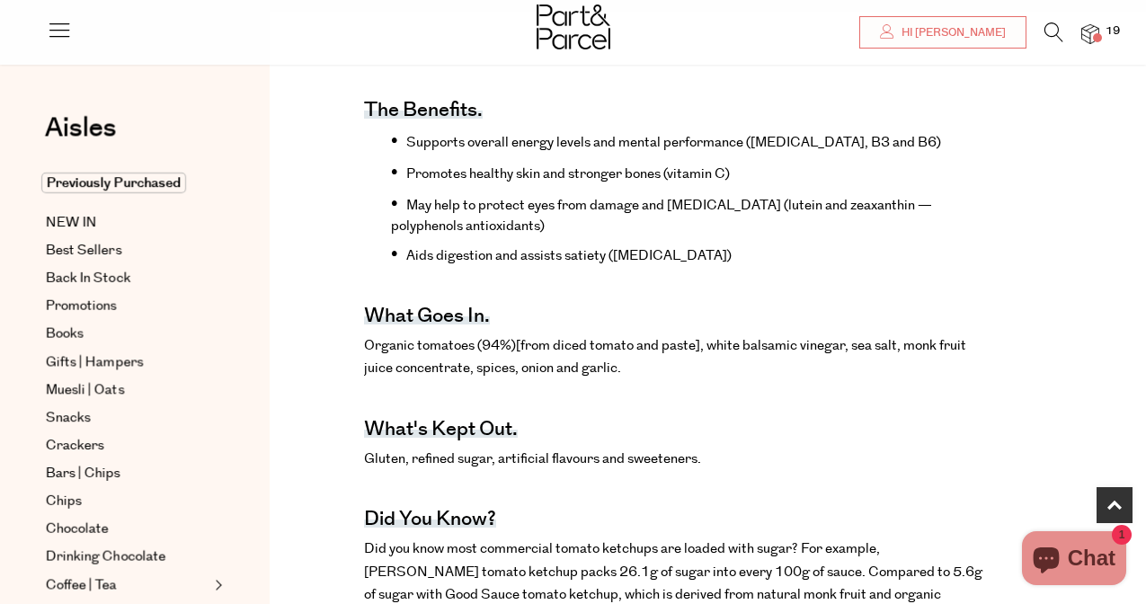
scroll to position [673, 0]
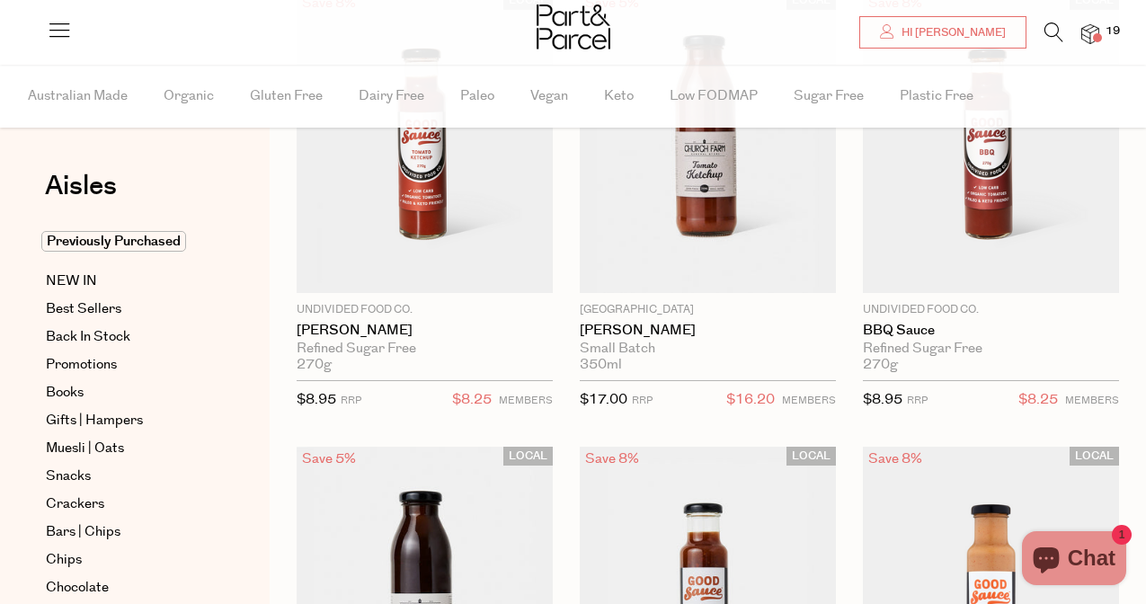
scroll to position [244, 0]
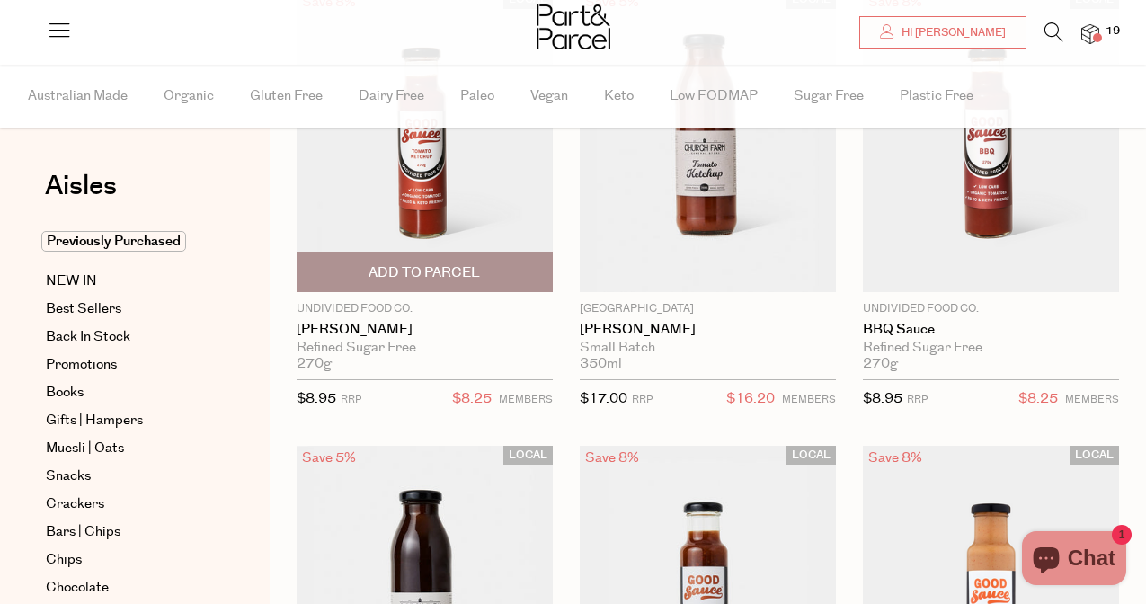
click at [423, 269] on span "Add To Parcel" at bounding box center [423, 272] width 111 height 19
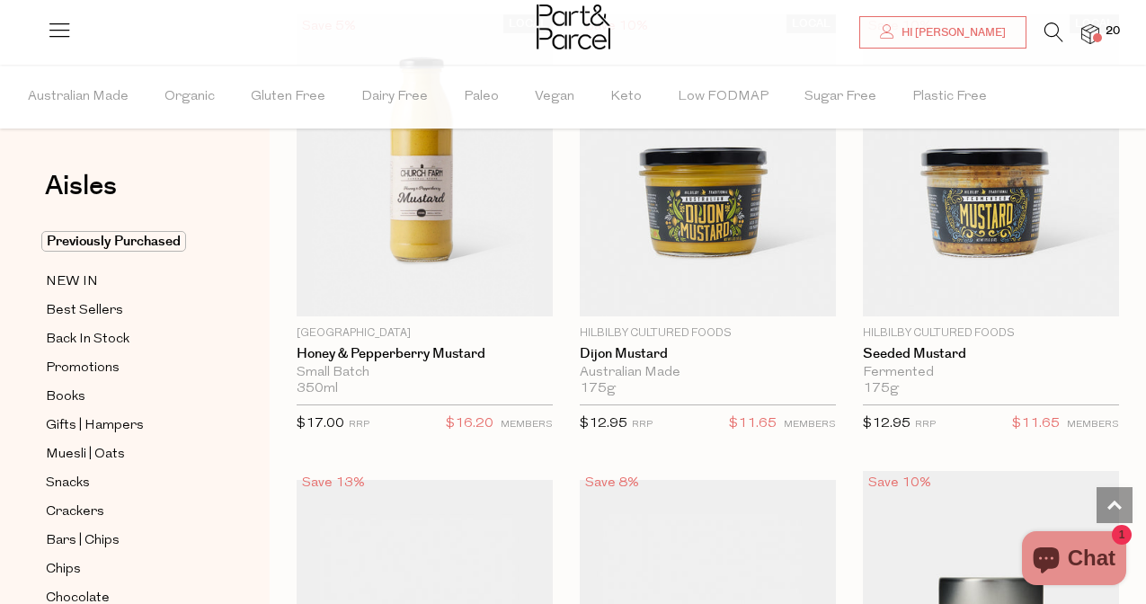
scroll to position [6194, 0]
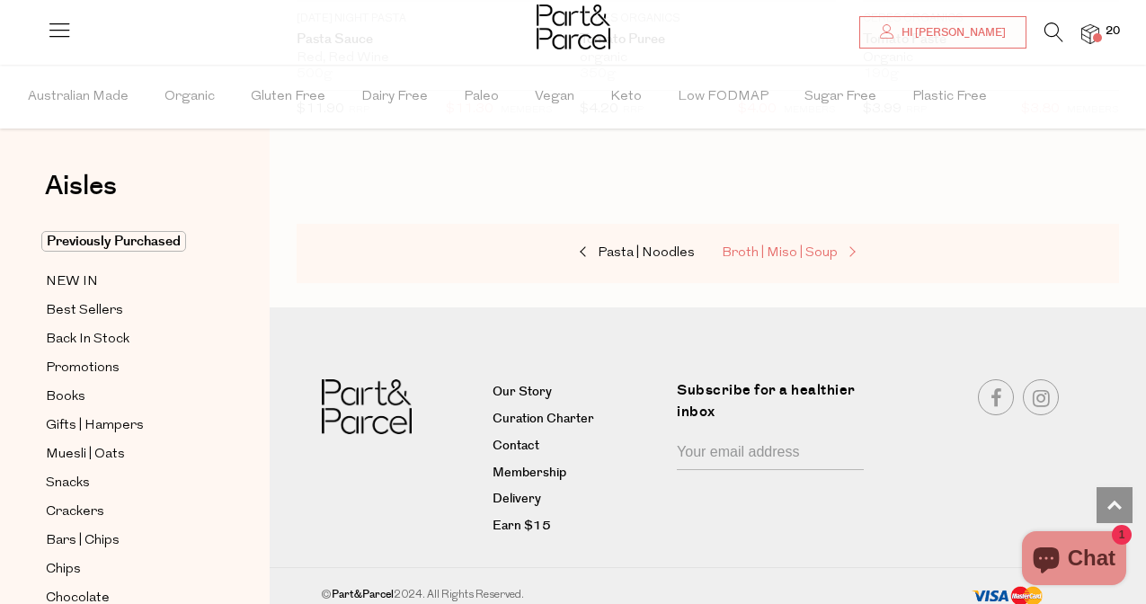
click at [778, 247] on span "Broth | Miso | Soup" at bounding box center [780, 252] width 116 height 13
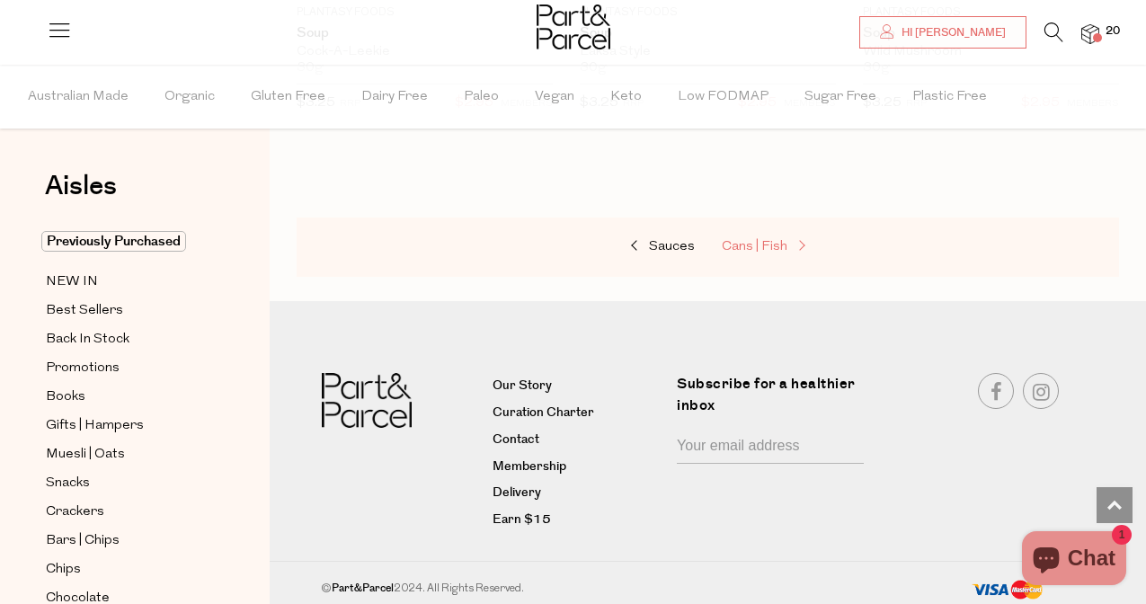
click at [773, 235] on link "Cans | Fish" at bounding box center [812, 246] width 180 height 23
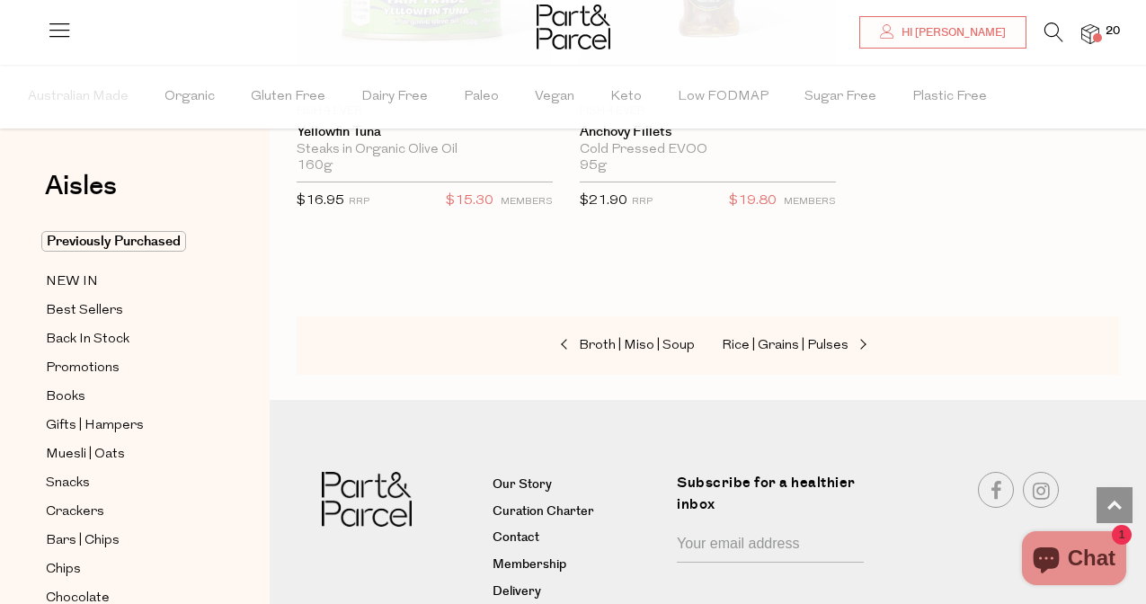
scroll to position [4110, 0]
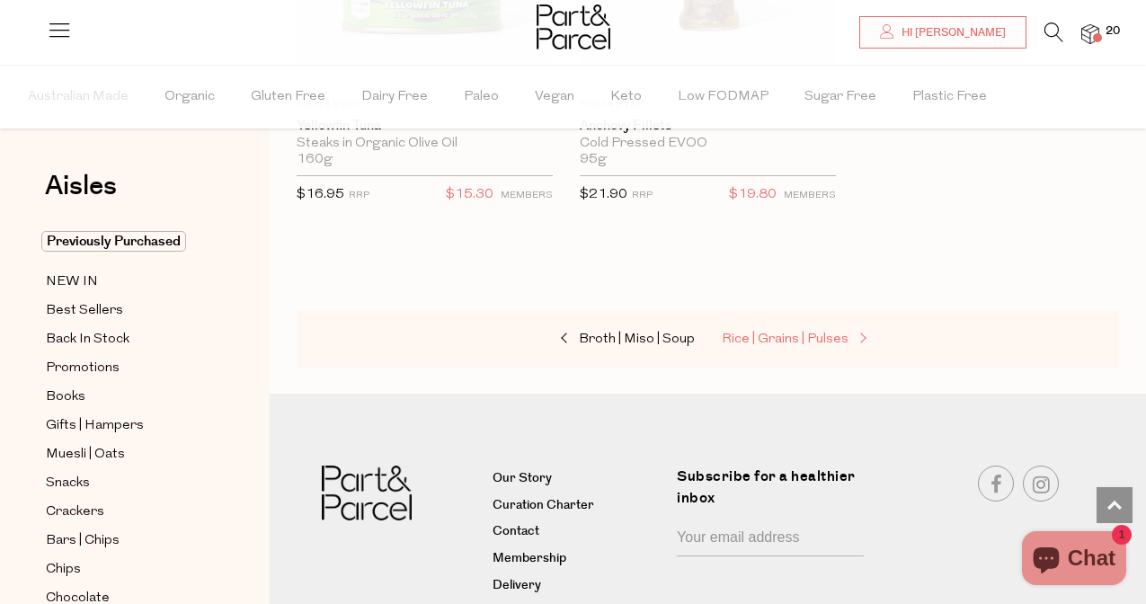
click at [789, 328] on link "Rice | Grains | Pulses" at bounding box center [812, 339] width 180 height 23
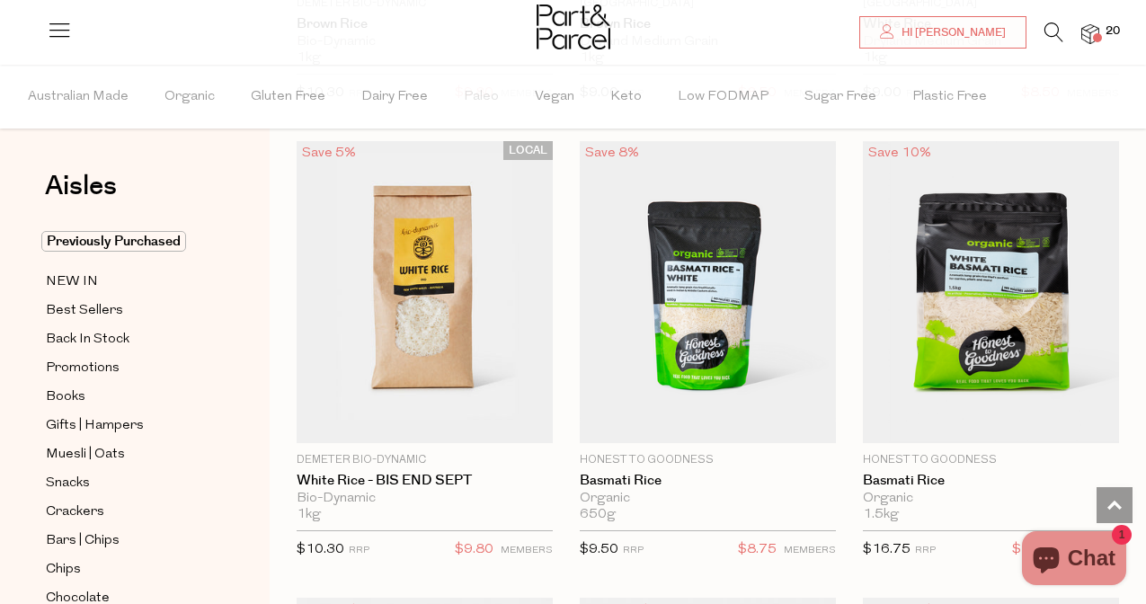
scroll to position [1497, 0]
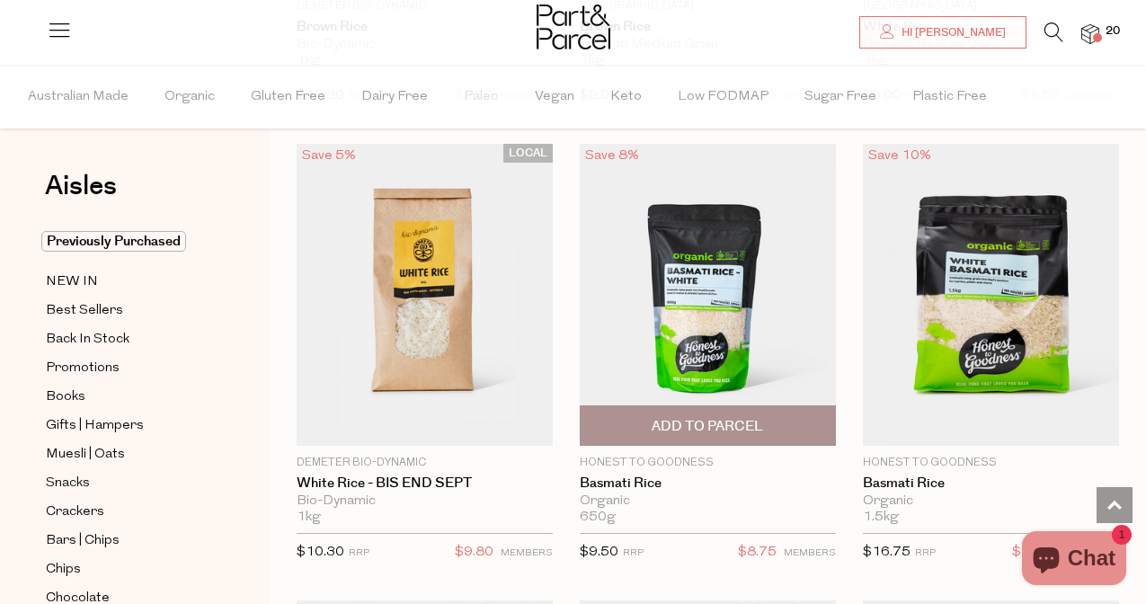
click at [731, 434] on span "Add To Parcel" at bounding box center [706, 426] width 111 height 19
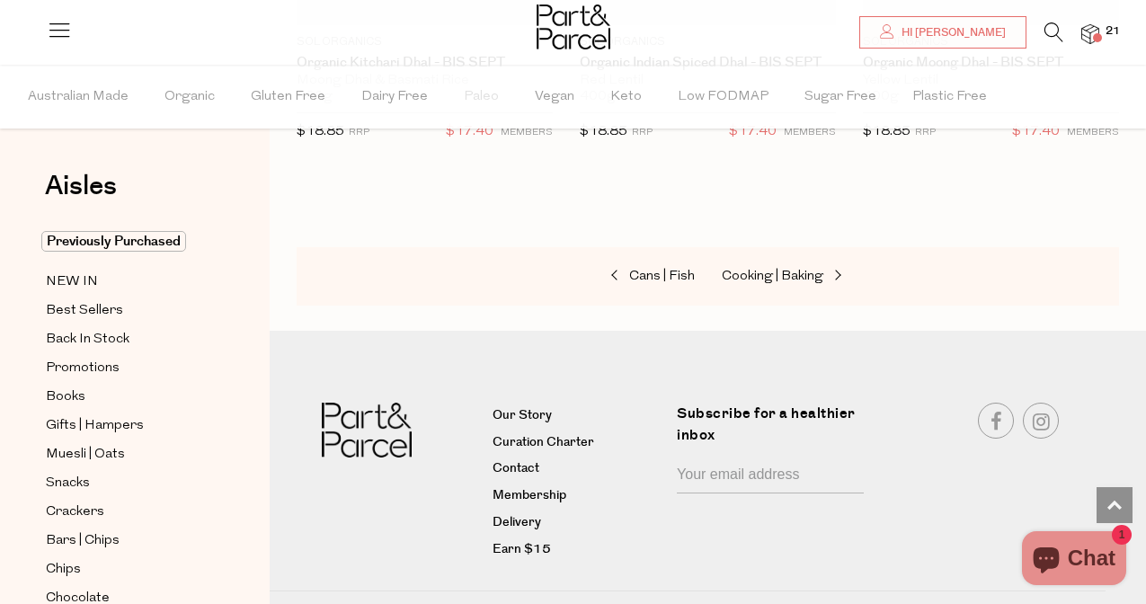
scroll to position [6056, 0]
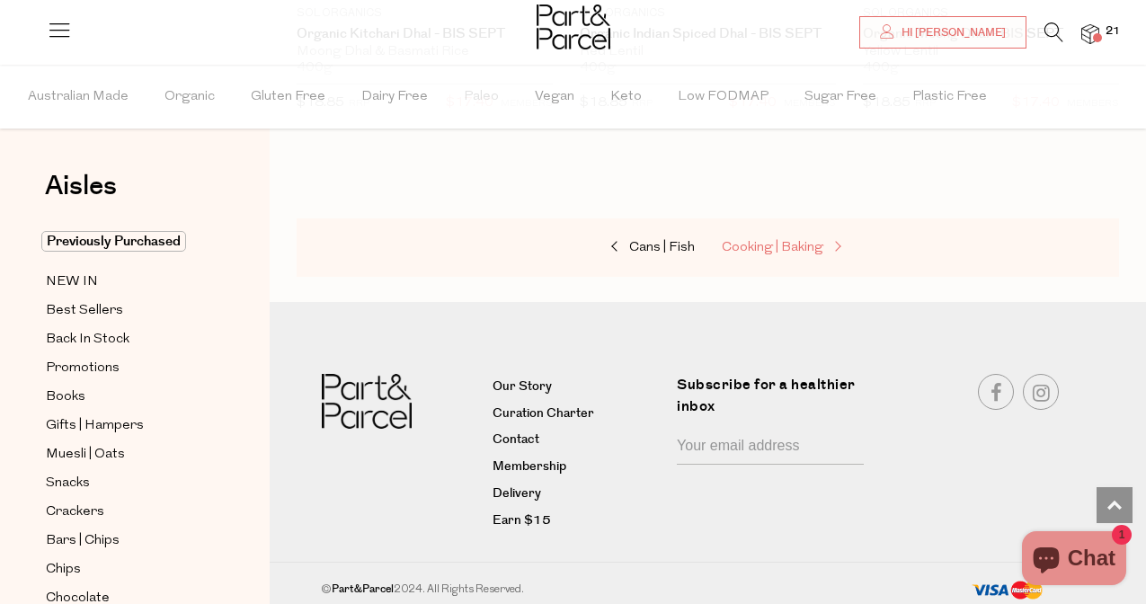
click at [787, 243] on span "Cooking | Baking" at bounding box center [773, 247] width 102 height 13
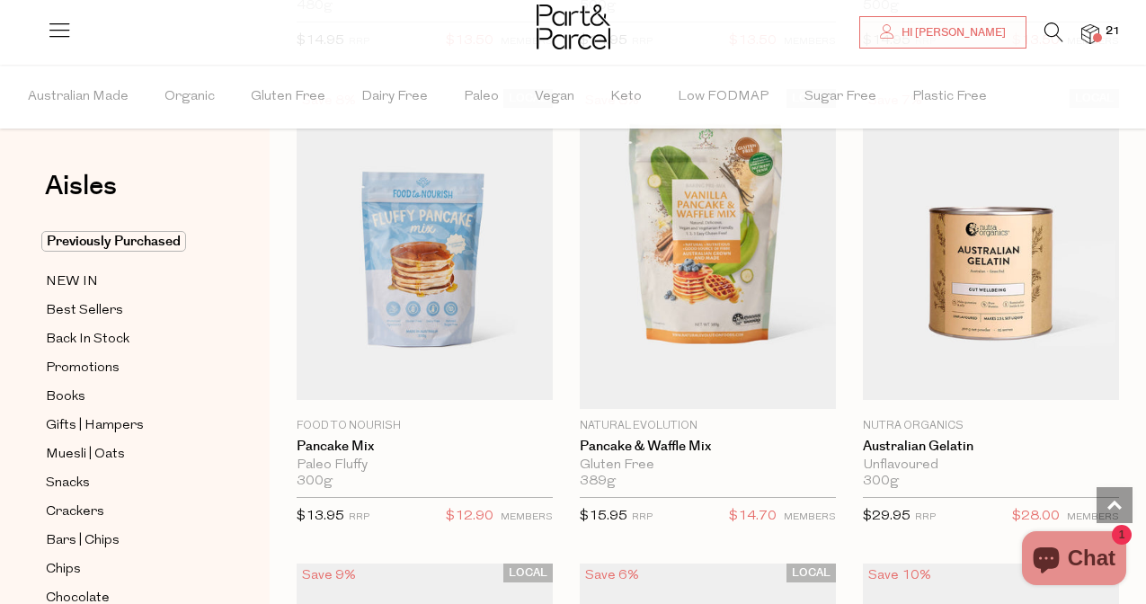
scroll to position [1973, 0]
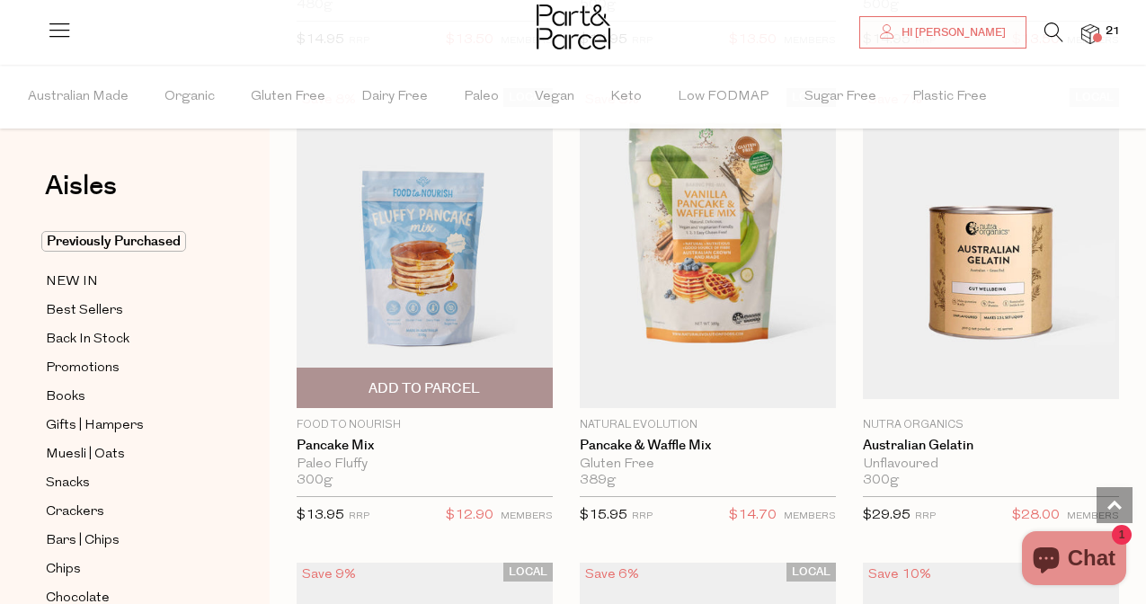
click at [478, 379] on span "Add To Parcel" at bounding box center [423, 388] width 111 height 19
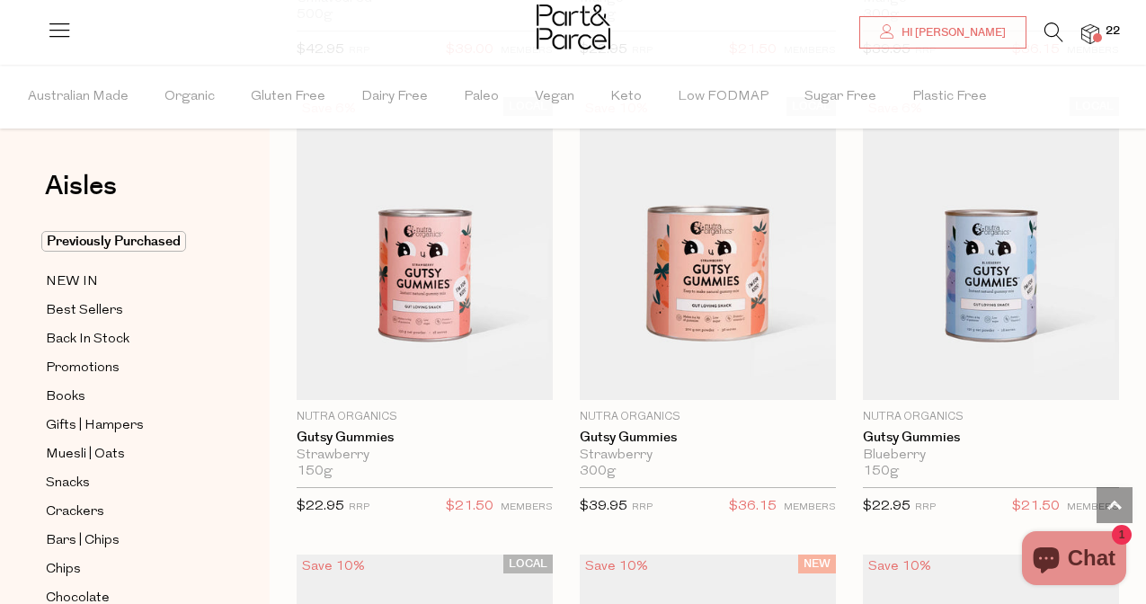
scroll to position [2896, 0]
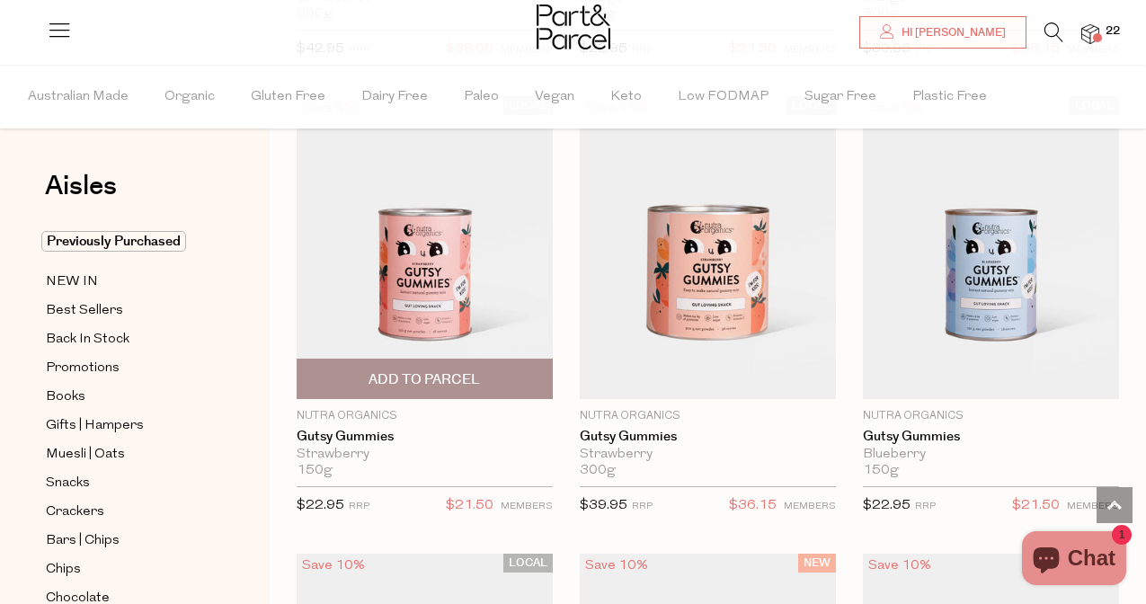
click at [450, 272] on img at bounding box center [425, 247] width 256 height 302
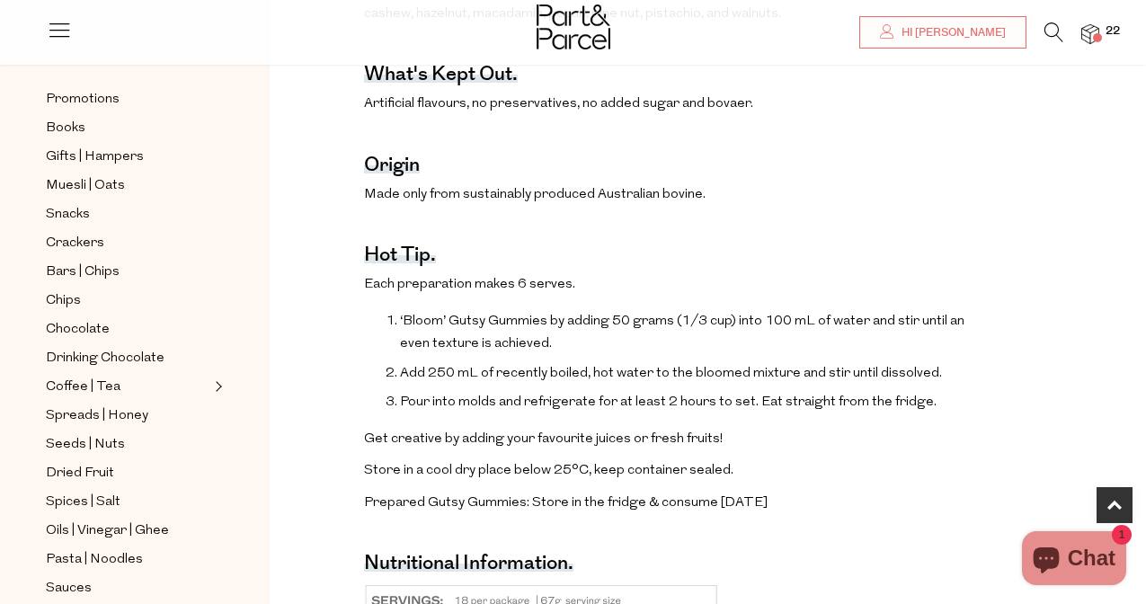
scroll to position [1136, 0]
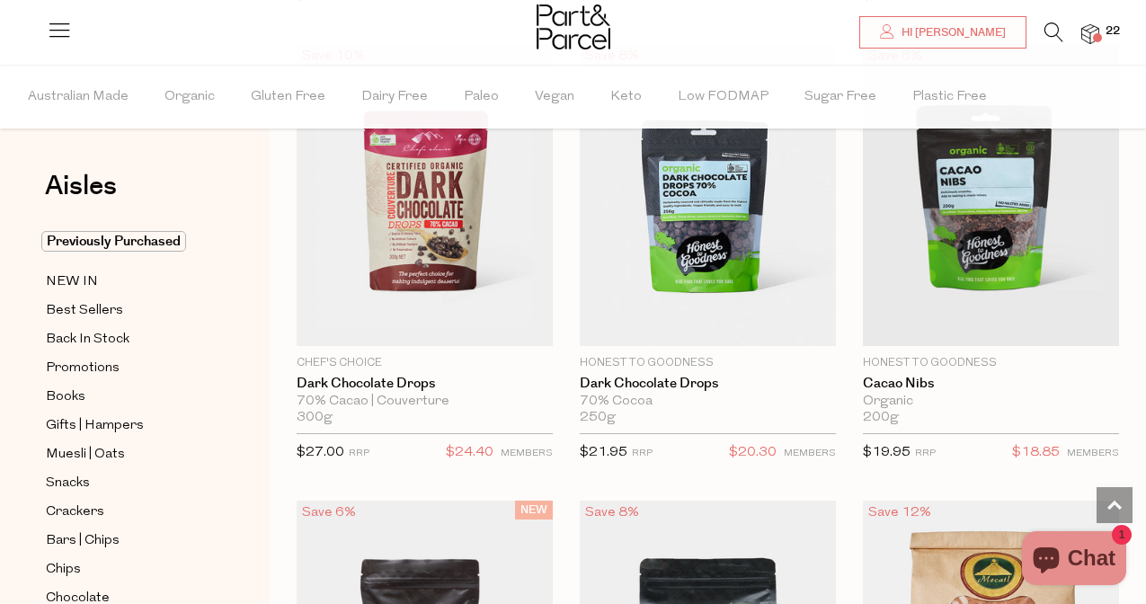
scroll to position [3863, 0]
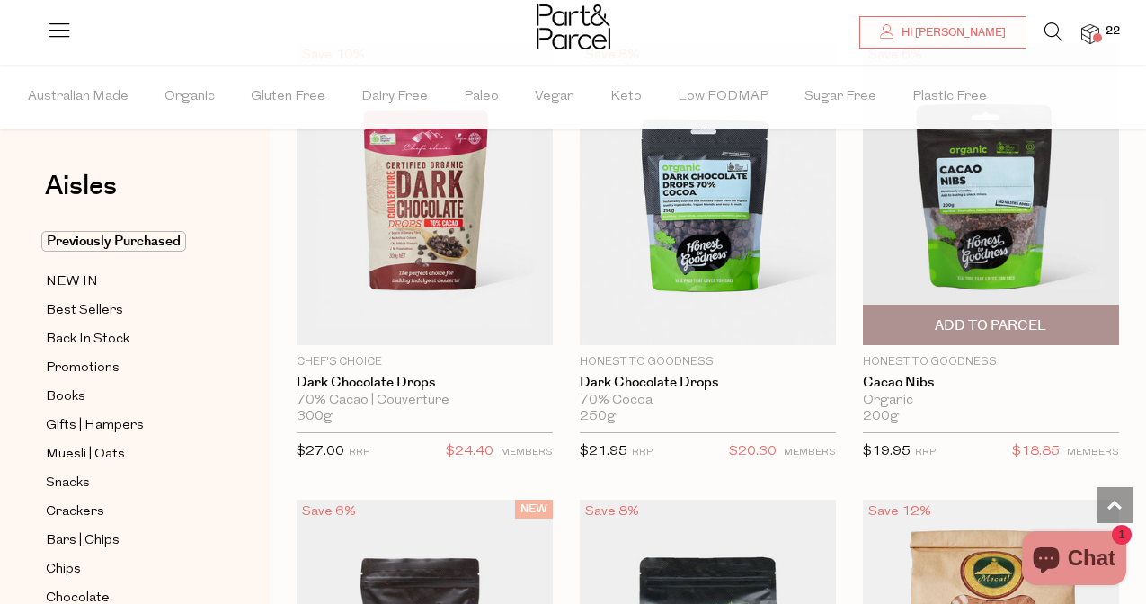
click at [992, 318] on span "Add To Parcel" at bounding box center [989, 325] width 111 height 19
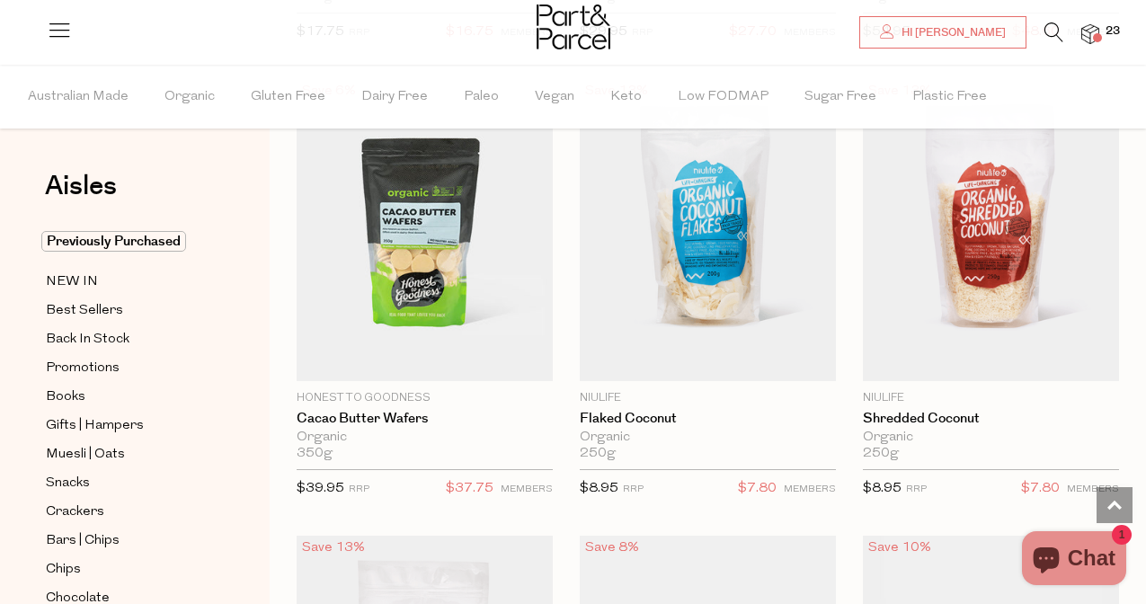
scroll to position [4741, 0]
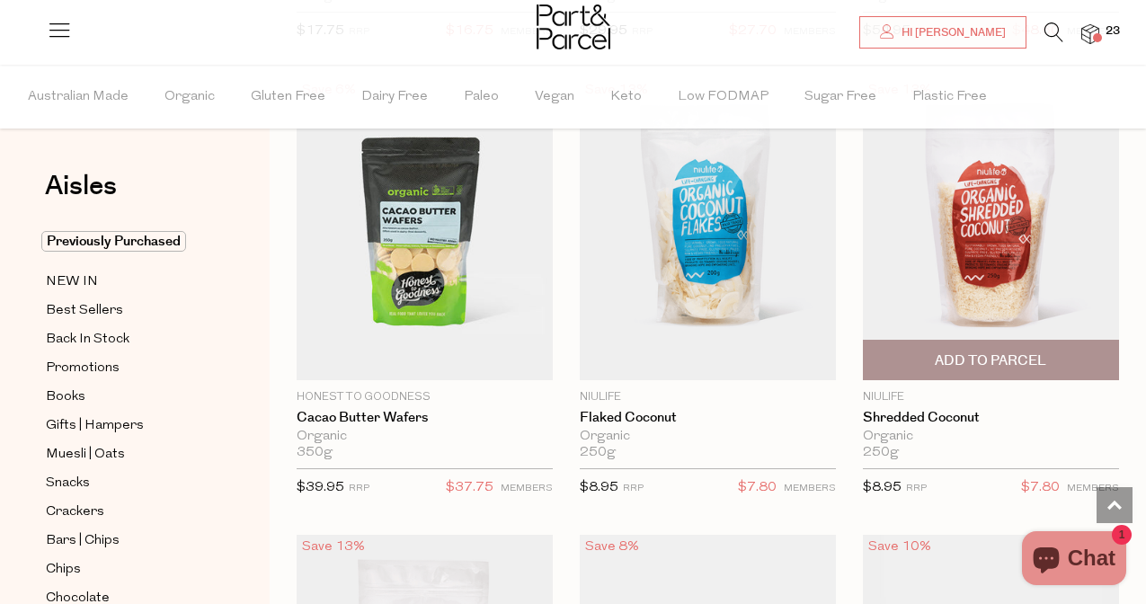
click at [999, 351] on span "Add To Parcel" at bounding box center [989, 360] width 111 height 19
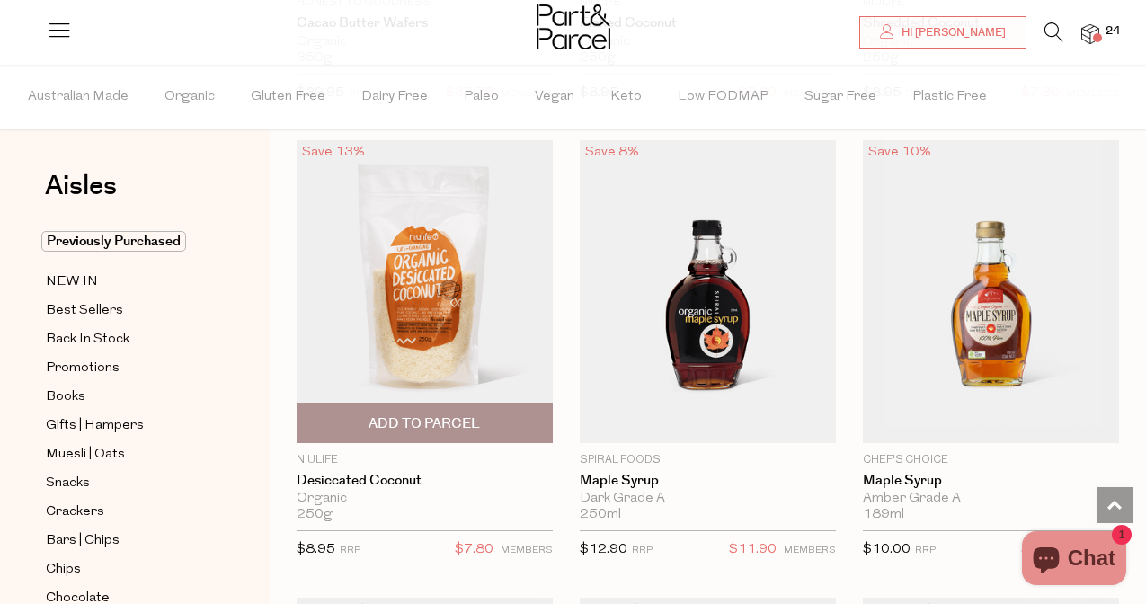
scroll to position [5140, 0]
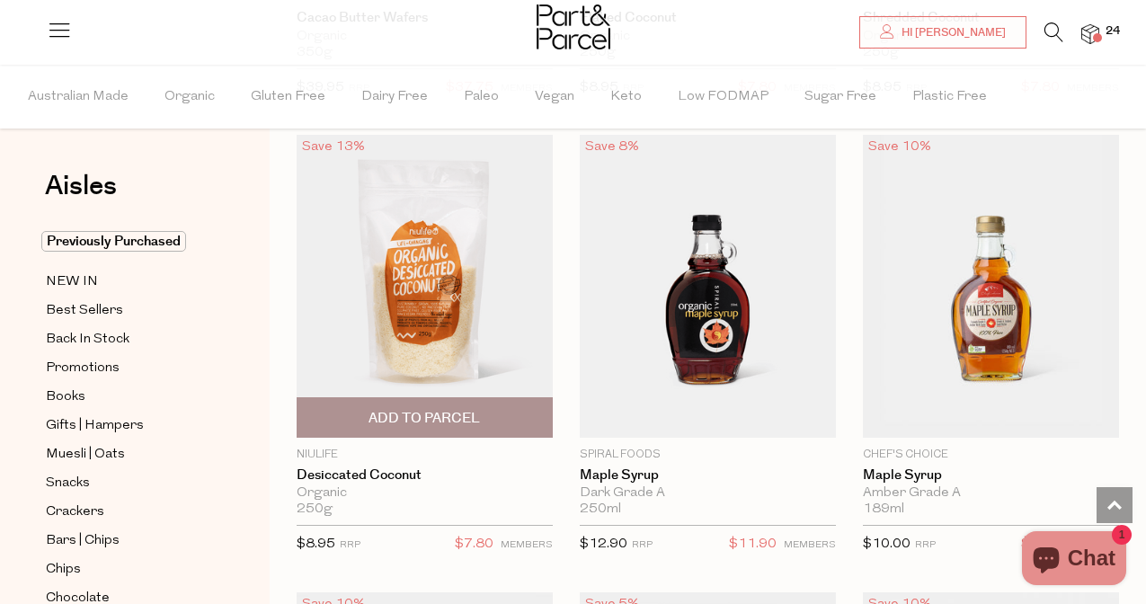
click at [434, 418] on span "Add To Parcel" at bounding box center [423, 418] width 111 height 19
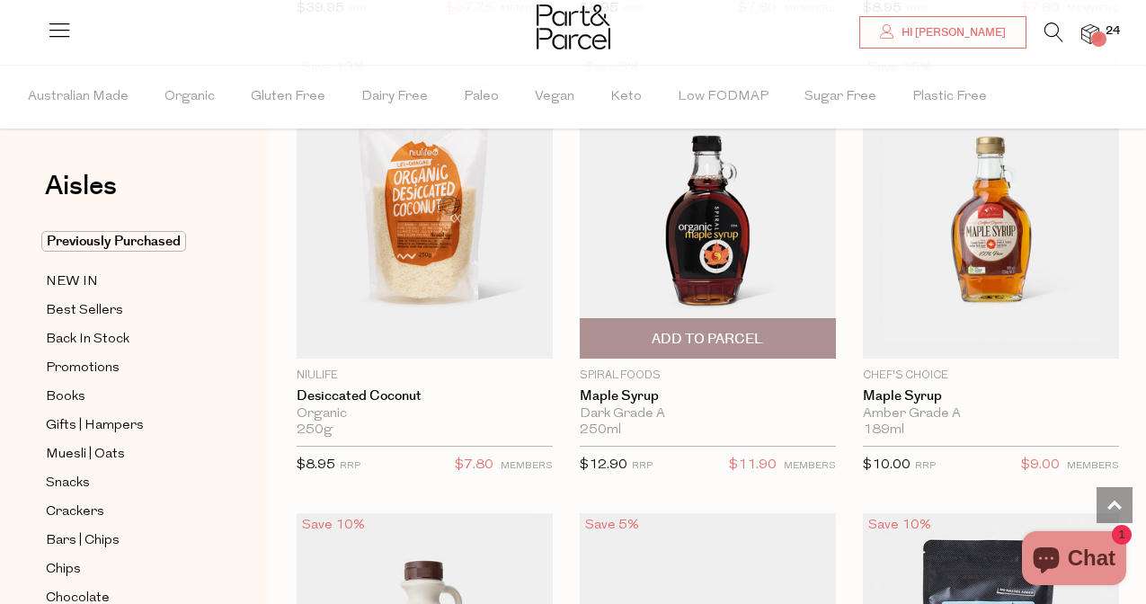
scroll to position [5221, 0]
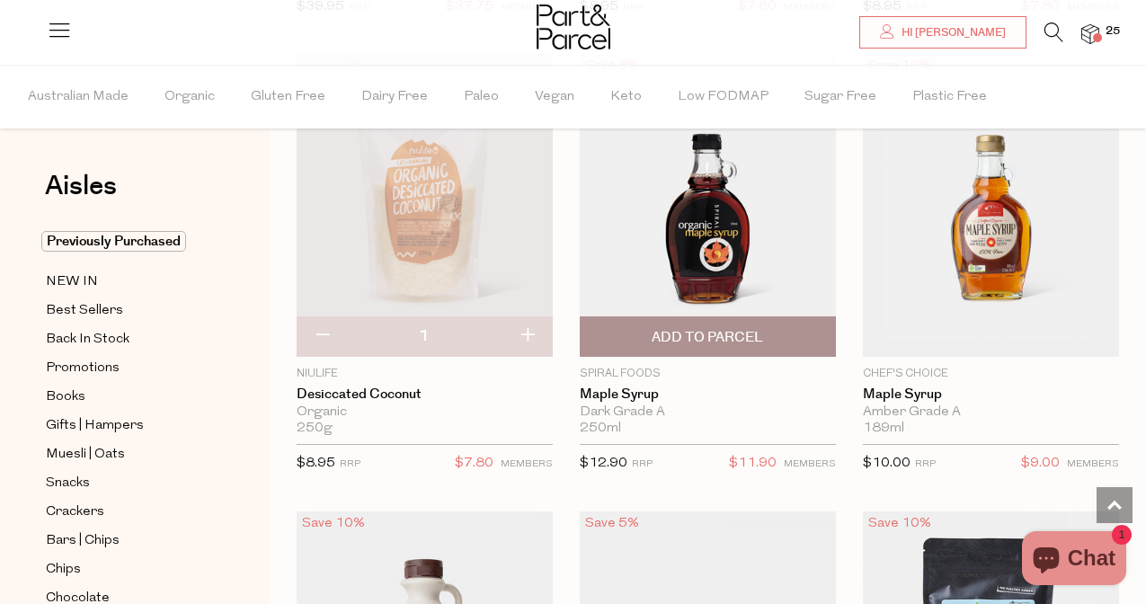
click at [787, 334] on span "Add To Parcel" at bounding box center [707, 336] width 245 height 39
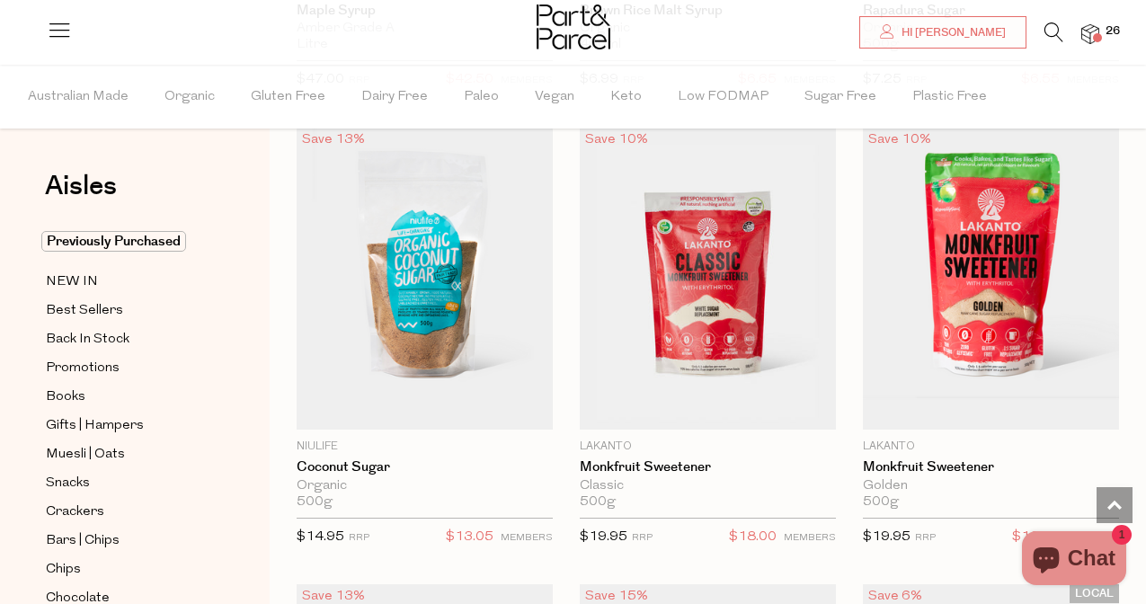
scroll to position [6059, 0]
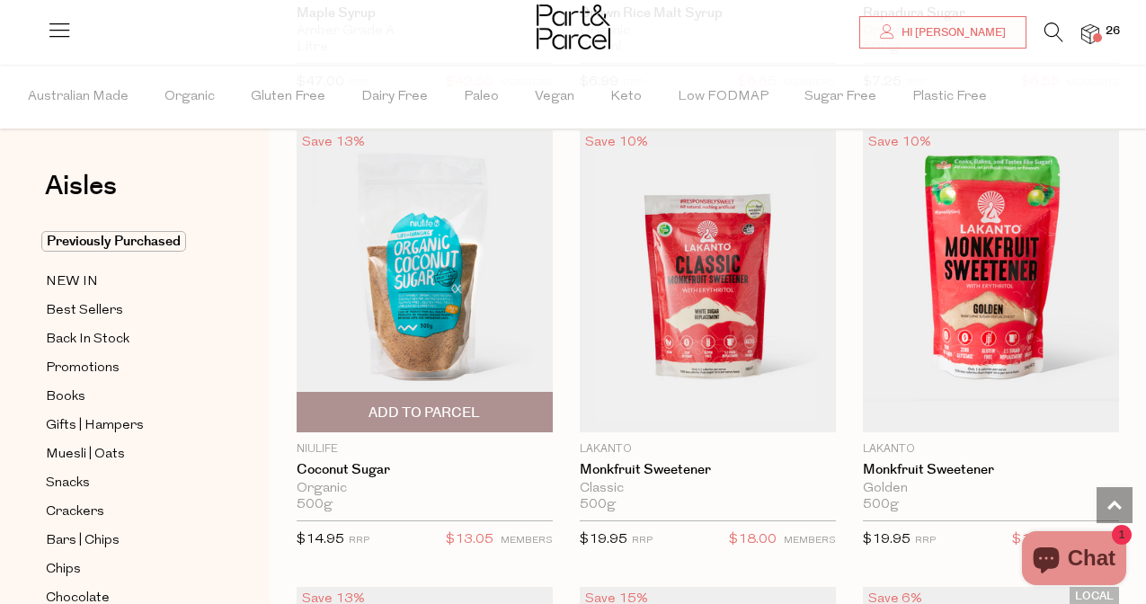
click at [464, 406] on span "Add To Parcel" at bounding box center [423, 412] width 111 height 19
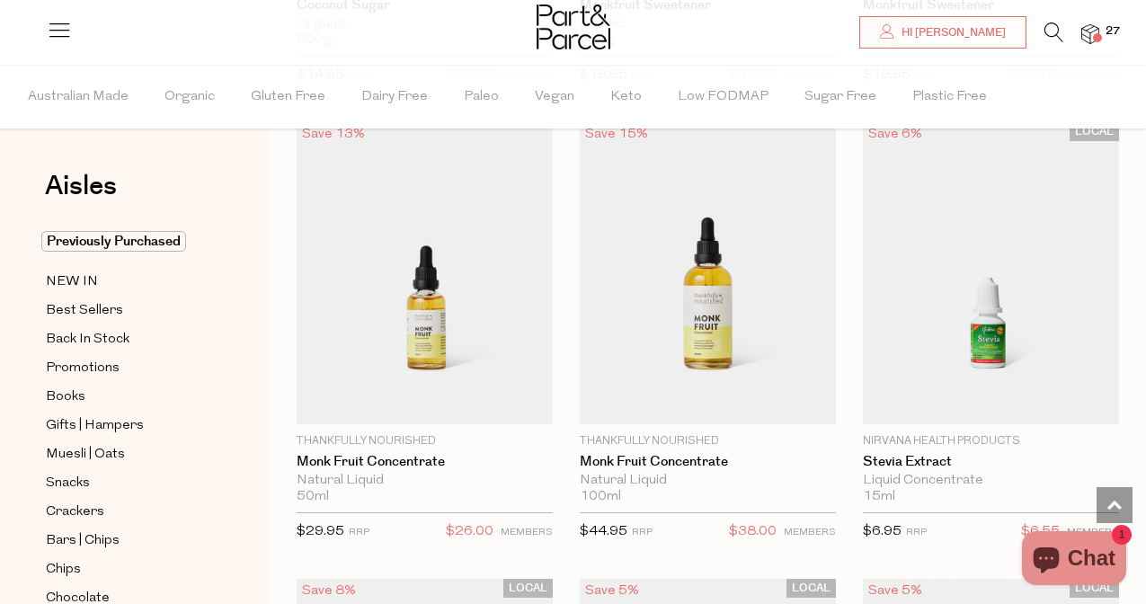
scroll to position [6528, 0]
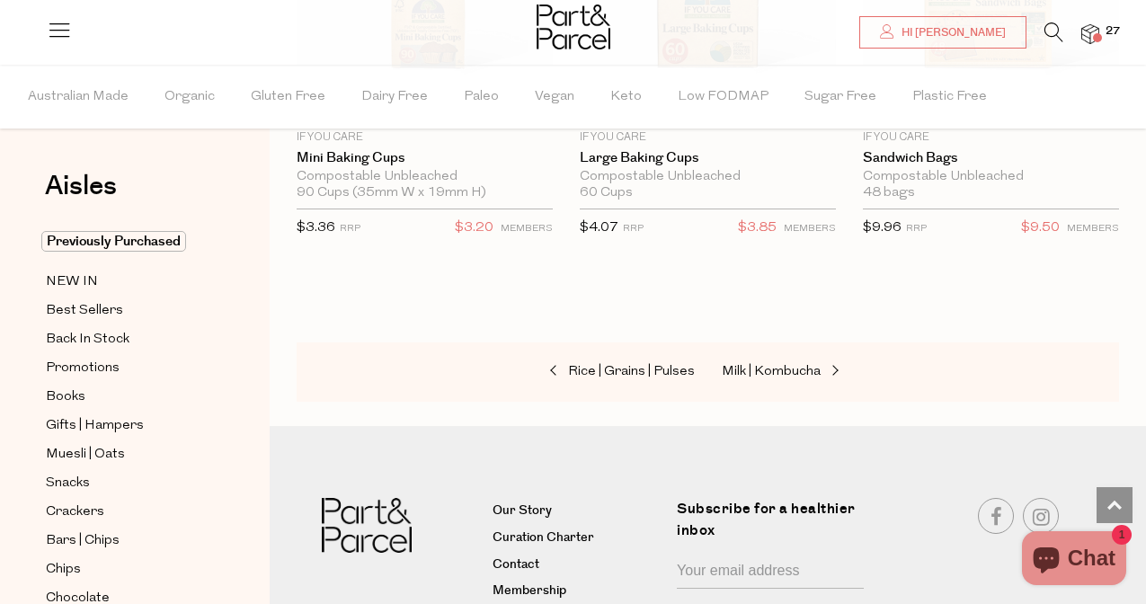
scroll to position [12767, 0]
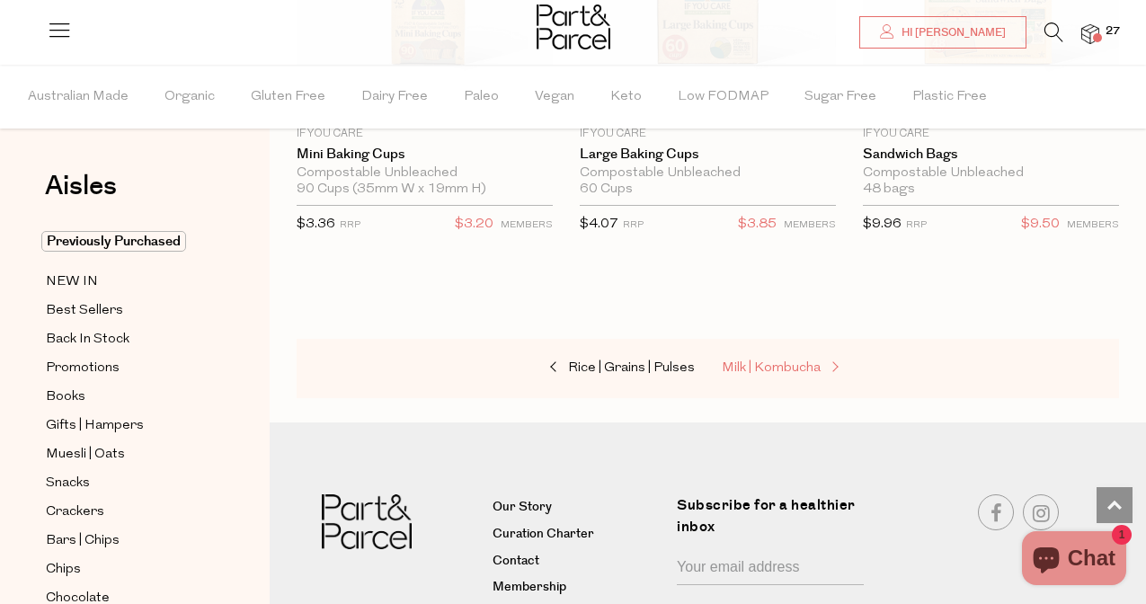
click at [787, 361] on span "Milk | Kombucha" at bounding box center [771, 367] width 99 height 13
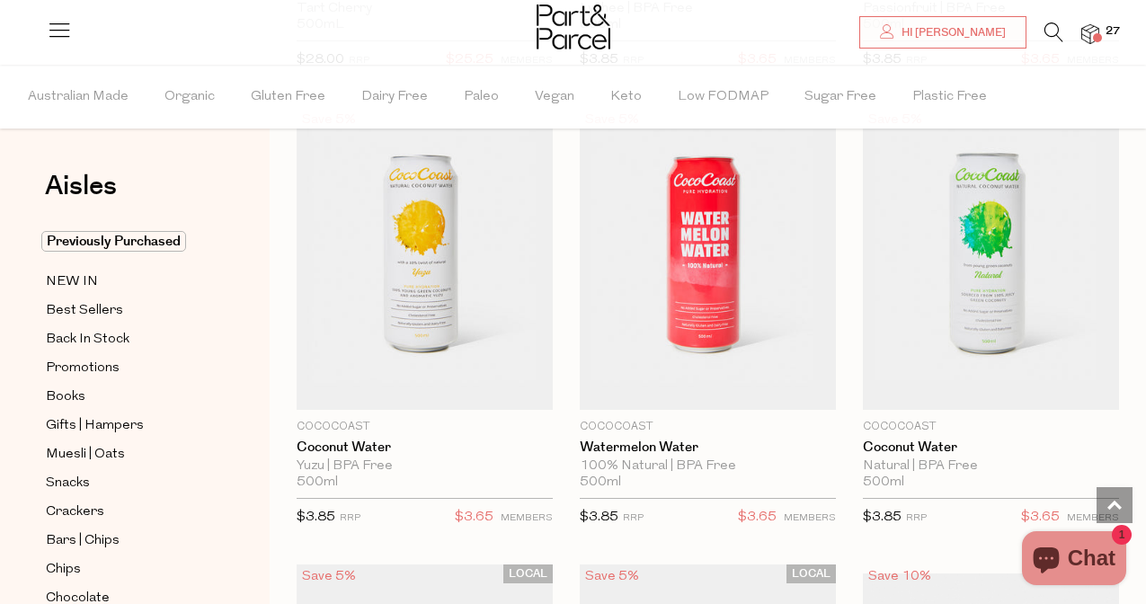
scroll to position [1091, 0]
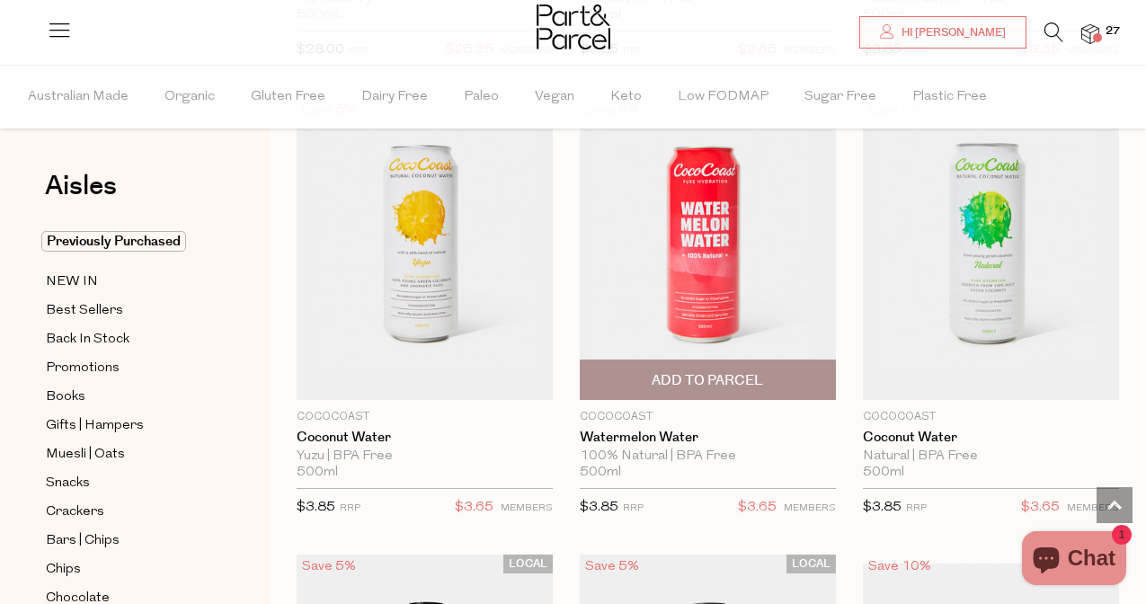
click at [705, 277] on img at bounding box center [708, 249] width 256 height 302
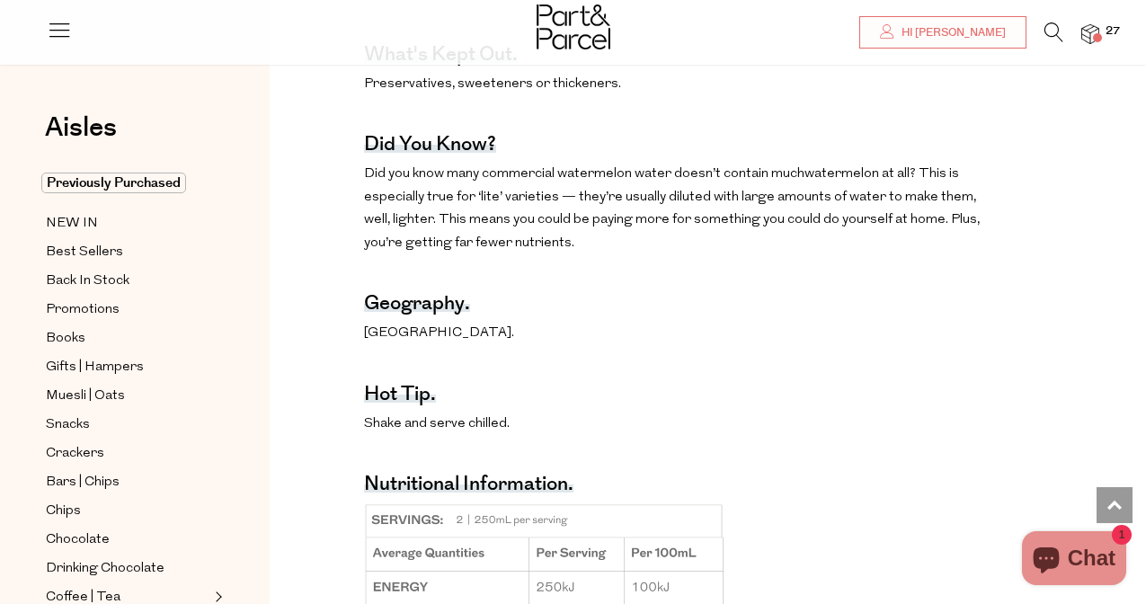
scroll to position [1200, 0]
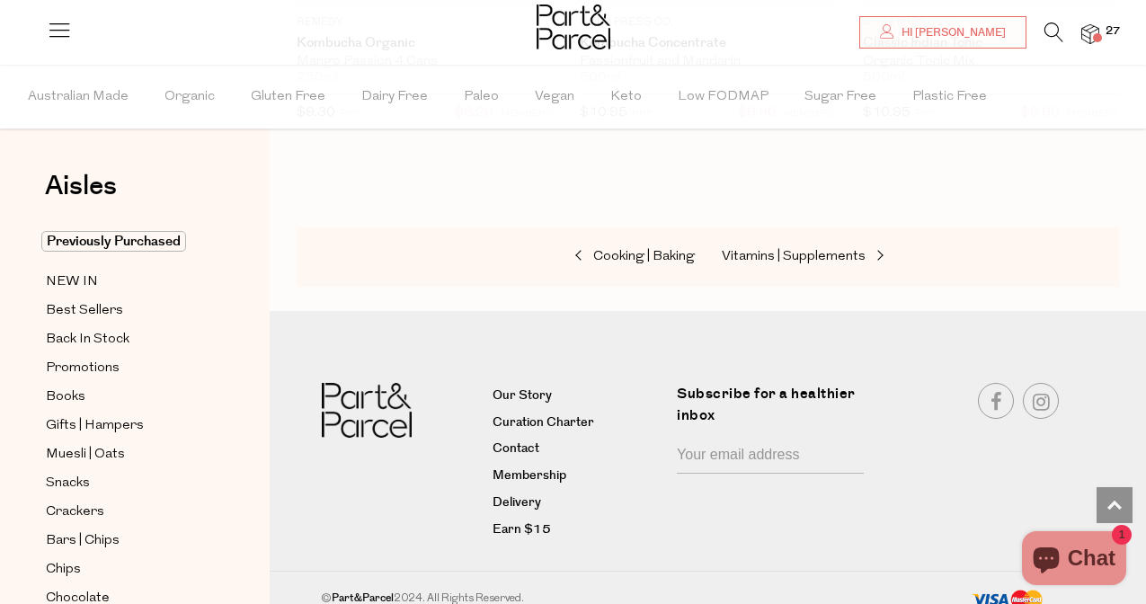
scroll to position [5167, 0]
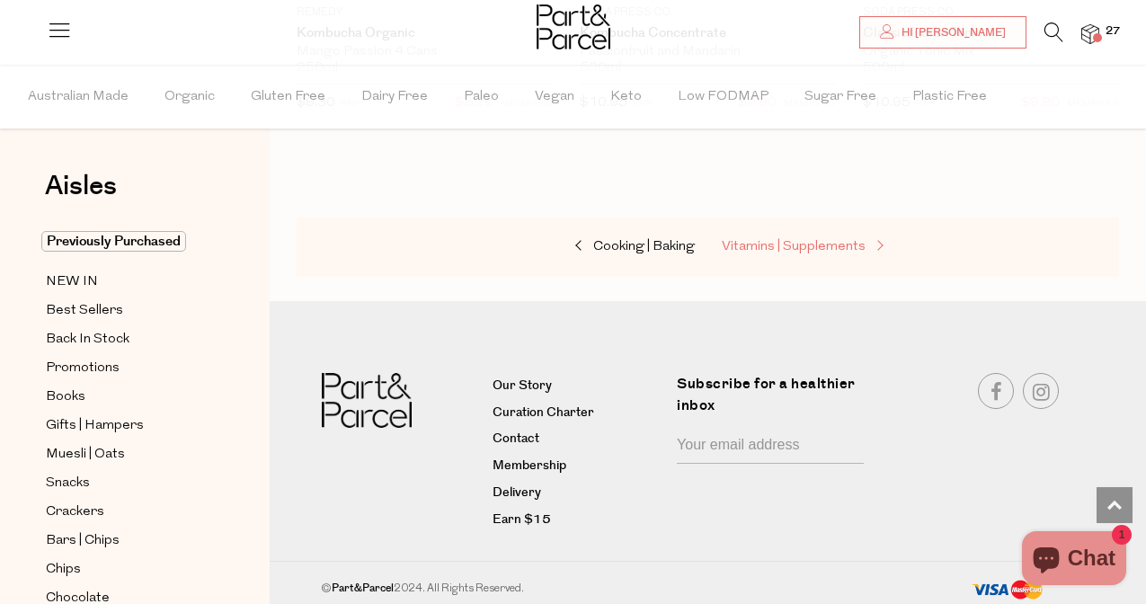
click at [776, 247] on span "Vitamins | Supplements" at bounding box center [794, 246] width 144 height 13
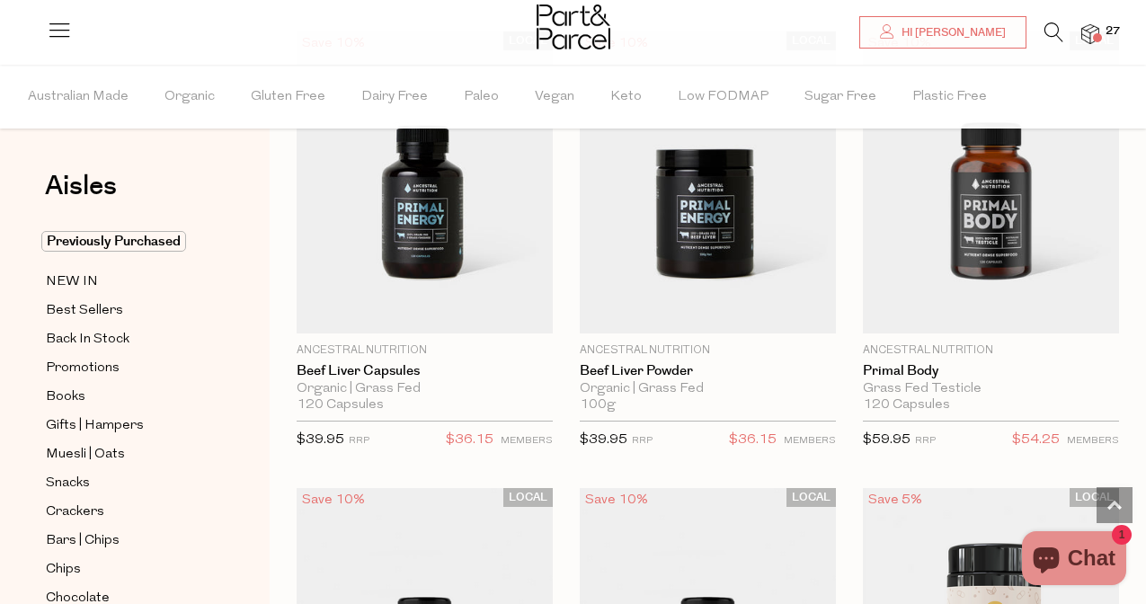
scroll to position [5203, 0]
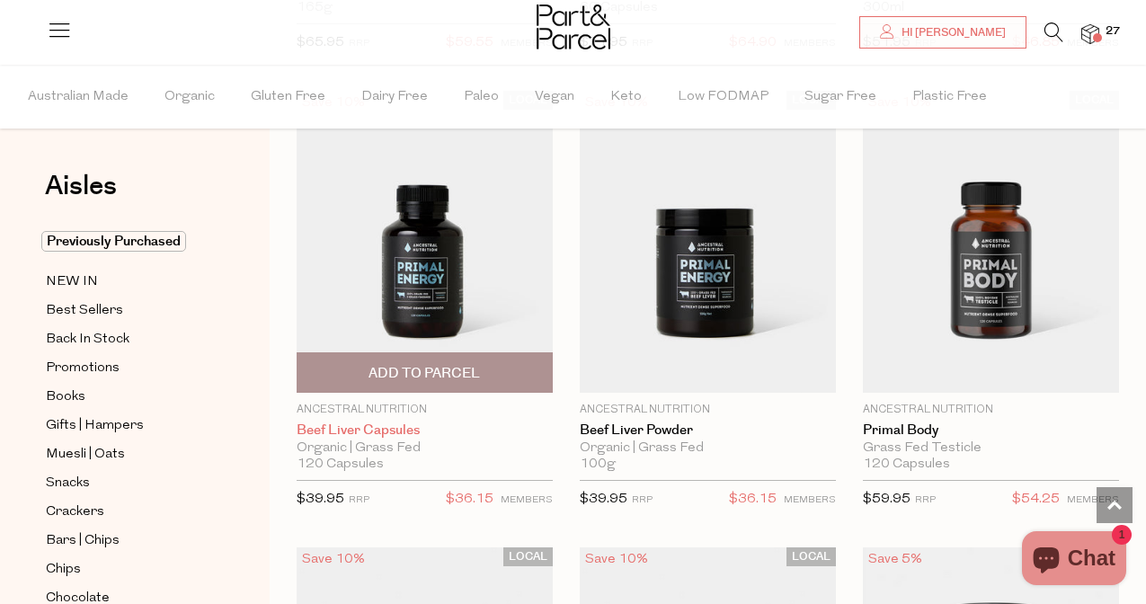
click at [394, 422] on link "Beef Liver Capsules" at bounding box center [425, 430] width 256 height 16
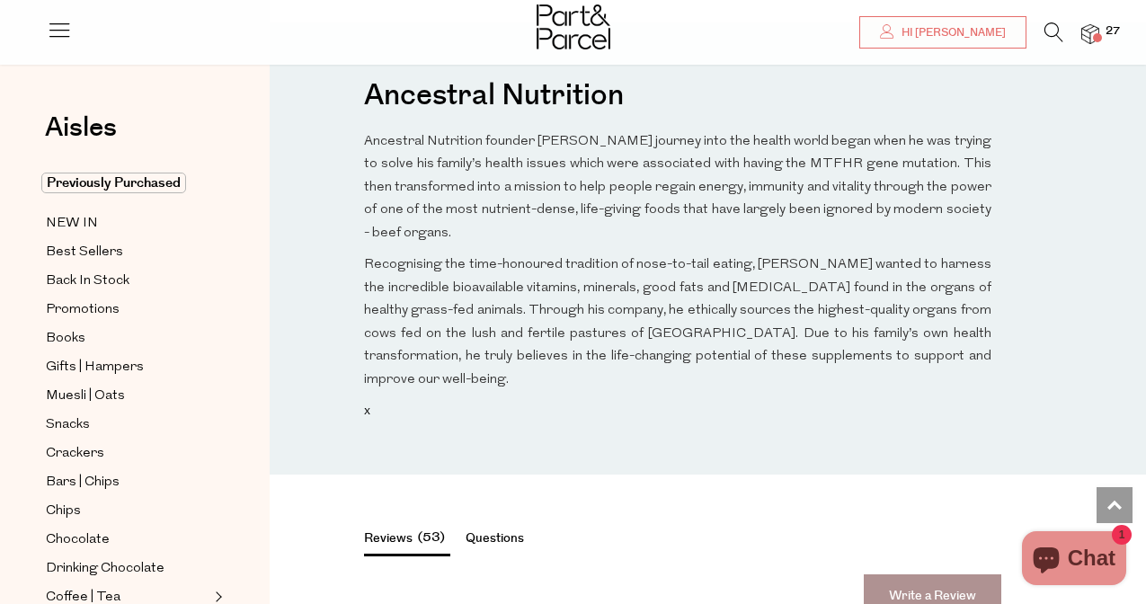
scroll to position [1503, 0]
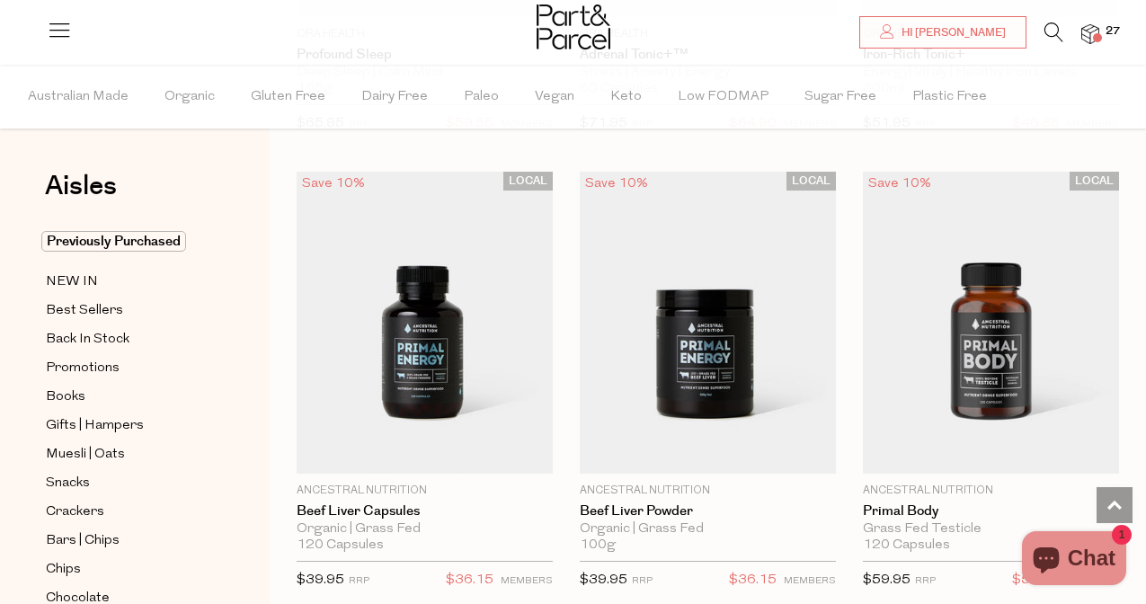
scroll to position [5272, 0]
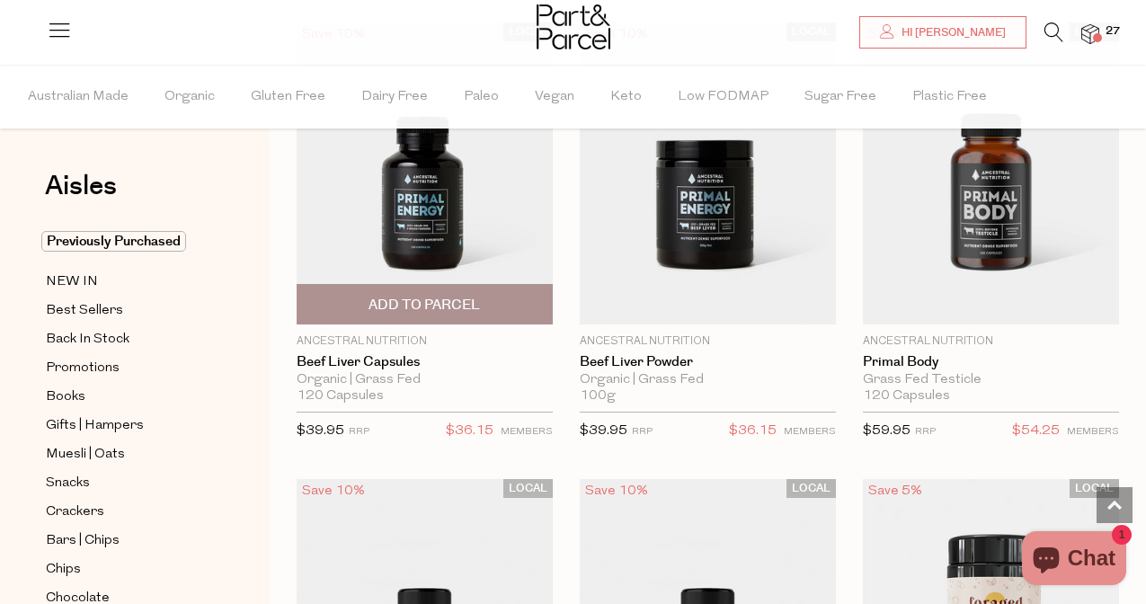
click at [464, 306] on span "Add To Parcel" at bounding box center [423, 305] width 111 height 19
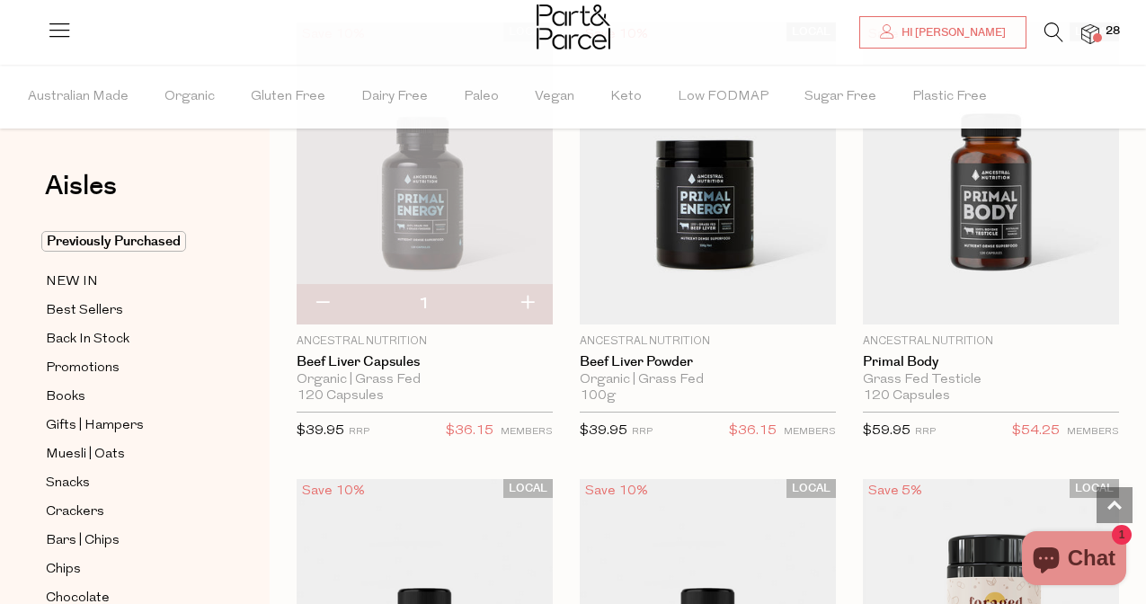
click at [534, 301] on button "button" at bounding box center [526, 304] width 51 height 40
type input "2"
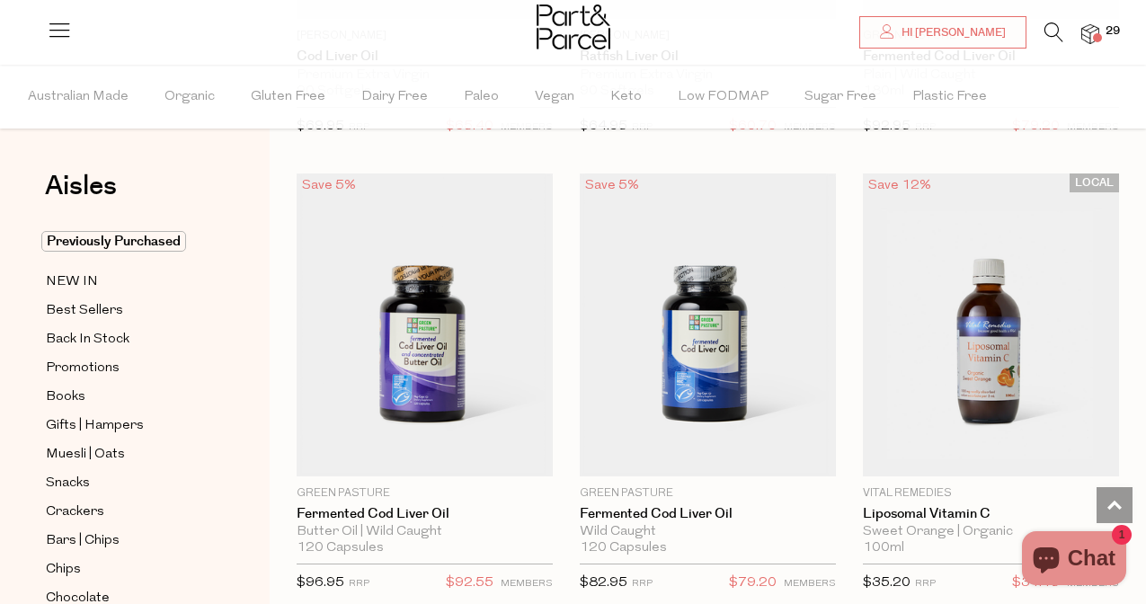
scroll to position [6953, 0]
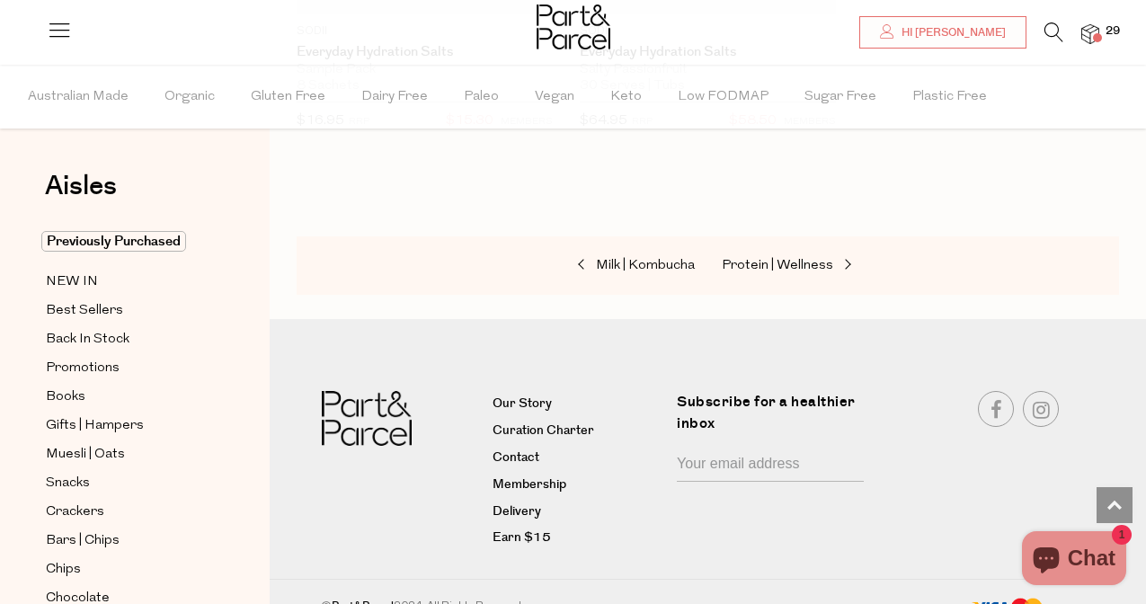
scroll to position [9249, 0]
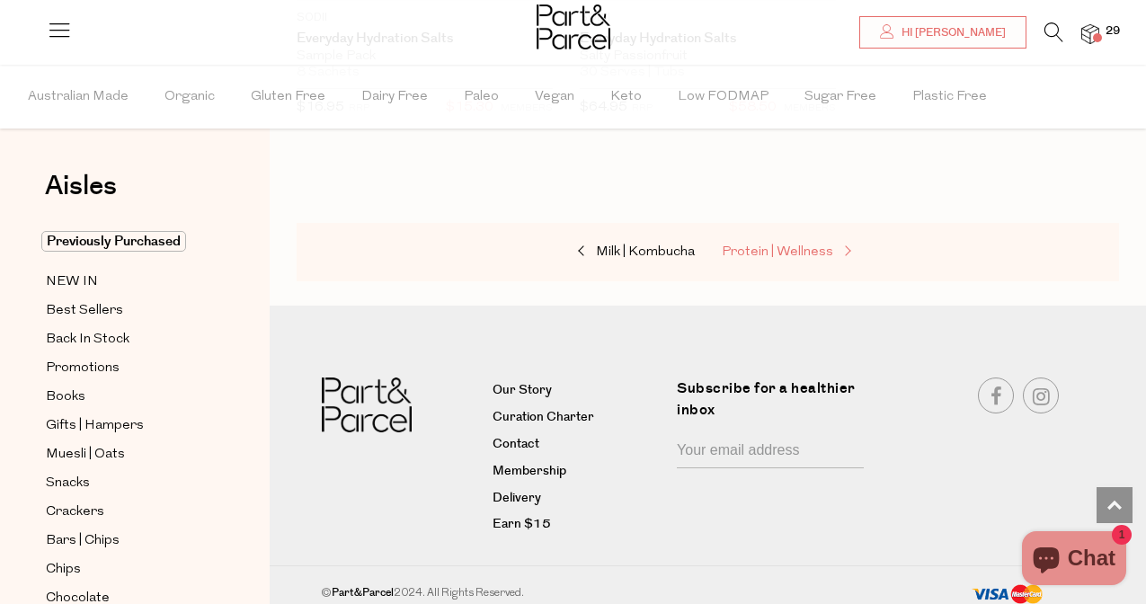
click at [732, 245] on span "Protein | Wellness" at bounding box center [777, 251] width 111 height 13
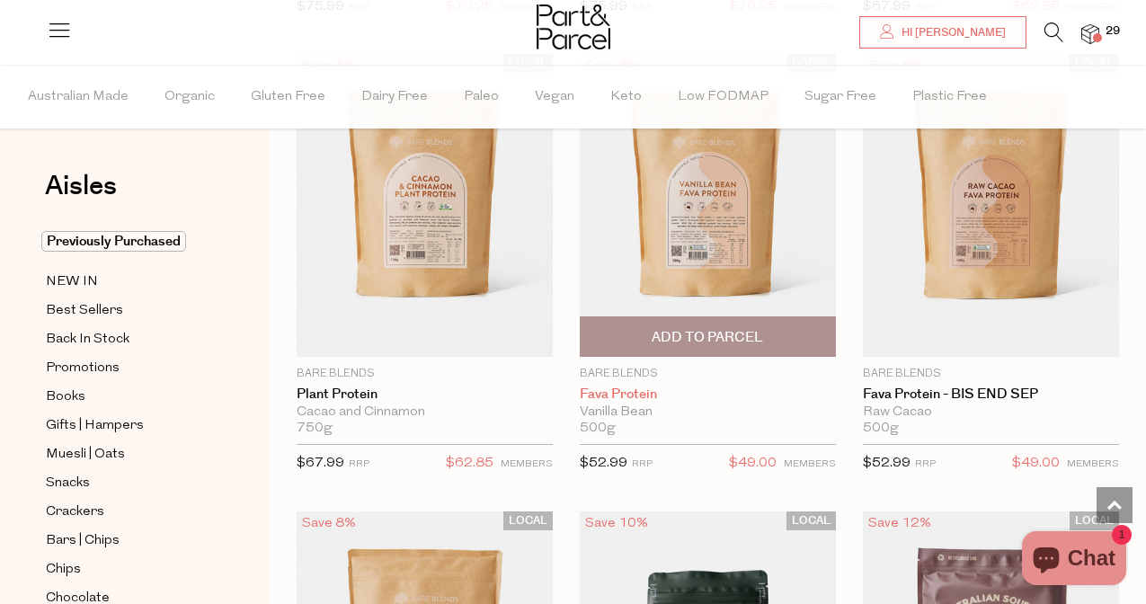
scroll to position [1095, 0]
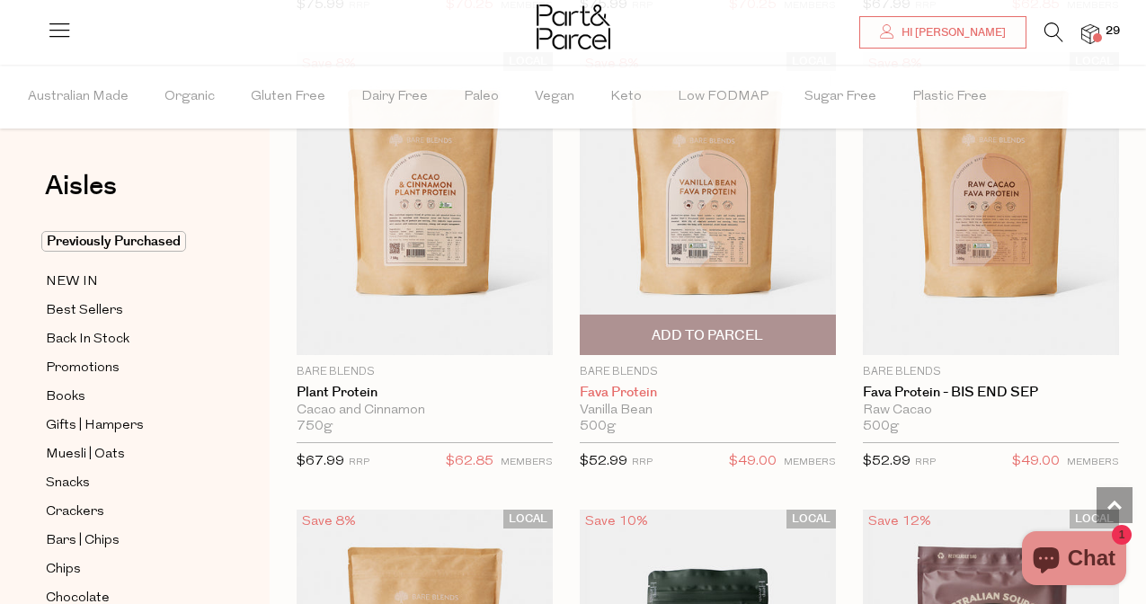
click at [647, 388] on link "Fava Protein" at bounding box center [708, 393] width 256 height 16
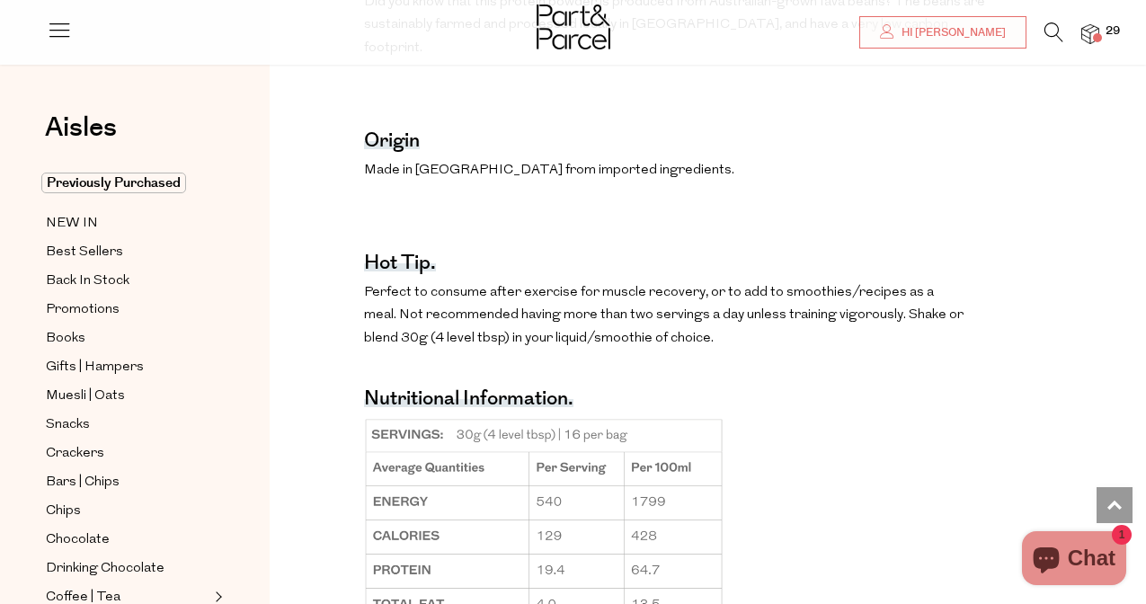
scroll to position [1246, 0]
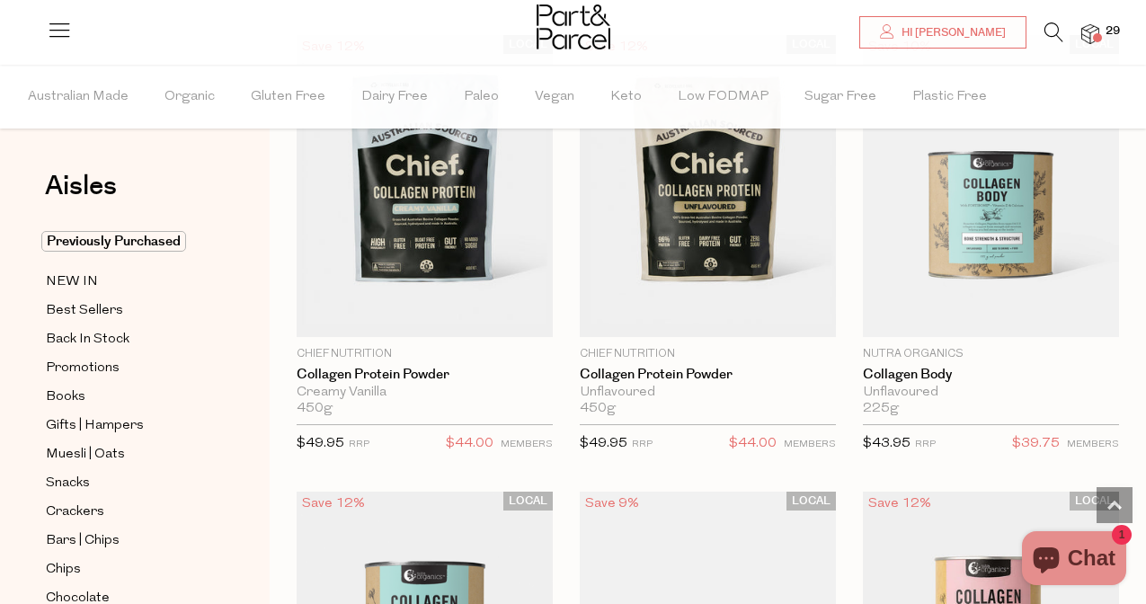
scroll to position [2025, 0]
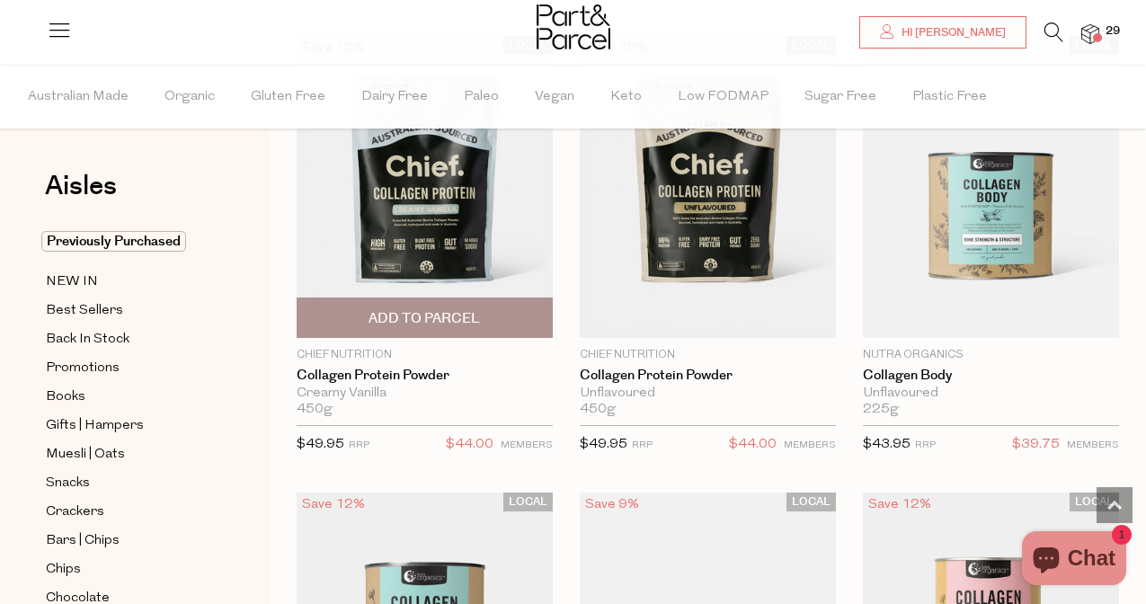
click at [455, 251] on img at bounding box center [425, 187] width 256 height 302
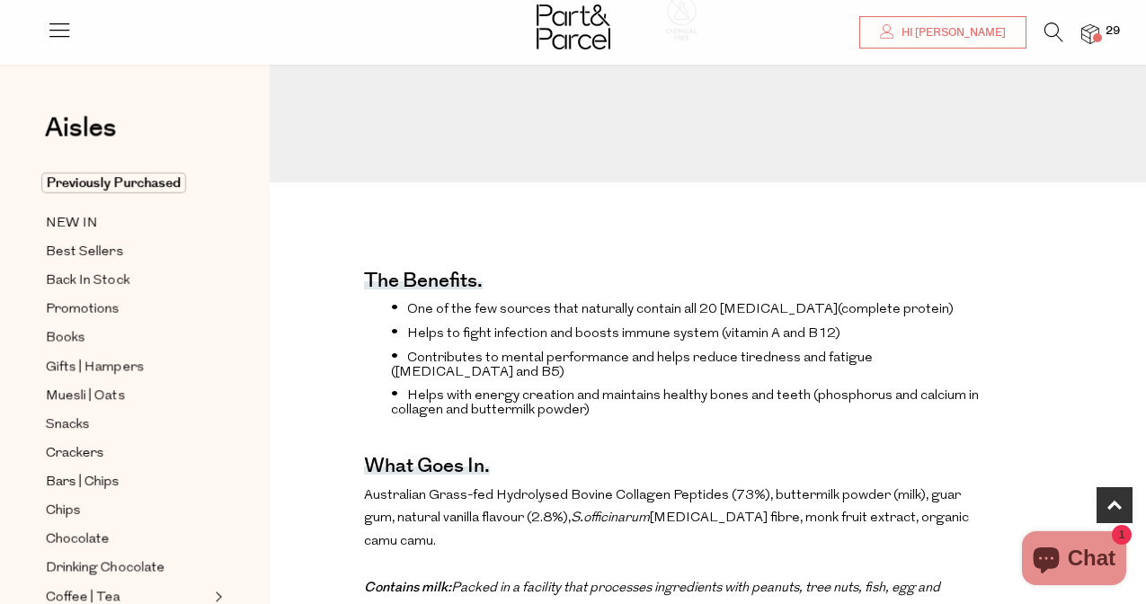
scroll to position [701, 0]
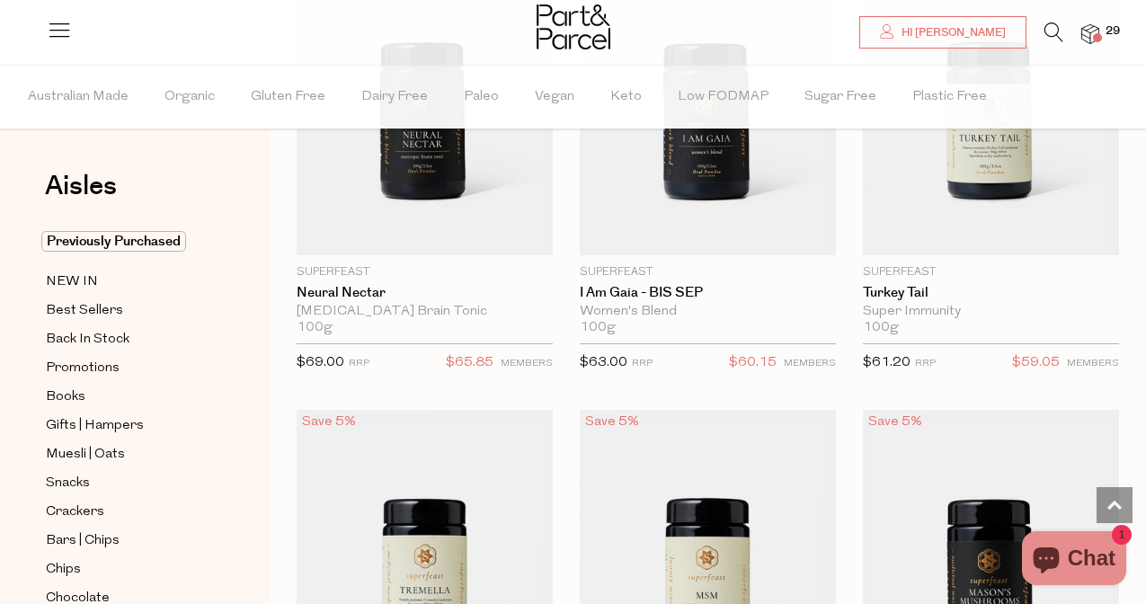
scroll to position [4401, 0]
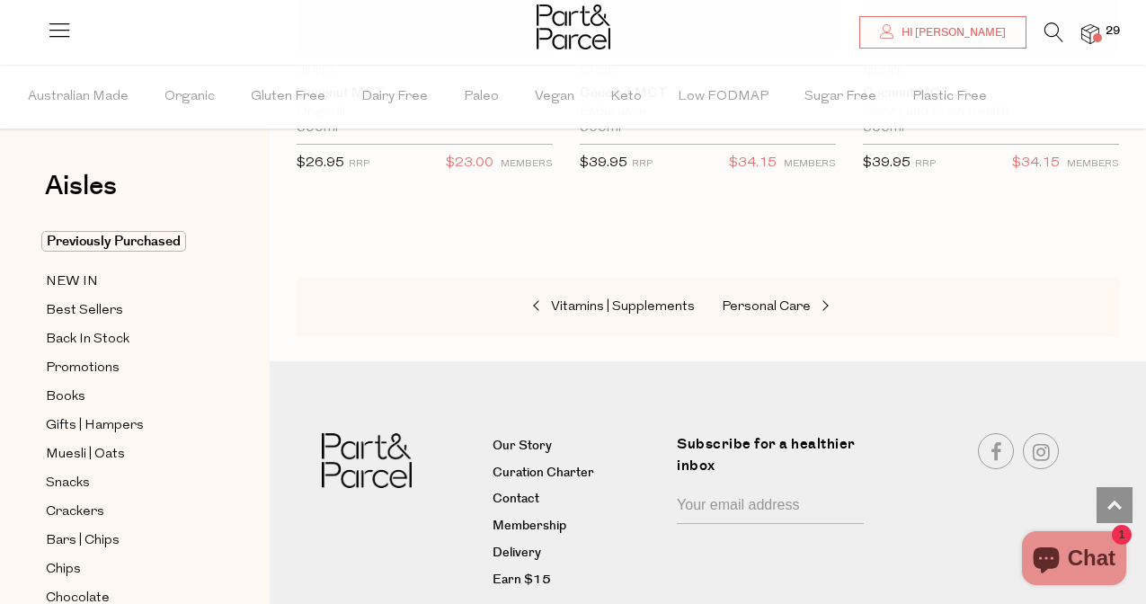
scroll to position [12443, 0]
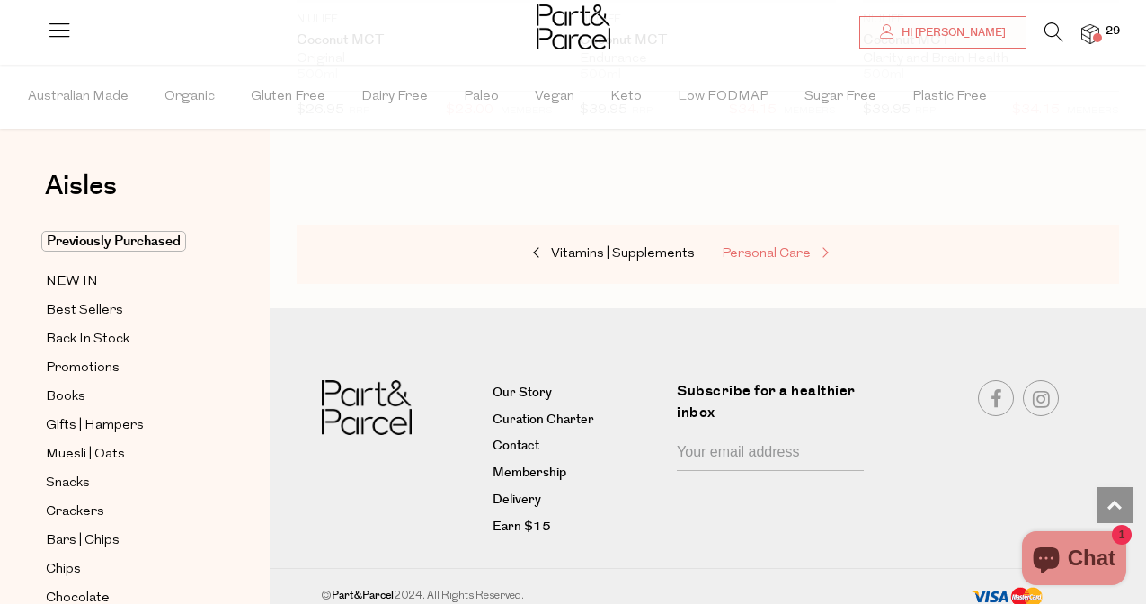
click at [751, 247] on span "Personal Care" at bounding box center [766, 253] width 89 height 13
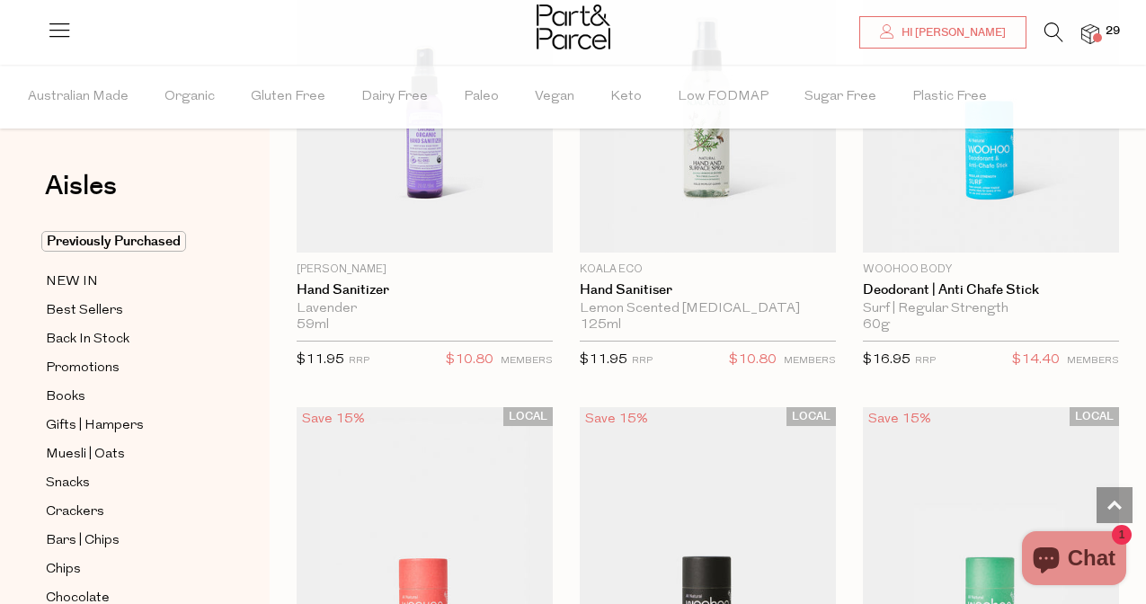
scroll to position [6688, 0]
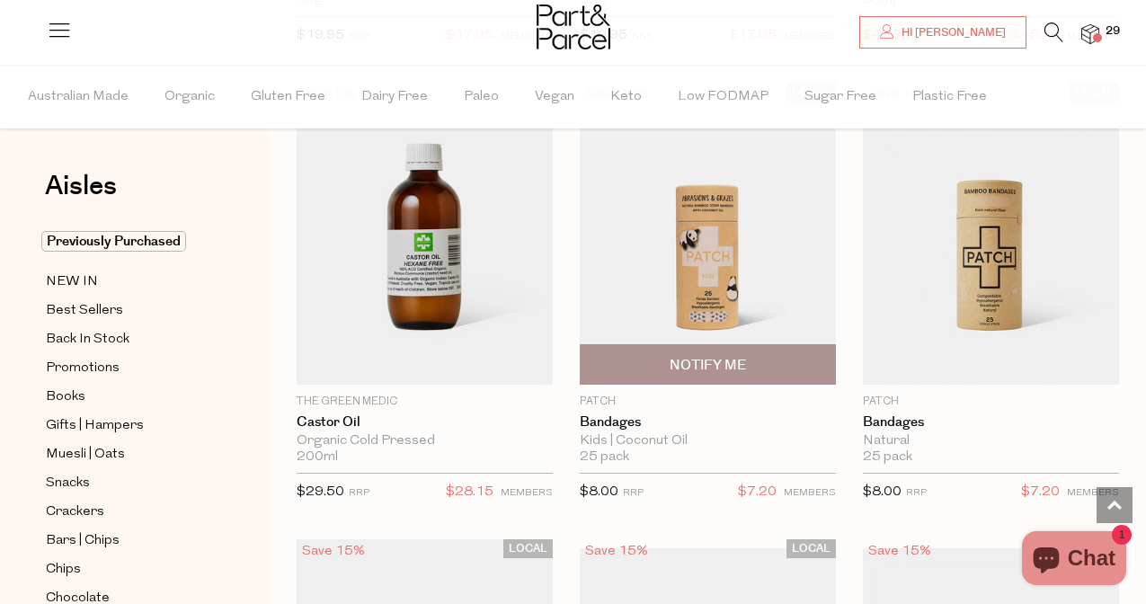
scroll to position [11104, 0]
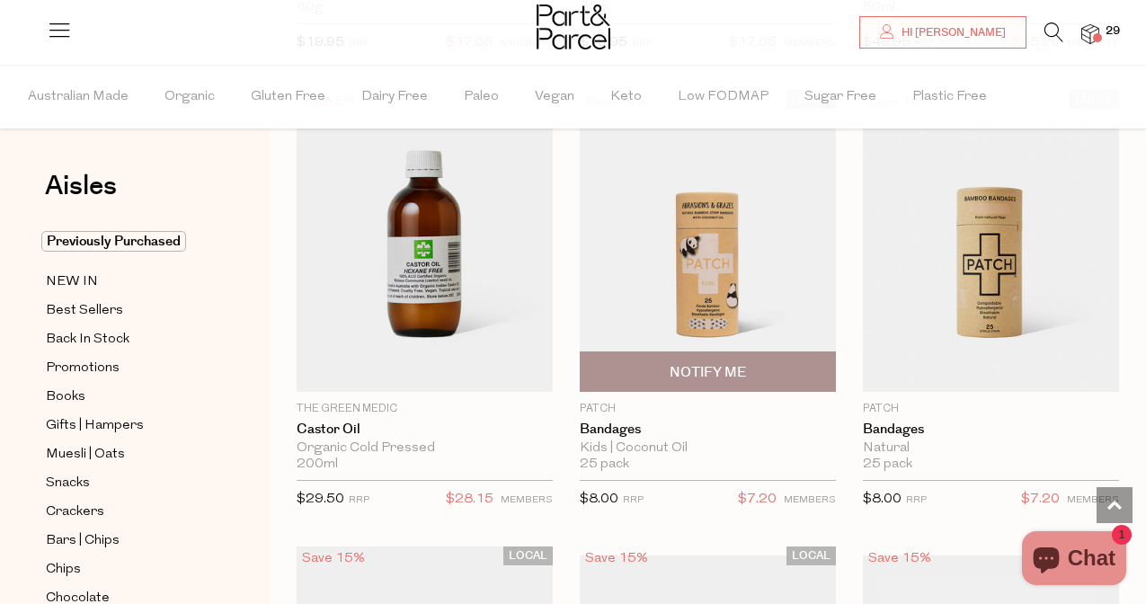
click at [725, 252] on img at bounding box center [708, 241] width 256 height 302
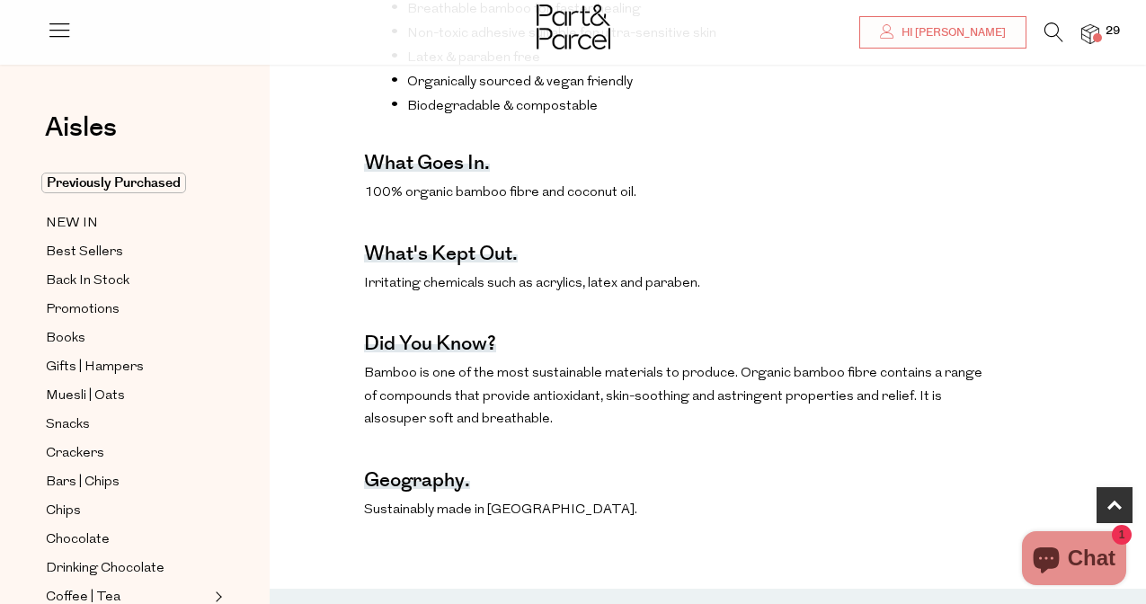
scroll to position [802, 0]
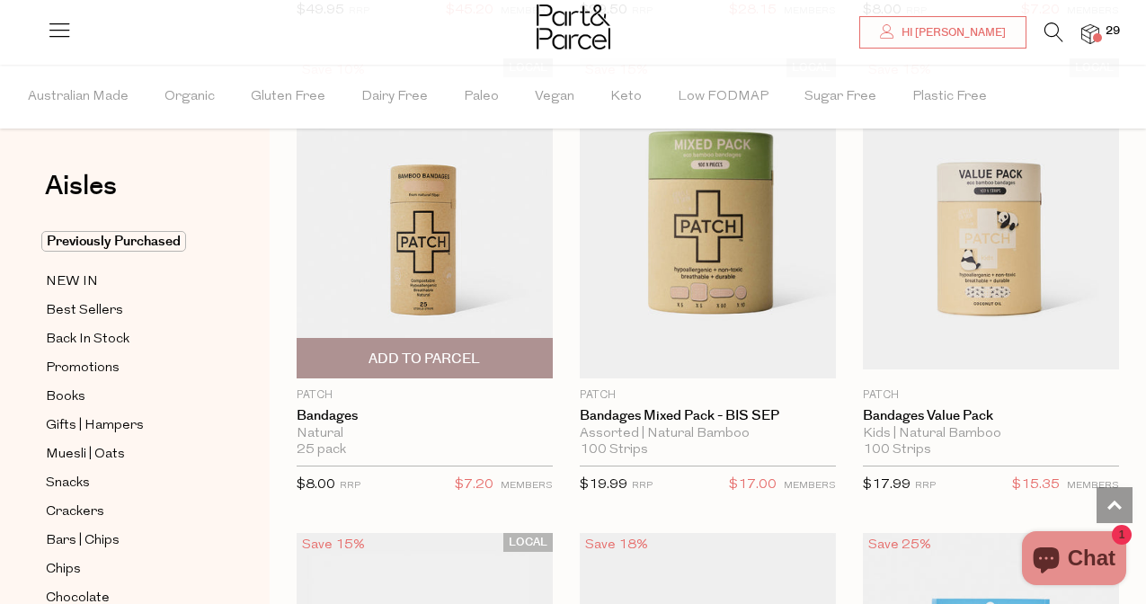
scroll to position [3820, 0]
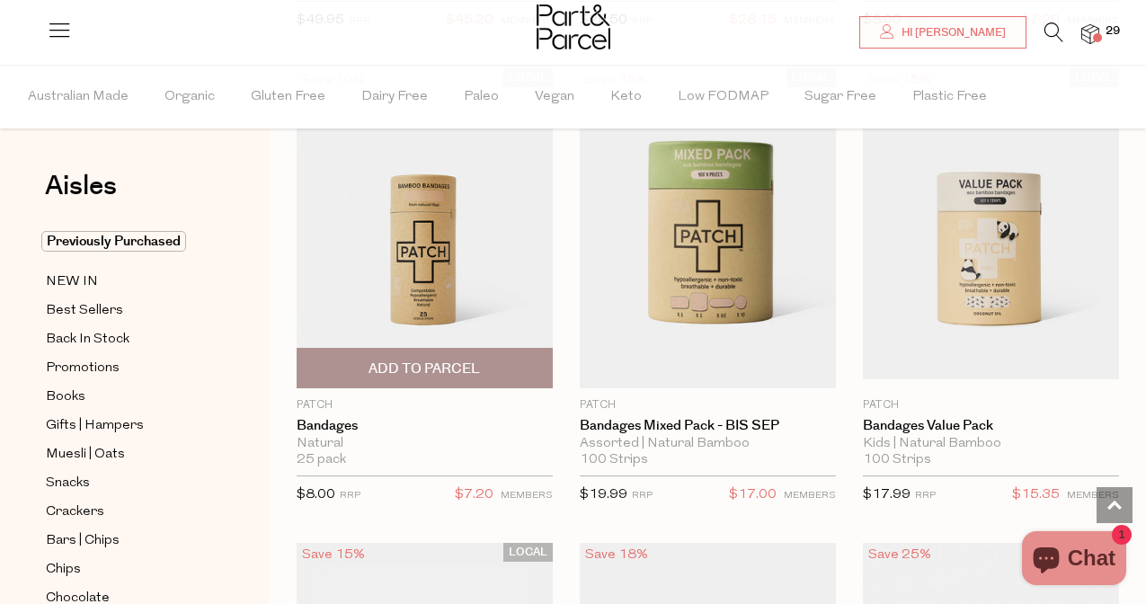
click at [465, 252] on img at bounding box center [425, 228] width 256 height 302
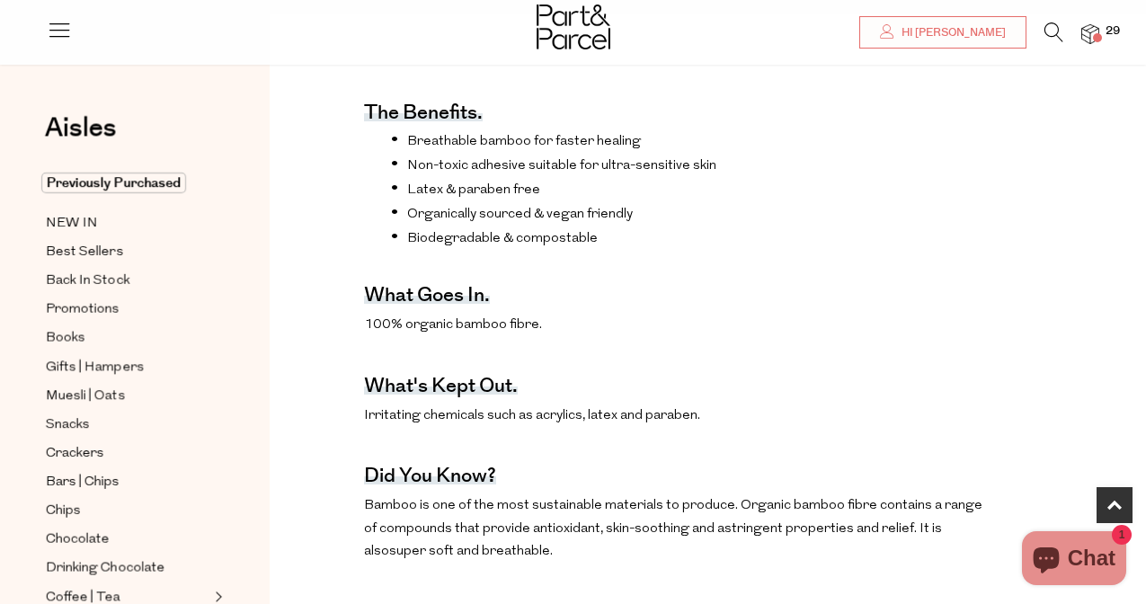
scroll to position [773, 0]
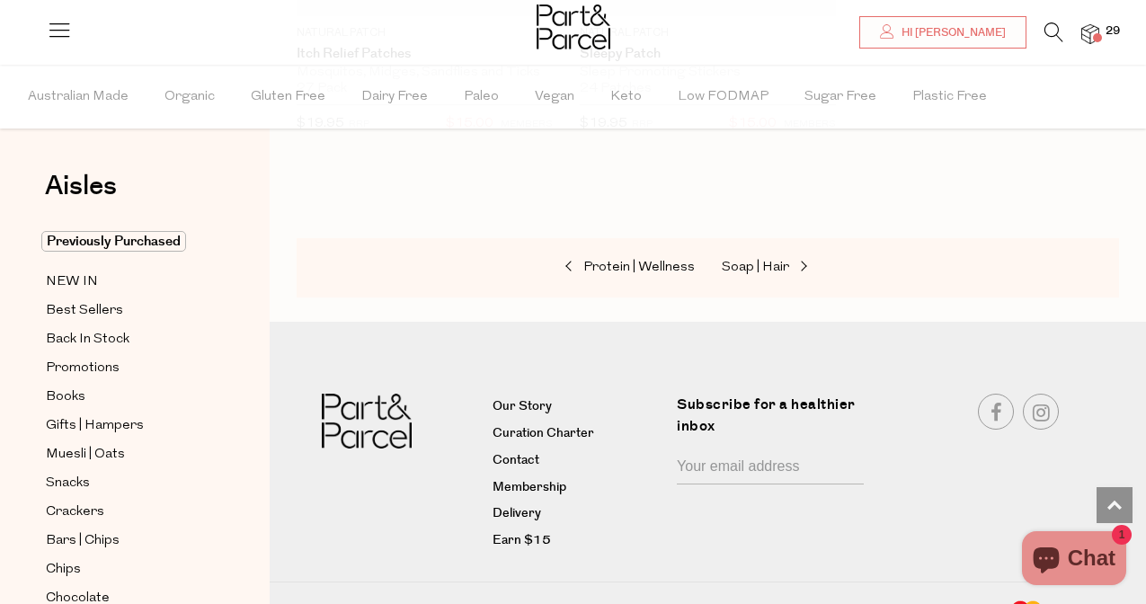
scroll to position [5125, 0]
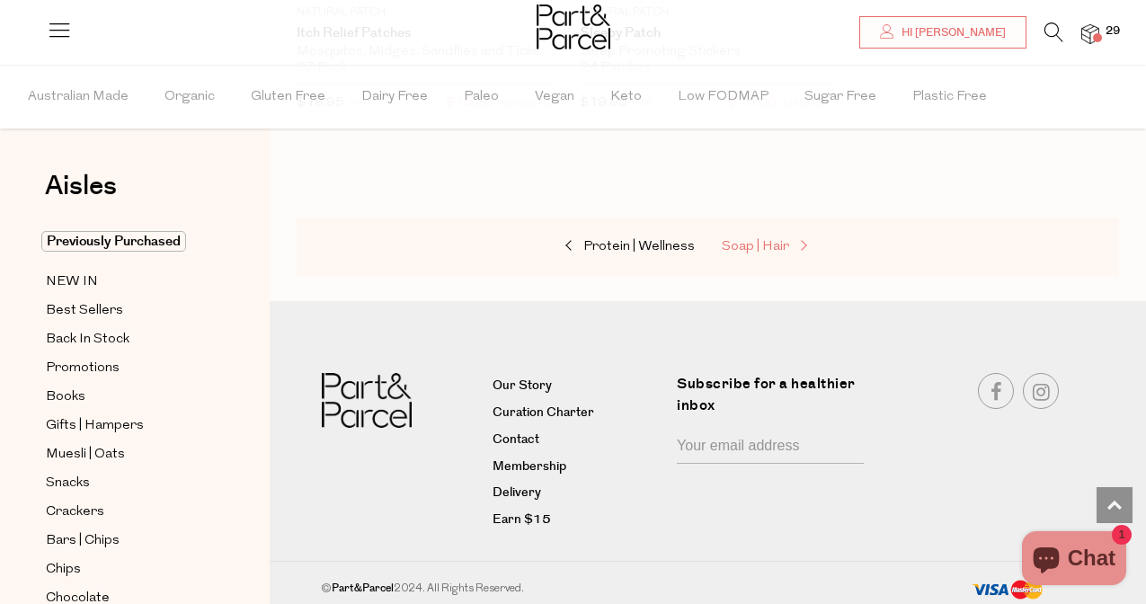
click at [747, 250] on link "Soap | Hair" at bounding box center [812, 246] width 180 height 23
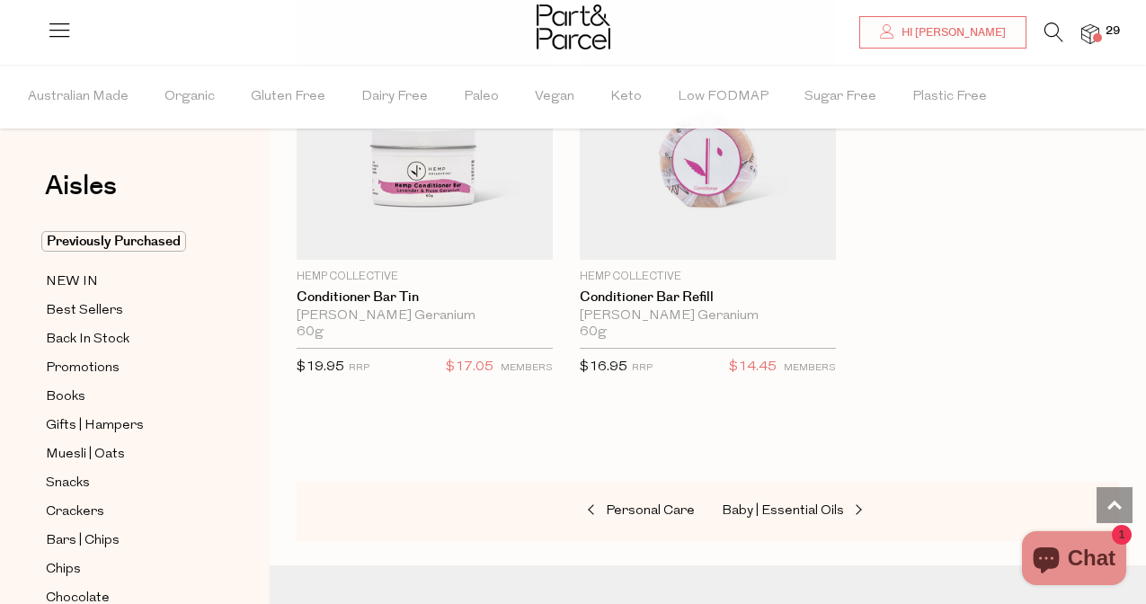
scroll to position [7389, 0]
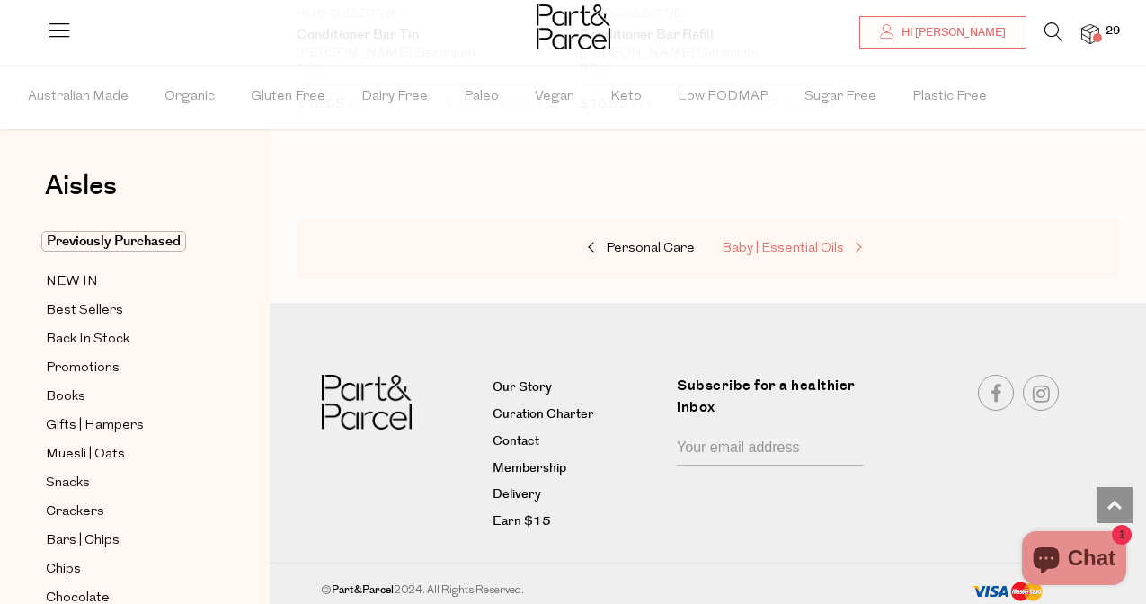
click at [794, 242] on span "Baby | Essential Oils" at bounding box center [783, 248] width 122 height 13
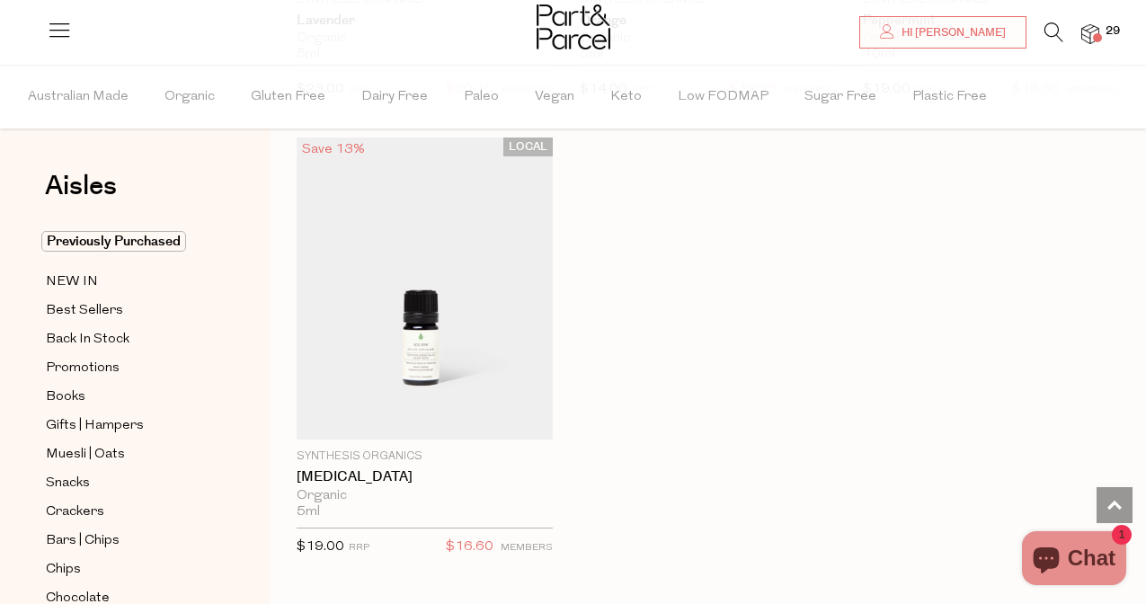
scroll to position [2480, 0]
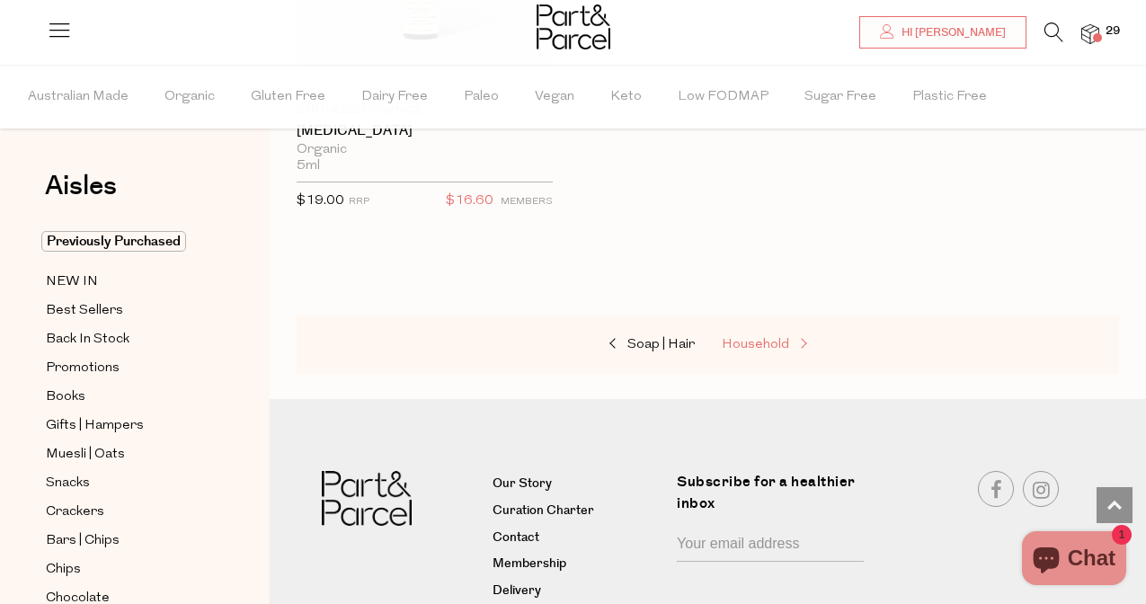
click at [767, 340] on span "Household" at bounding box center [755, 344] width 67 height 13
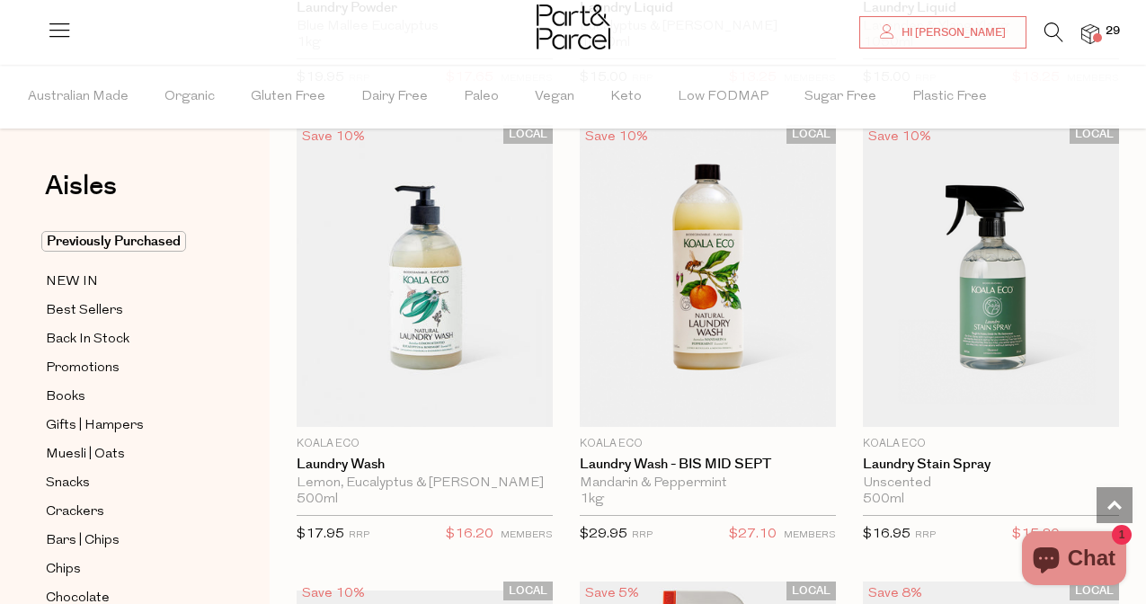
scroll to position [6587, 0]
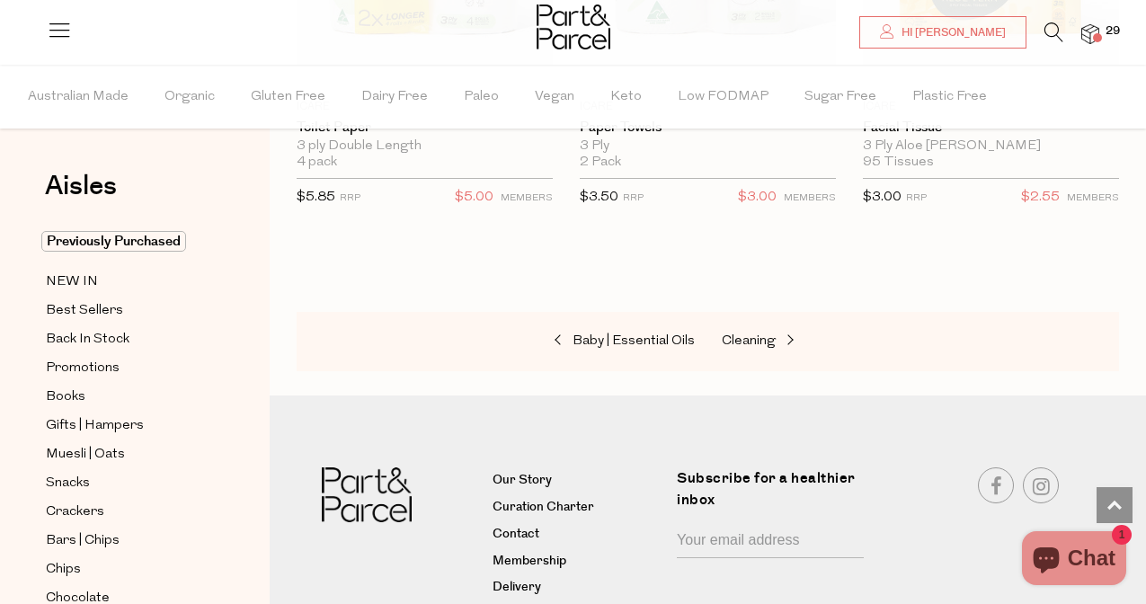
scroll to position [12463, 0]
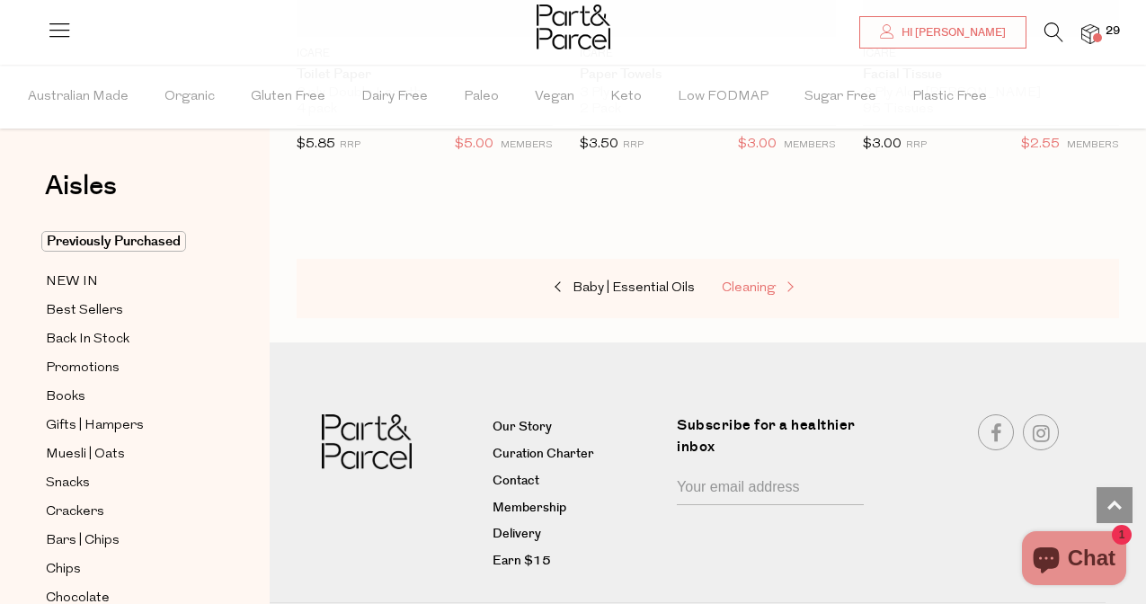
click at [758, 277] on link "Cleaning" at bounding box center [812, 288] width 180 height 23
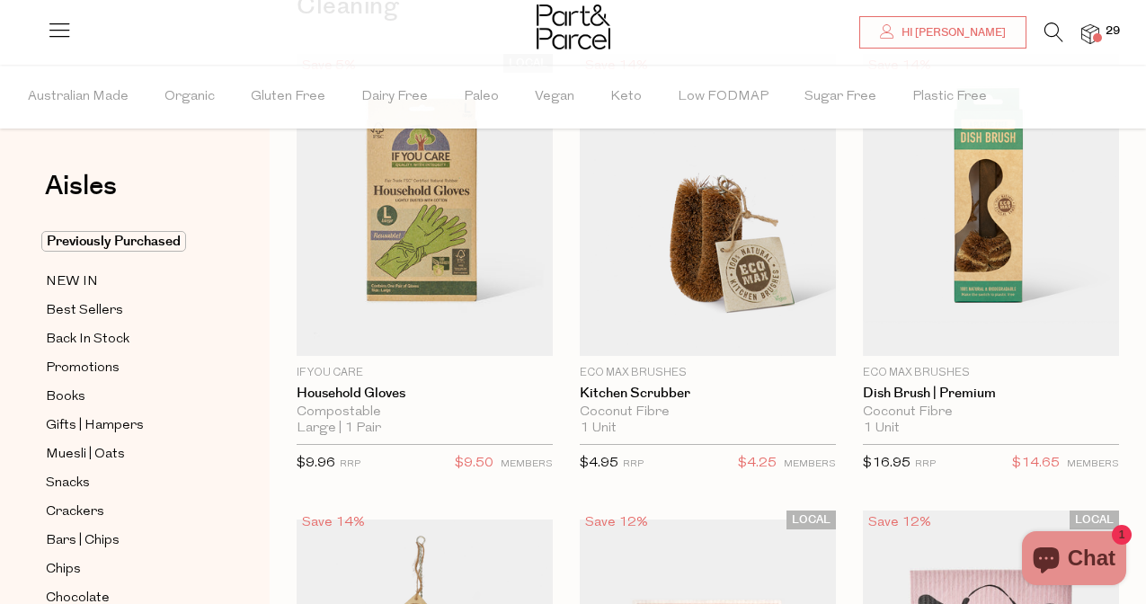
scroll to position [197, 0]
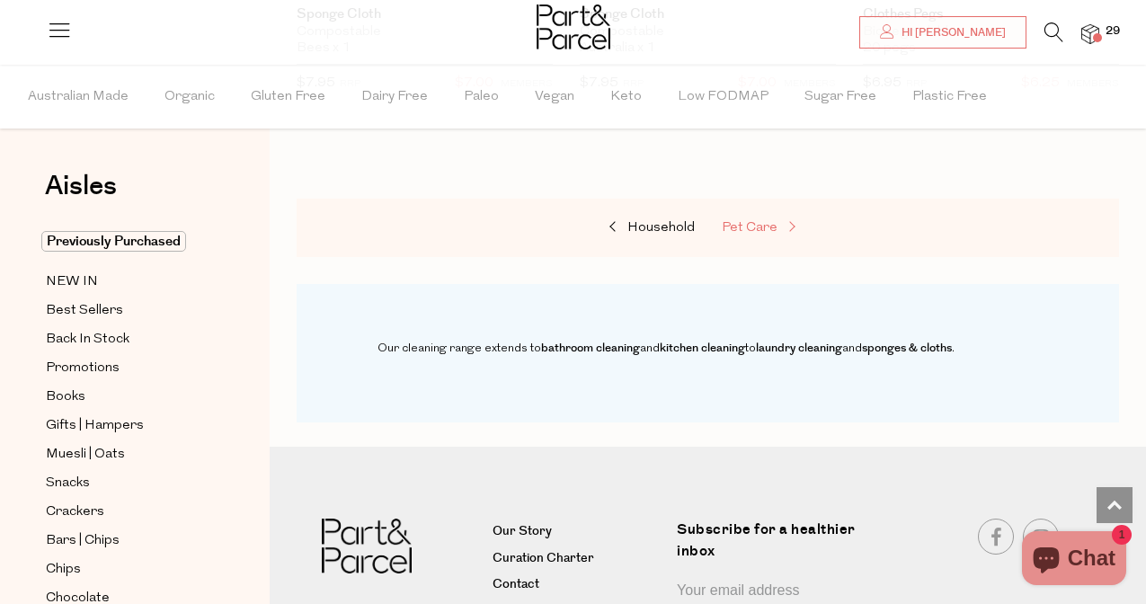
click at [757, 221] on span "Pet Care" at bounding box center [750, 227] width 56 height 13
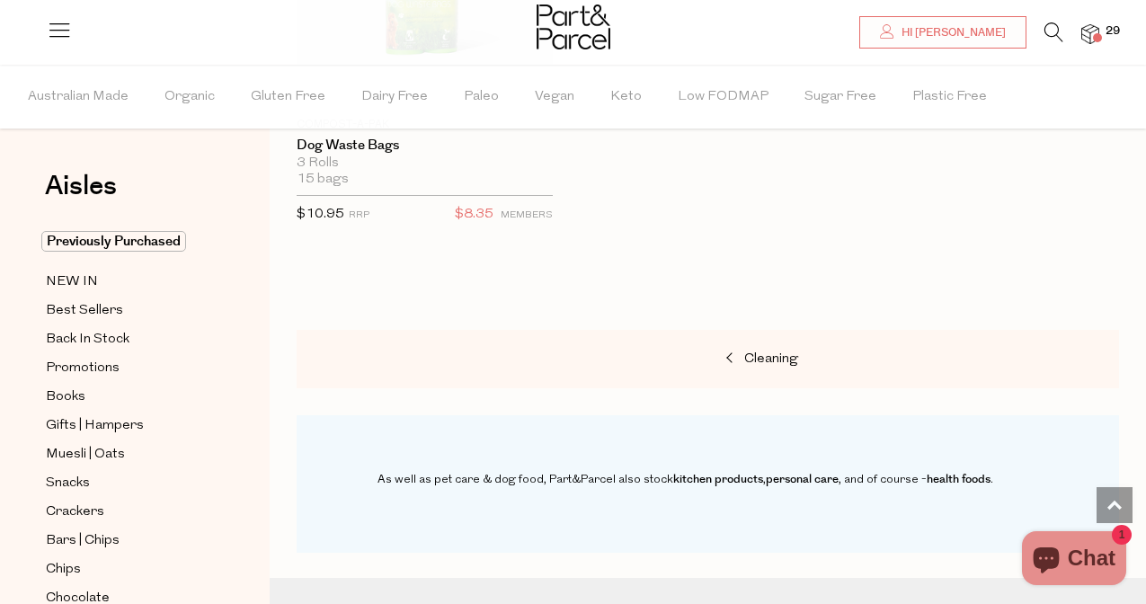
scroll to position [1353, 0]
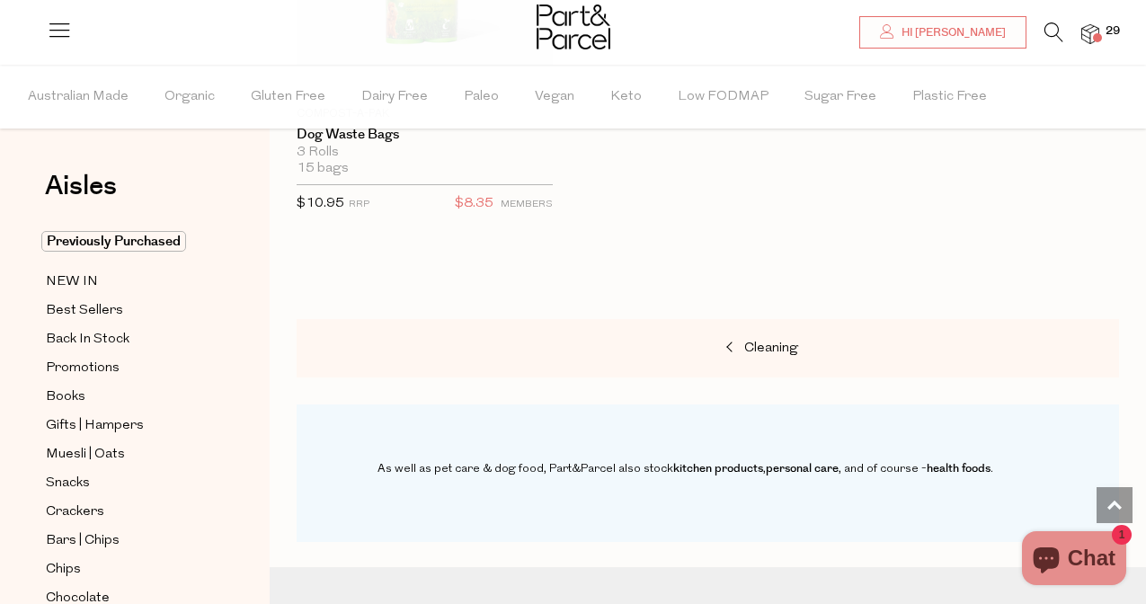
click at [1082, 31] on img at bounding box center [1090, 34] width 18 height 21
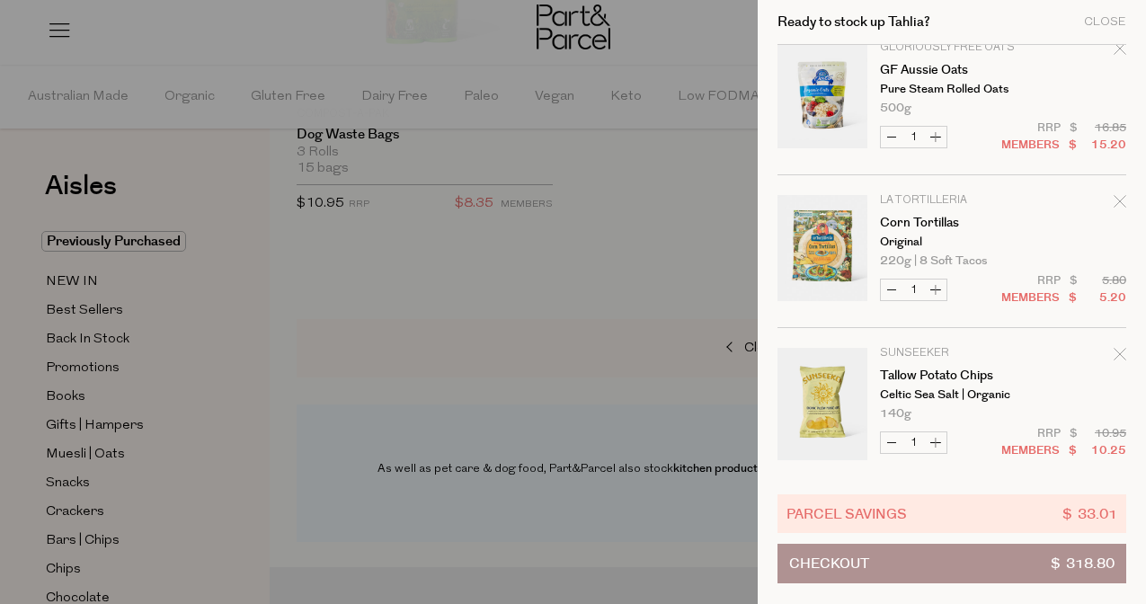
scroll to position [3085, 0]
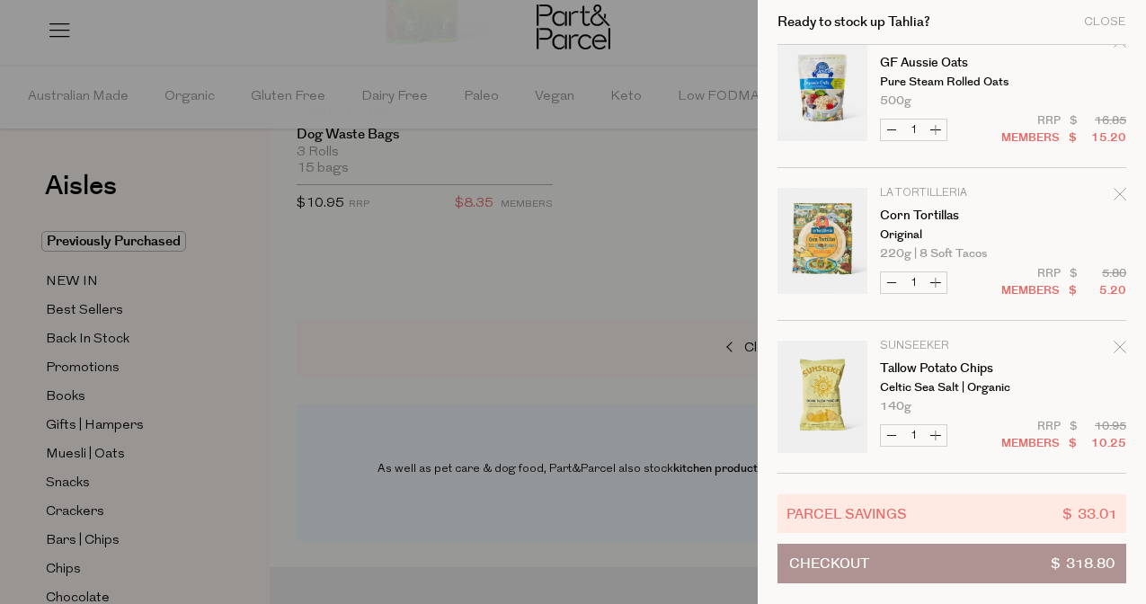
click at [852, 558] on span "Checkout" at bounding box center [829, 564] width 80 height 38
